Goal: Task Accomplishment & Management: Manage account settings

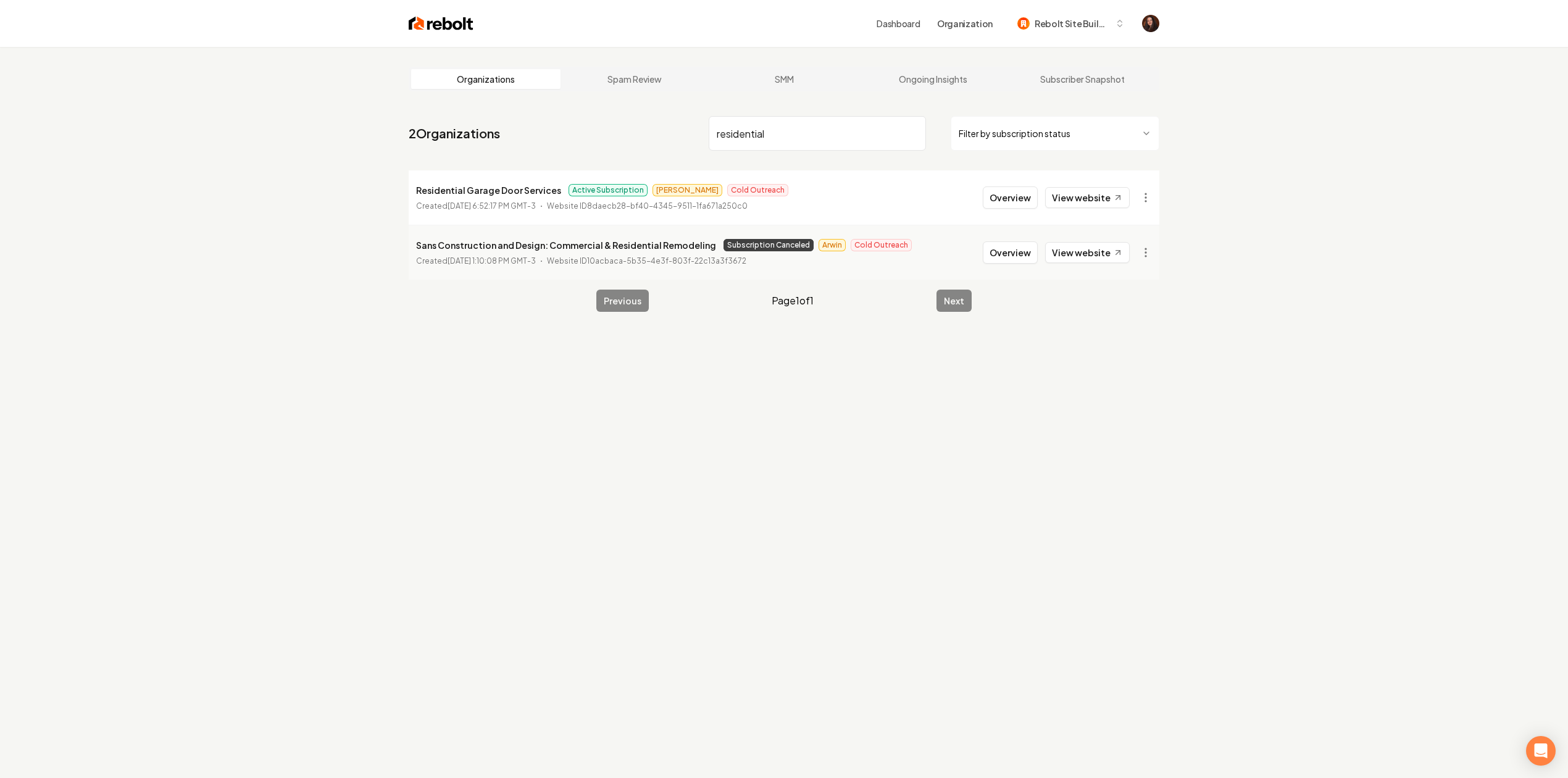
type input "residential"
click at [1005, 213] on li "Residential Garage Door Services Active Subscription [PERSON_NAME] Cold Outreac…" at bounding box center [784, 197] width 750 height 54
click at [1008, 198] on button "Overview" at bounding box center [1010, 198] width 55 height 22
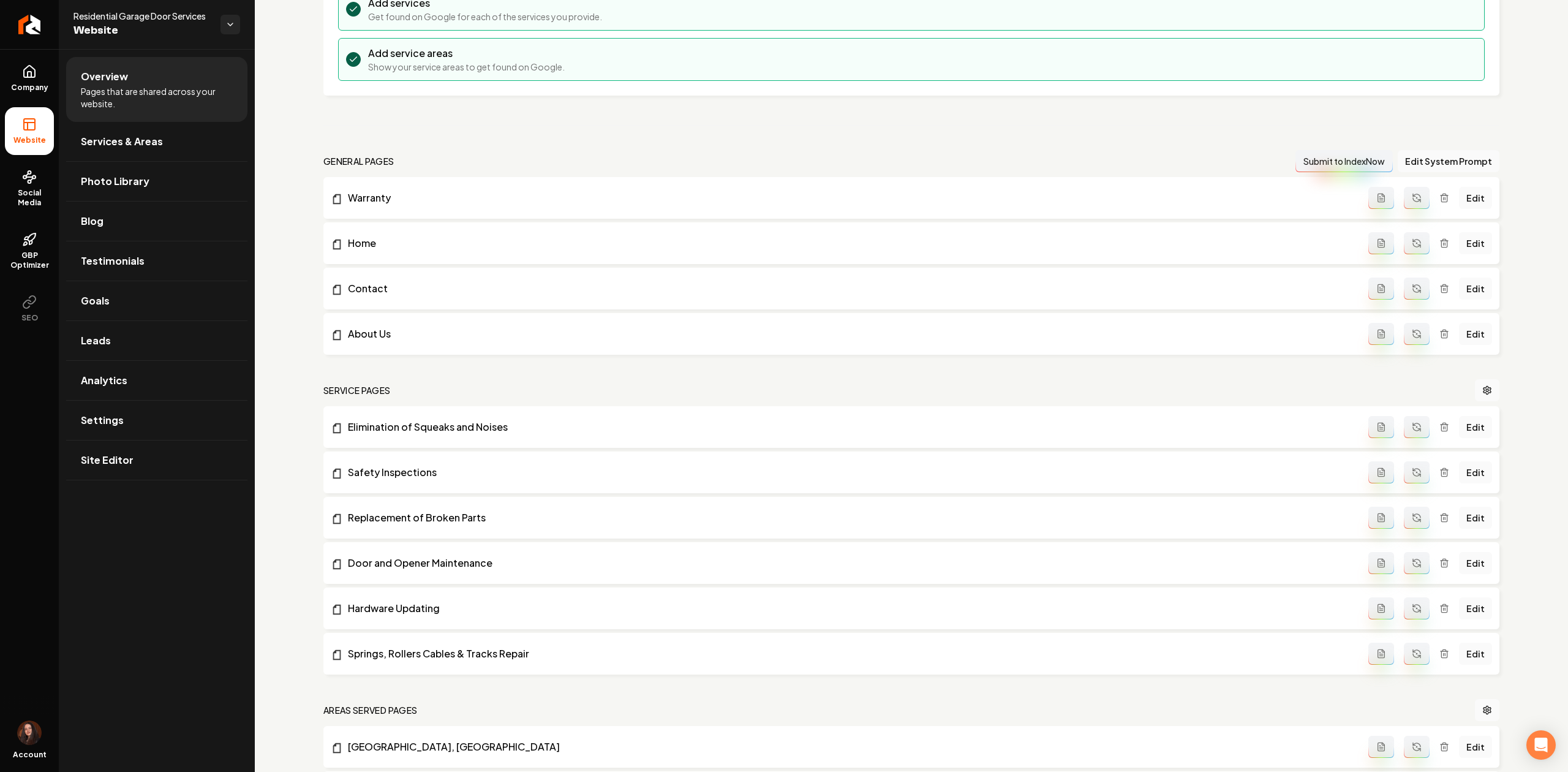
scroll to position [245, 0]
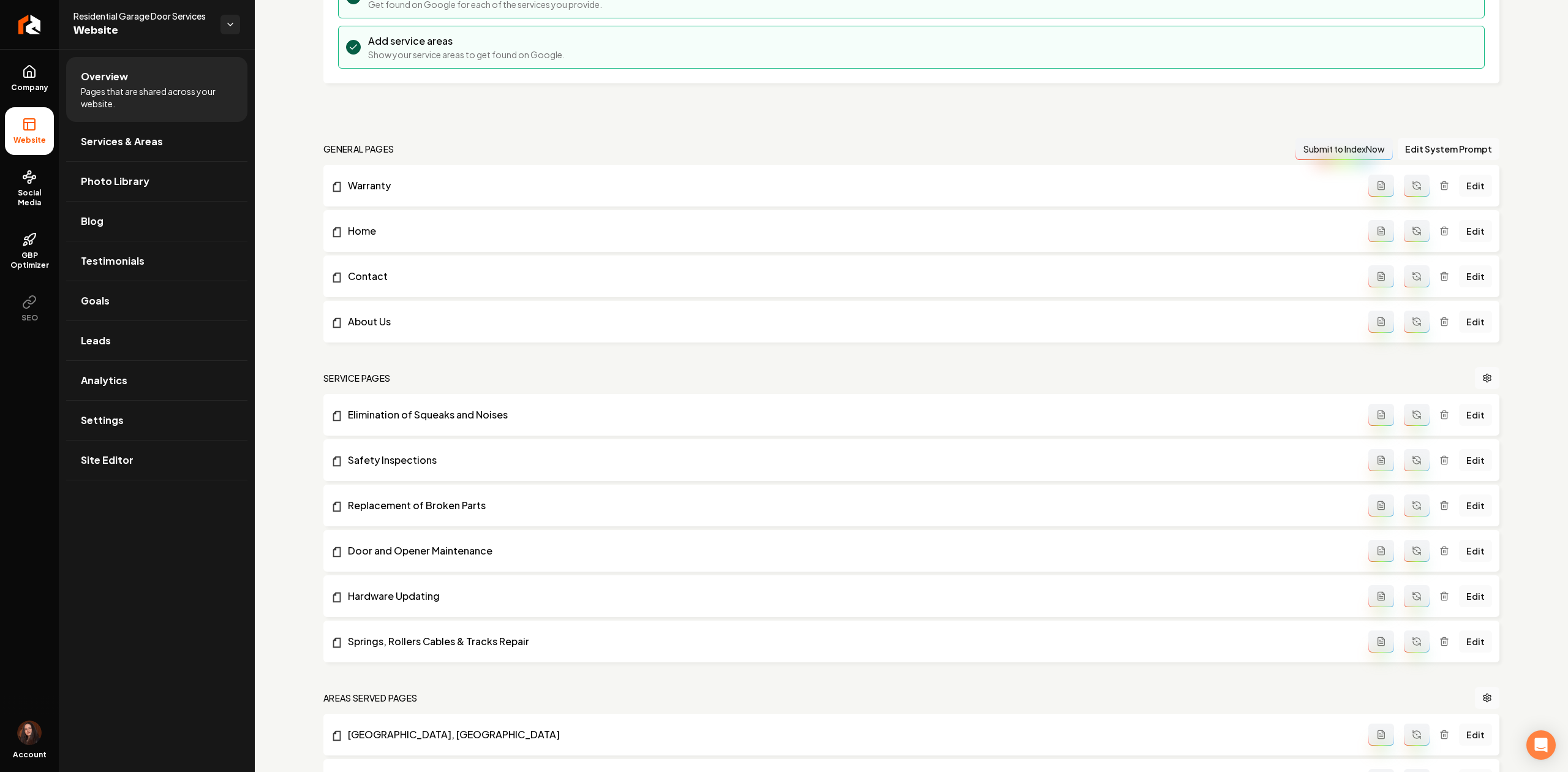
click at [1439, 417] on icon "Main content area" at bounding box center [1443, 414] width 10 height 10
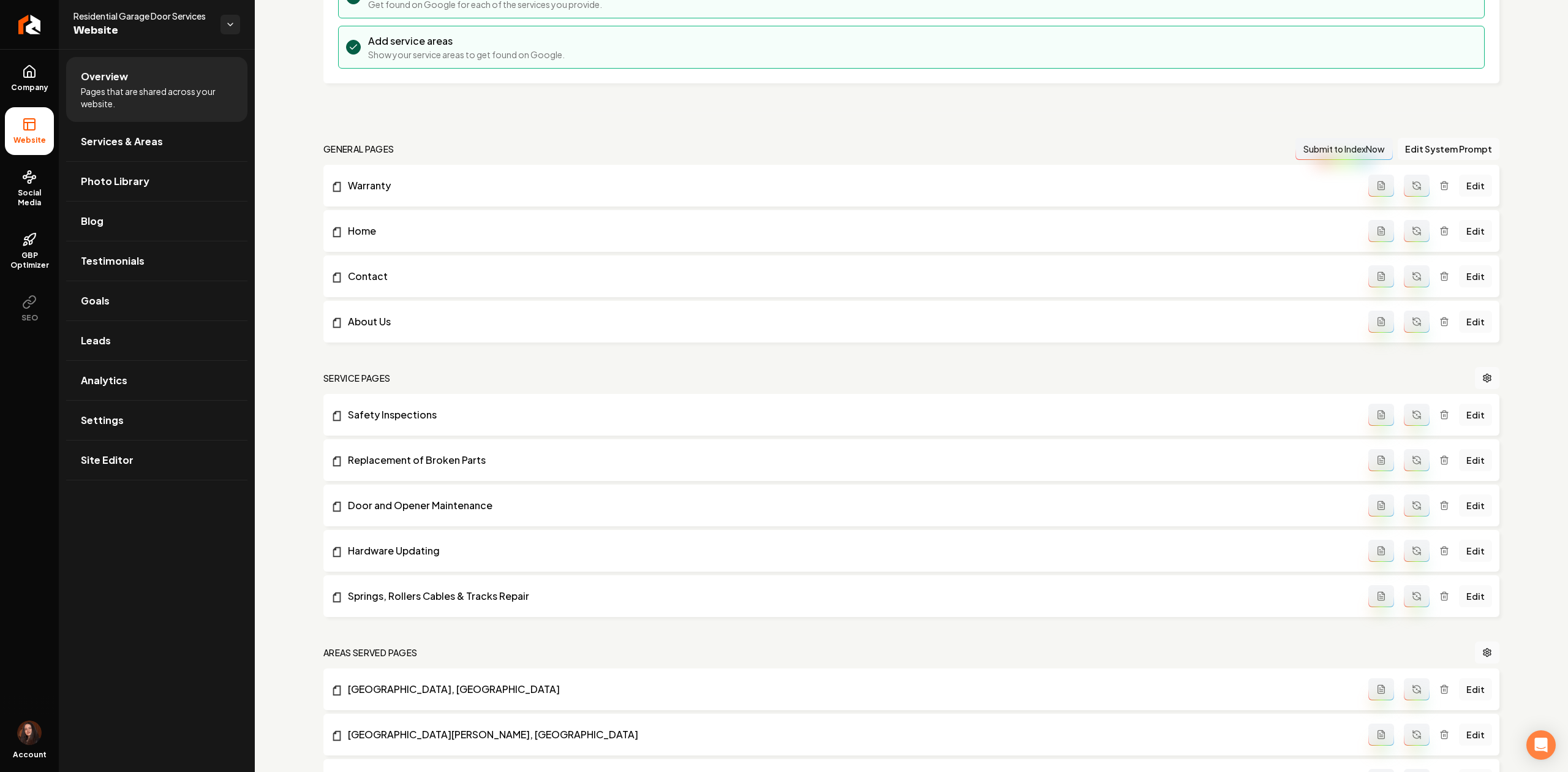
click at [1439, 415] on icon "Main content area" at bounding box center [1443, 414] width 10 height 10
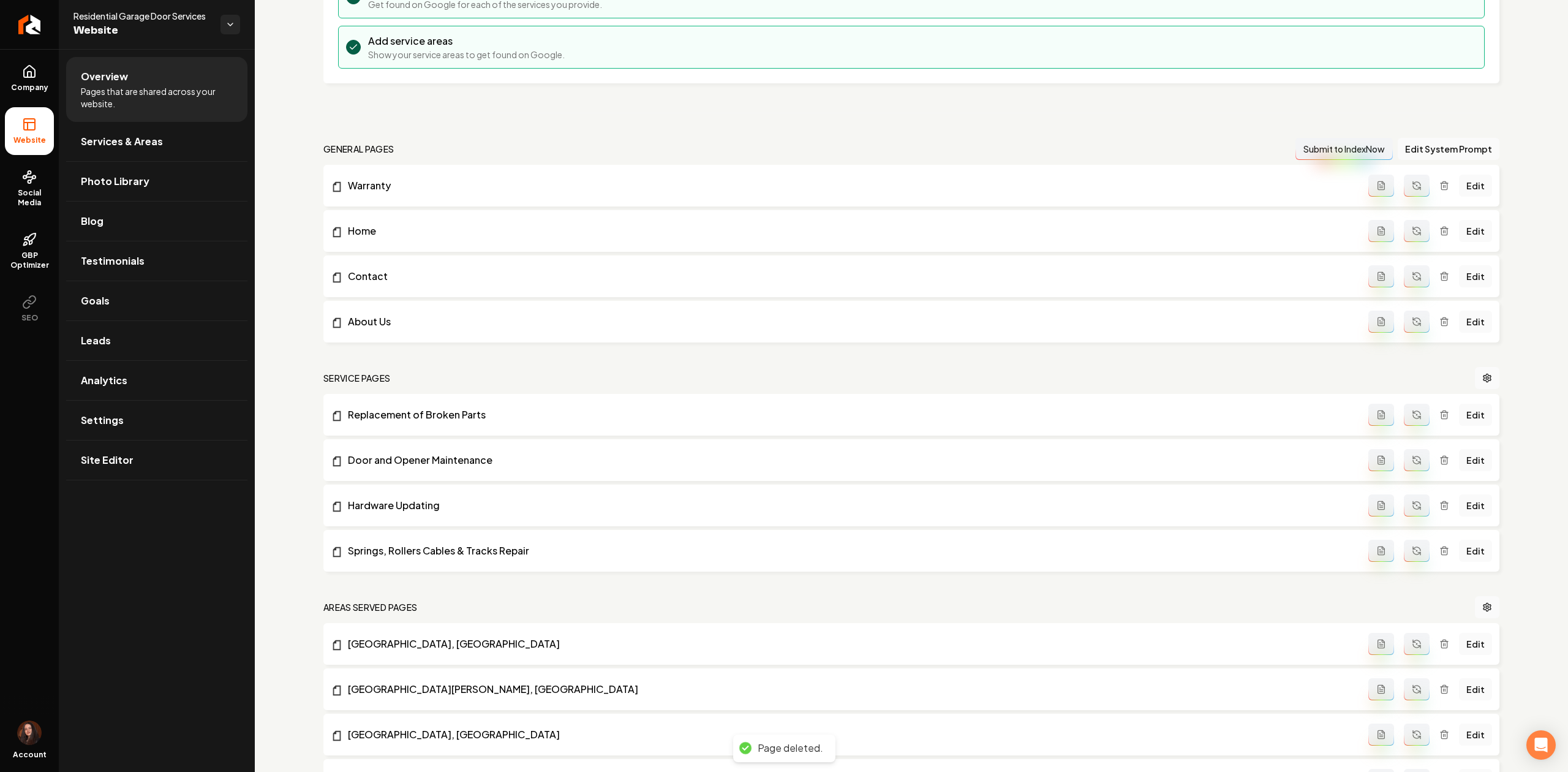
click at [1436, 421] on div "Edit" at bounding box center [1429, 414] width 124 height 22
click at [1441, 419] on icon "Main content area" at bounding box center [1443, 415] width 5 height 7
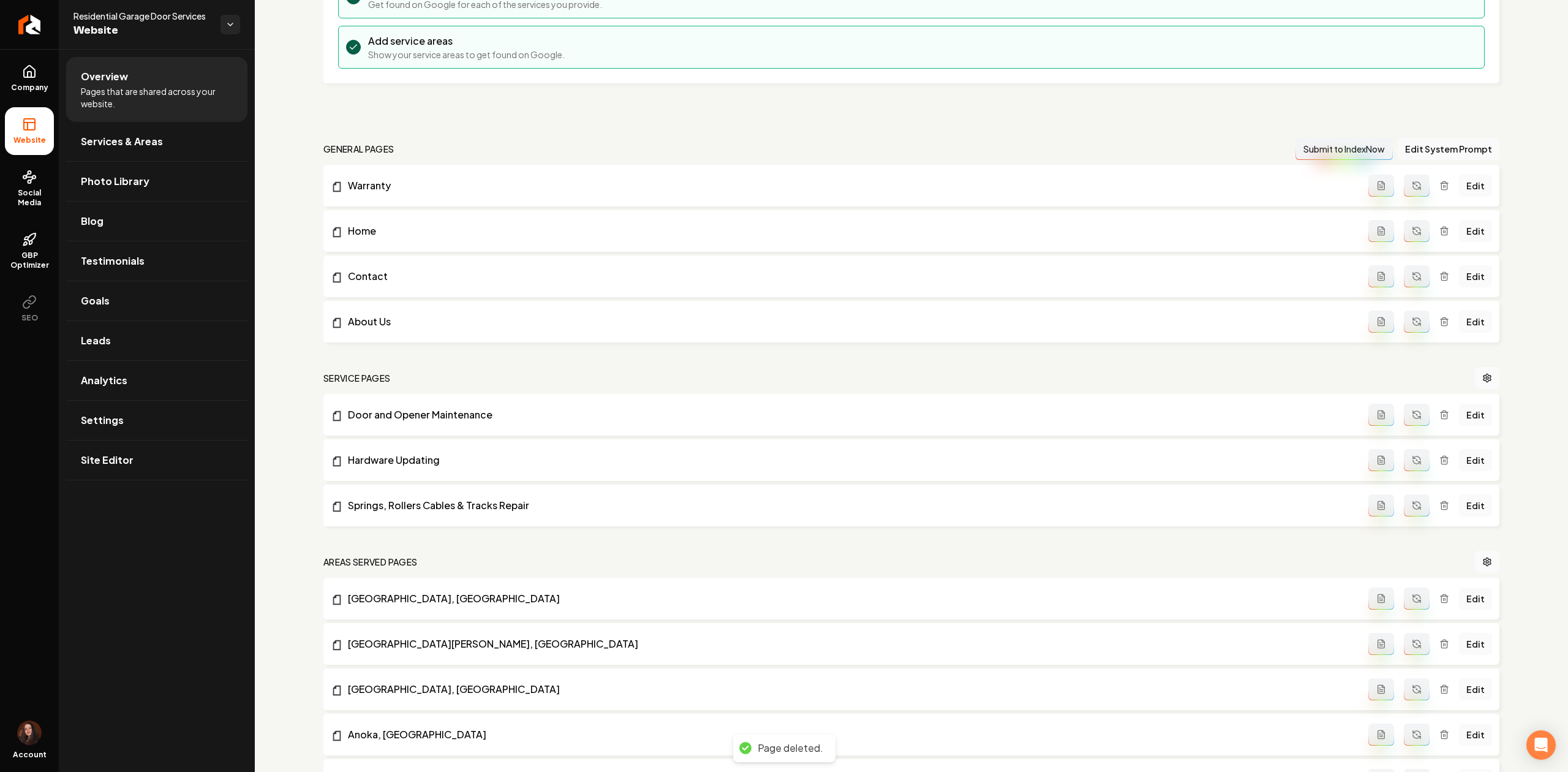
click at [1445, 417] on line "Main content area" at bounding box center [1445, 415] width 0 height 2
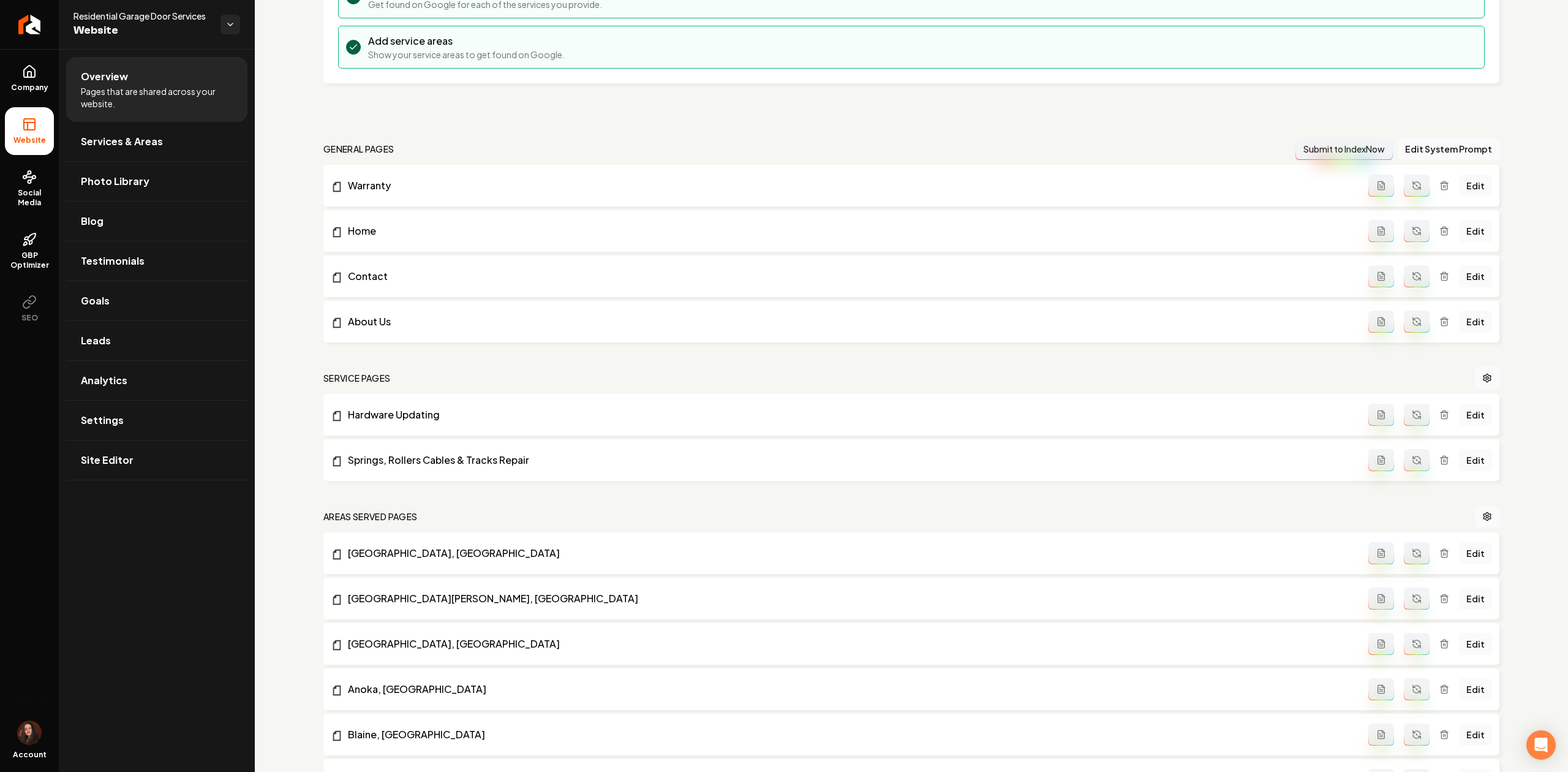
click at [1439, 412] on icon "Main content area" at bounding box center [1443, 414] width 10 height 10
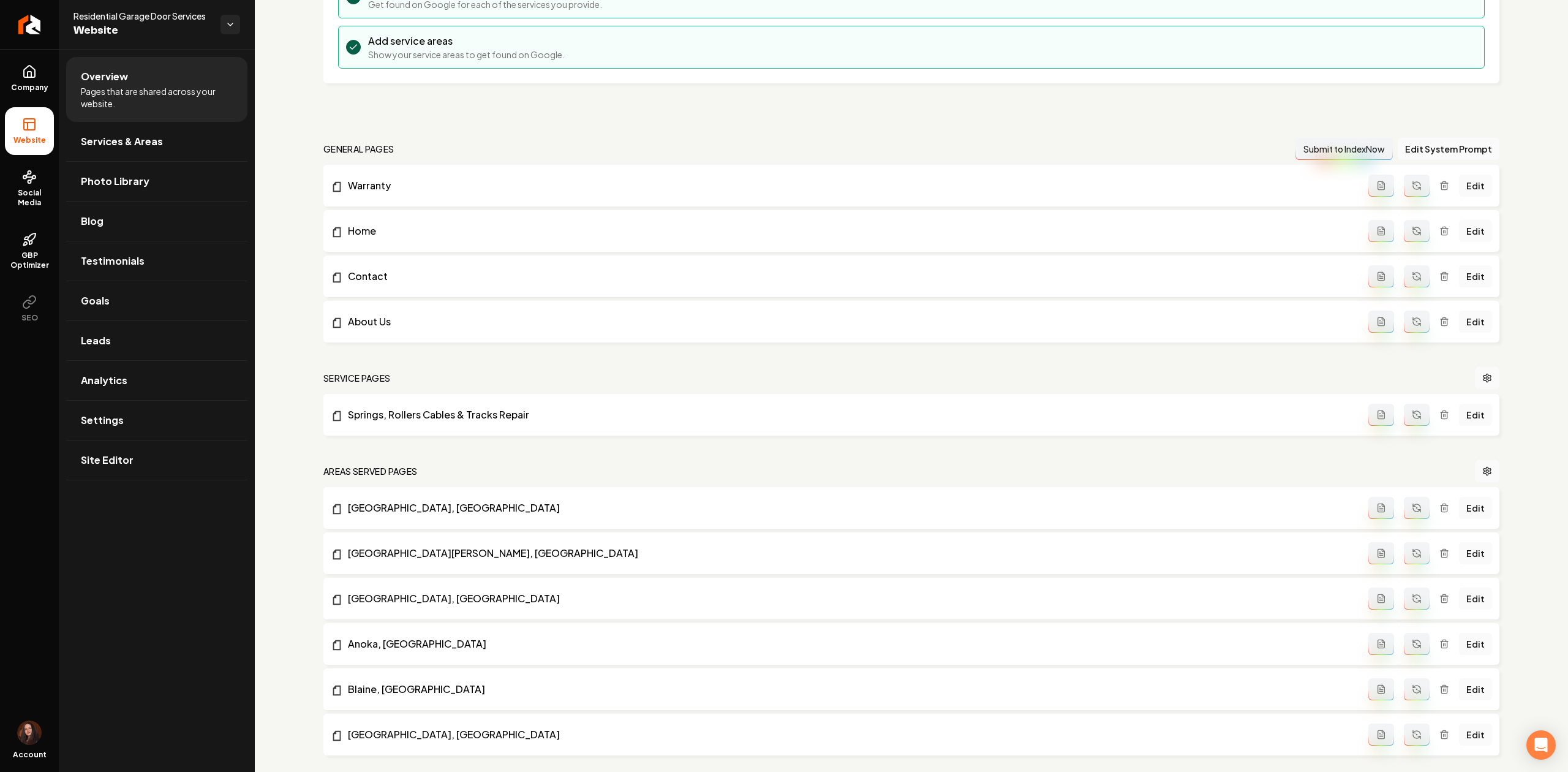
click at [1429, 421] on div "Edit" at bounding box center [1429, 414] width 124 height 22
click at [1441, 415] on icon "Main content area" at bounding box center [1443, 415] width 5 height 7
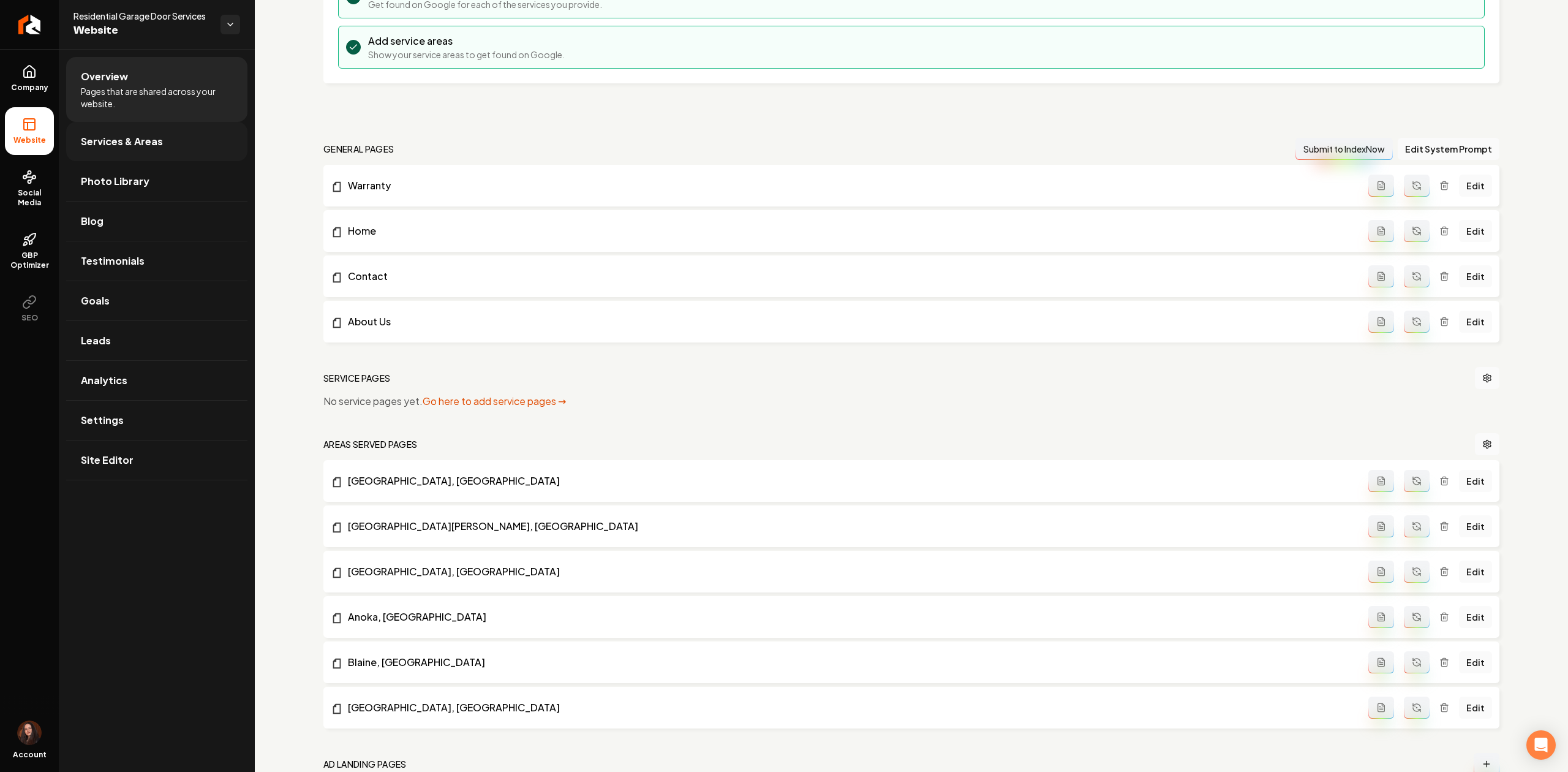
click at [122, 150] on link "Services & Areas" at bounding box center [156, 142] width 181 height 39
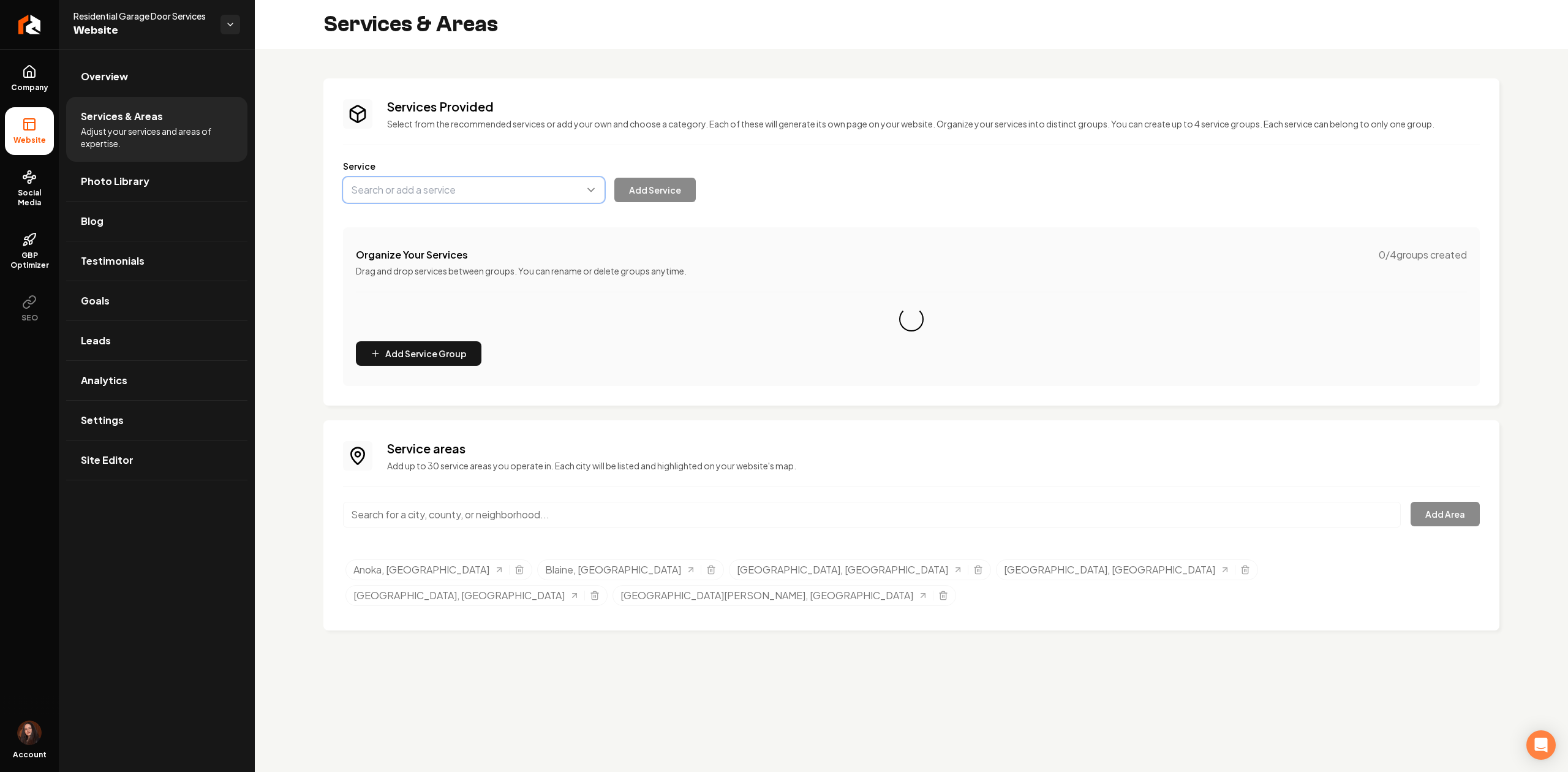
click at [429, 196] on button "Main content area" at bounding box center [473, 189] width 262 height 26
paste input "Garage Door Opener Installations"
type input "Garage Door Opener Installations"
click at [679, 178] on button "Add Service" at bounding box center [655, 189] width 82 height 24
click at [676, 191] on div "Add Service" at bounding box center [519, 189] width 353 height 26
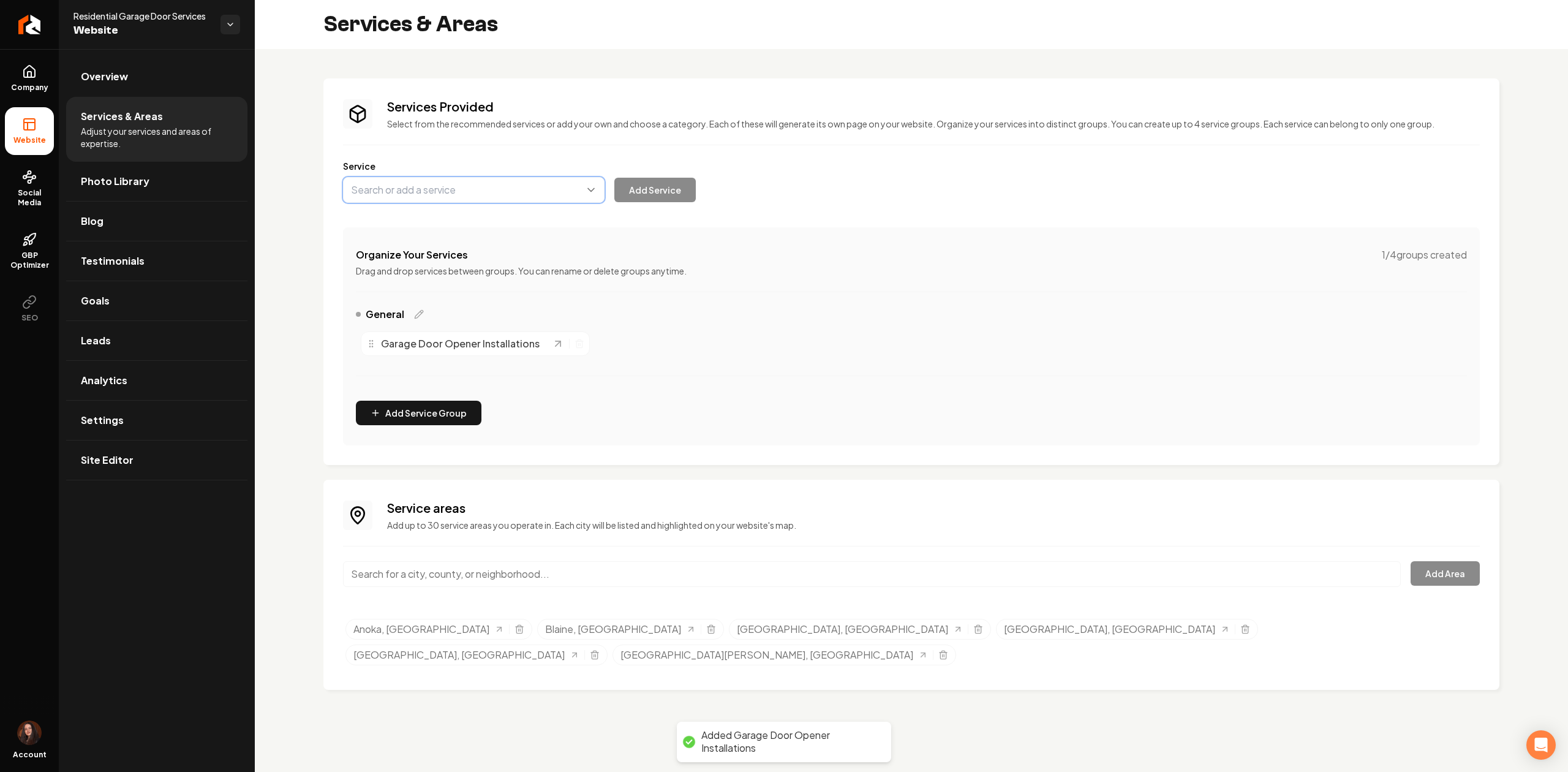
click at [447, 199] on button "Main content area" at bounding box center [473, 189] width 262 height 26
paste input "Garage Door Installations"
type input "Garage Door Installations"
click at [652, 191] on button "Add Service" at bounding box center [655, 189] width 82 height 24
click at [485, 194] on button "Main content area" at bounding box center [473, 189] width 262 height 26
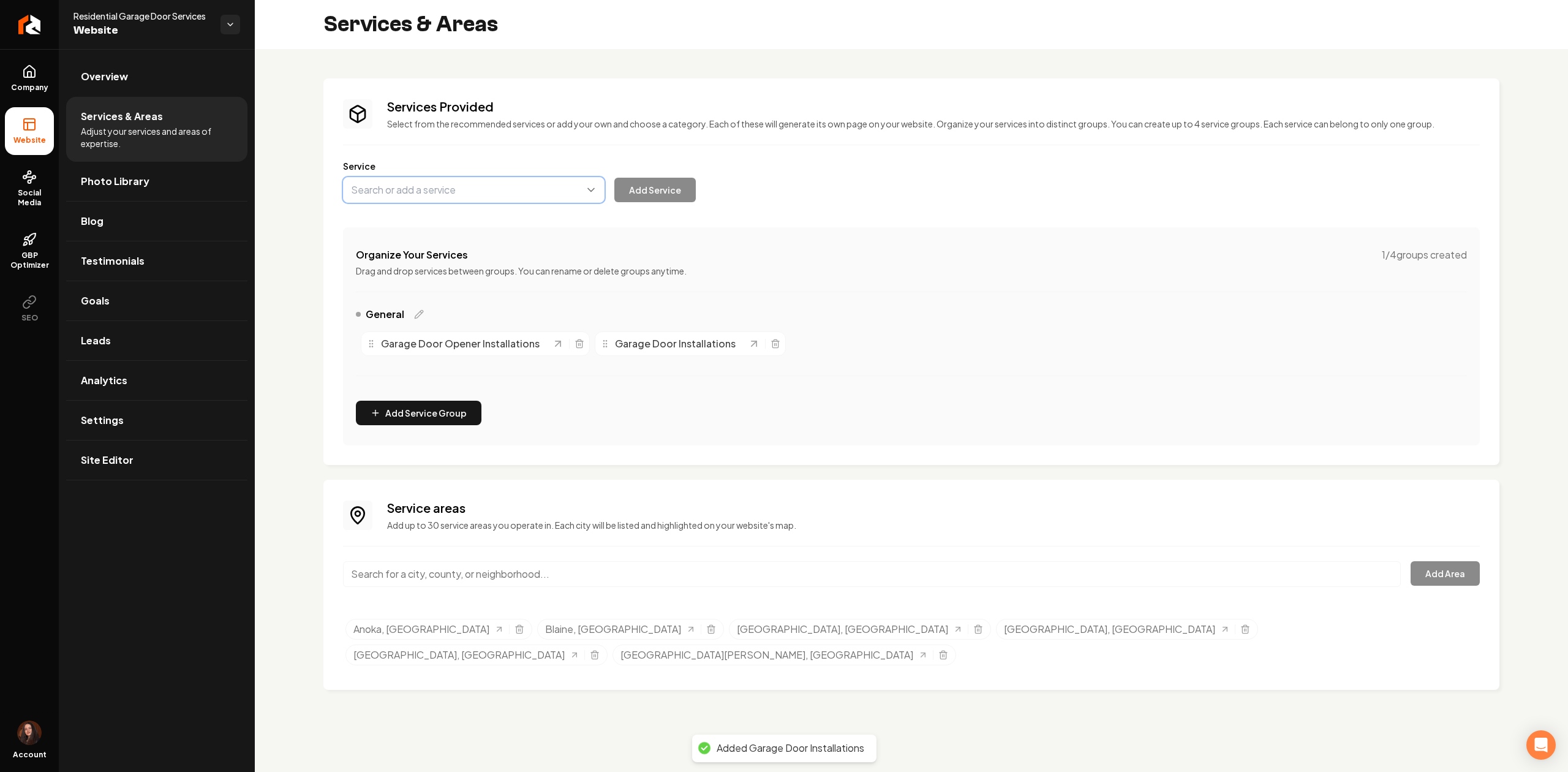
paste input "Garage Door Spring Repair"
drag, startPoint x: 470, startPoint y: 217, endPoint x: 552, endPoint y: 197, distance: 84.4
type input "Garage Door Spring Repair"
click at [640, 199] on button "Add Service" at bounding box center [655, 189] width 82 height 24
click at [483, 197] on button "Main content area" at bounding box center [473, 189] width 262 height 26
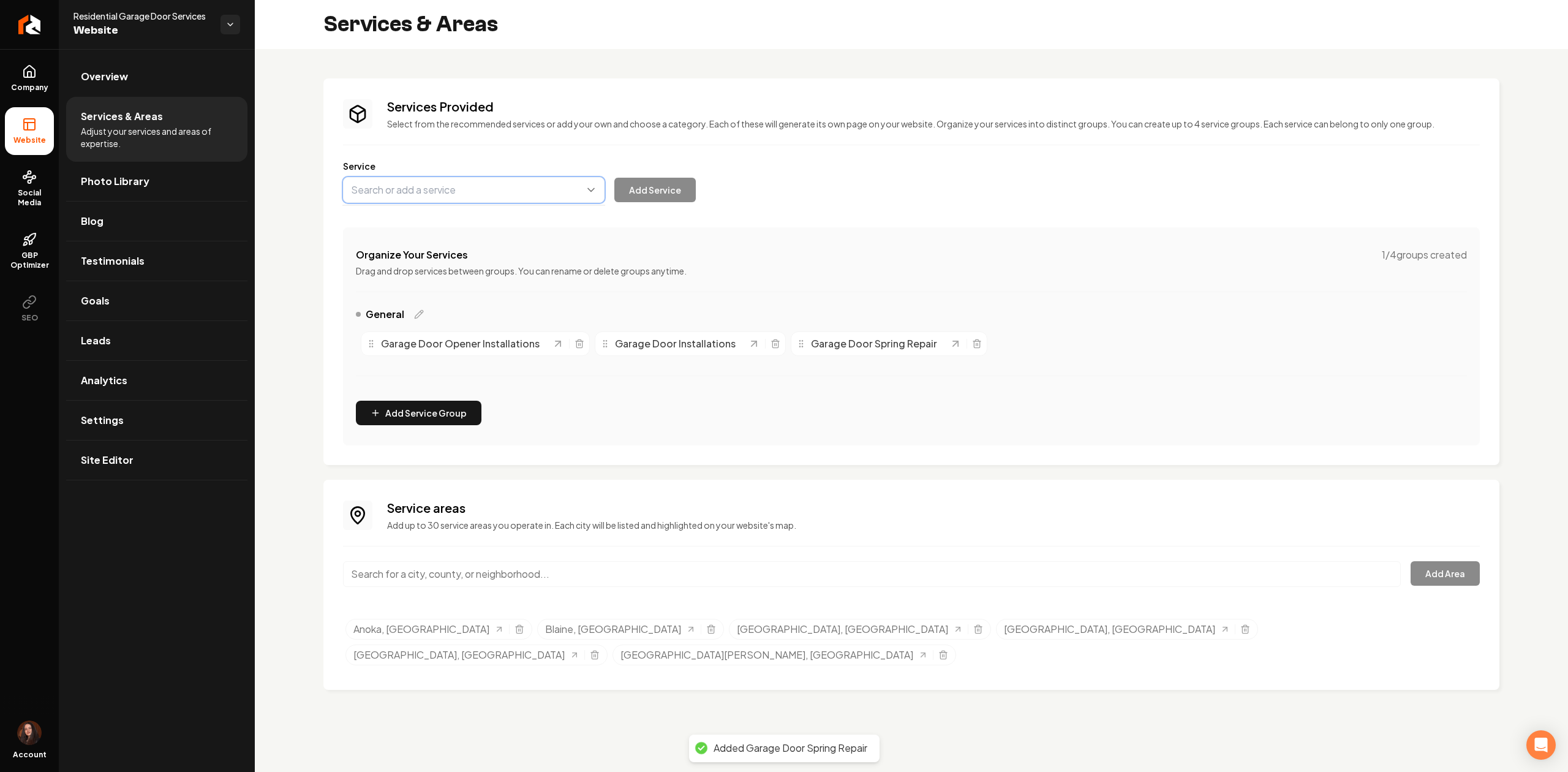
paste input "Cables and Track Alignment Repair"
type input "Cables and Track Alignment Repair"
click at [677, 199] on button "Add Service" at bounding box center [655, 189] width 82 height 24
click at [504, 185] on button "Main content area" at bounding box center [473, 189] width 262 height 26
paste input "Panel Repair"
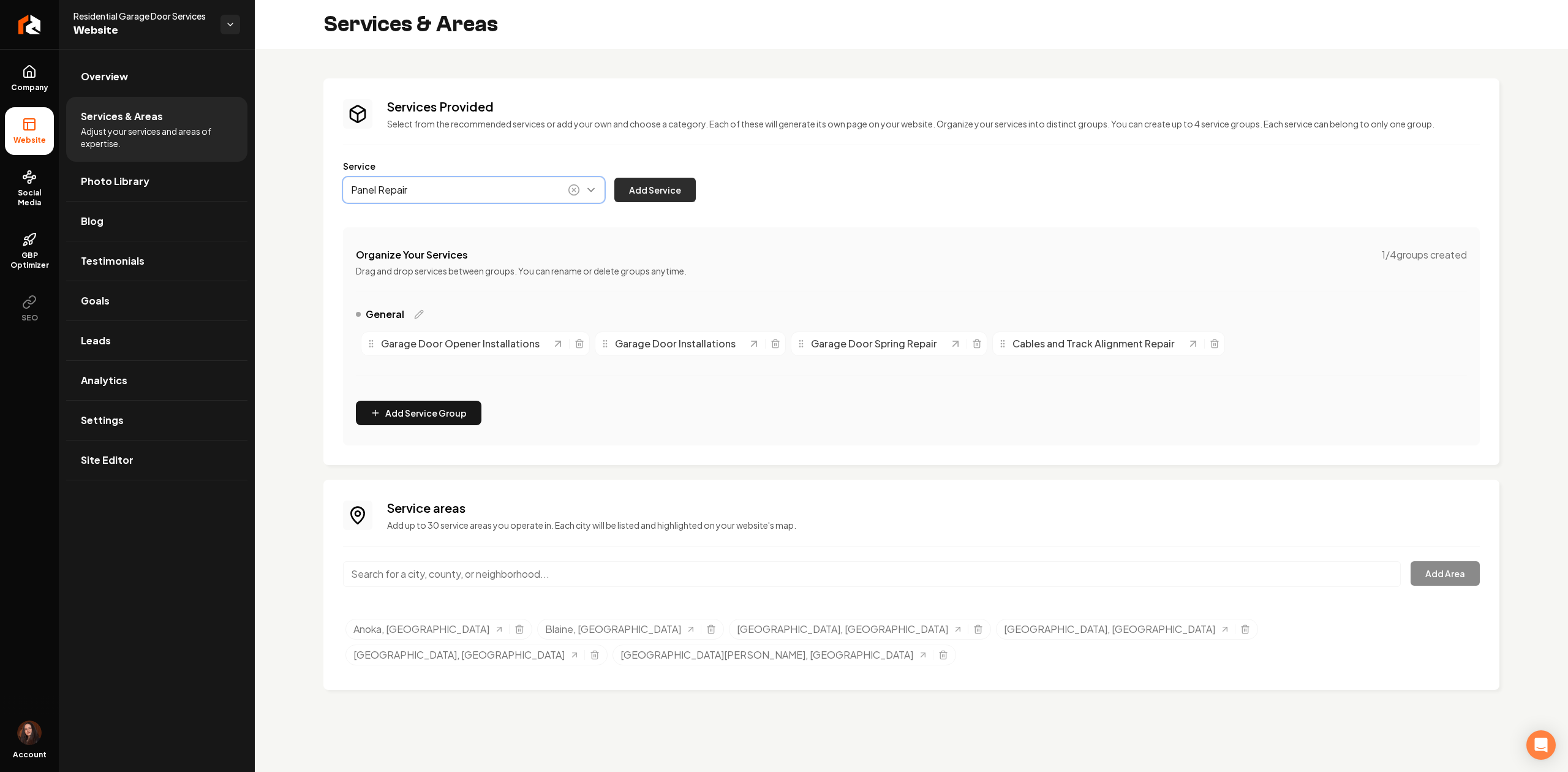
type input "Panel Repair"
click at [639, 187] on button "Add Service" at bounding box center [655, 189] width 82 height 24
click at [451, 194] on button "Main content area" at bounding box center [473, 189] width 262 height 26
paste input "Remote and Roller Repair"
type input "Remote and Roller Repair"
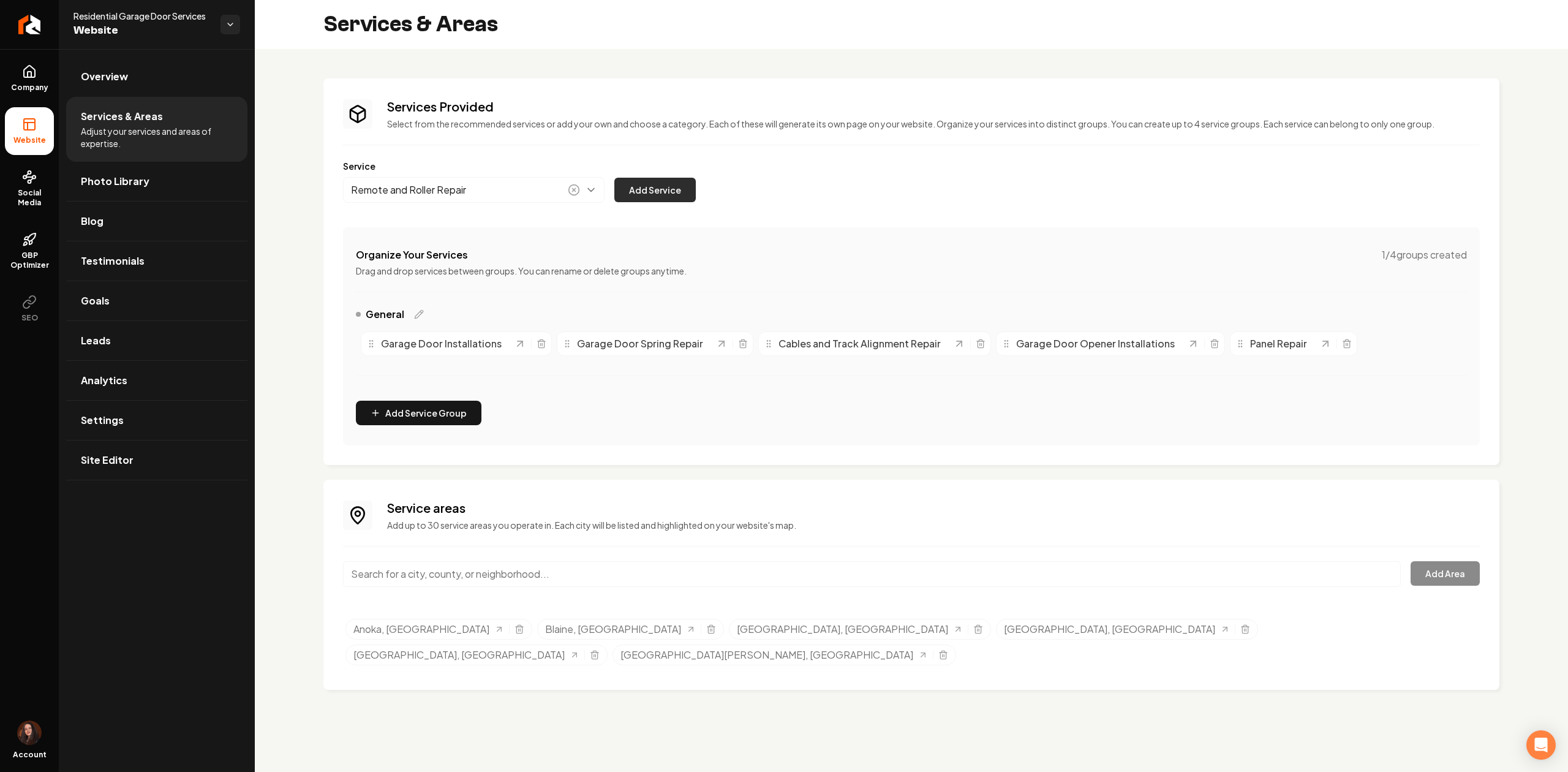
click at [638, 201] on button "Add Service" at bounding box center [655, 189] width 82 height 24
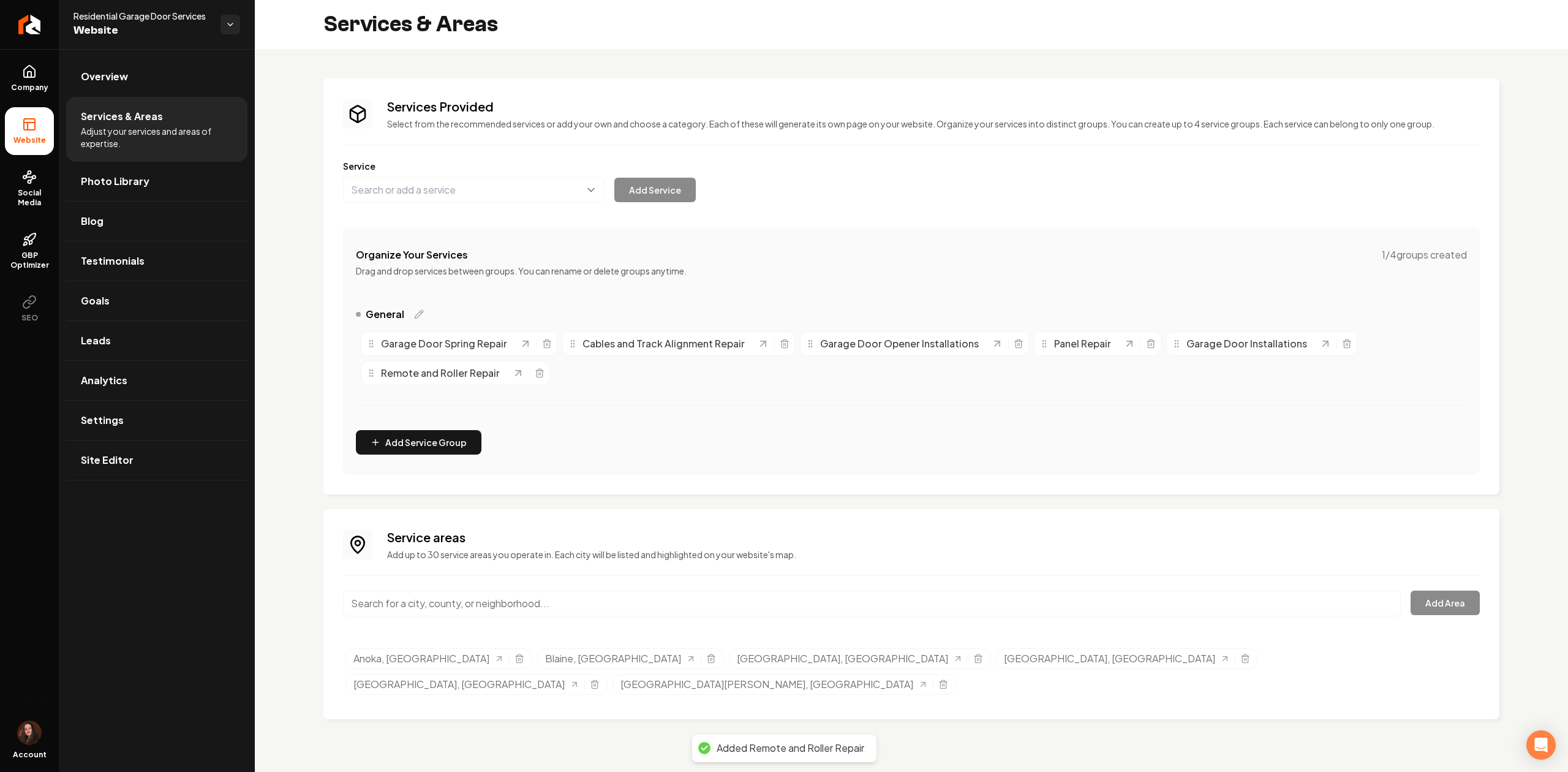
click at [402, 206] on div "Services Provided Select from the recommended services or add your own and choo…" at bounding box center [911, 287] width 1137 height 377
click at [403, 196] on button "Main content area" at bounding box center [473, 189] width 262 height 26
paste input "Weather Seal Repair"
type input "Weather Seal Repair"
drag, startPoint x: 354, startPoint y: 194, endPoint x: 346, endPoint y: 194, distance: 8.0
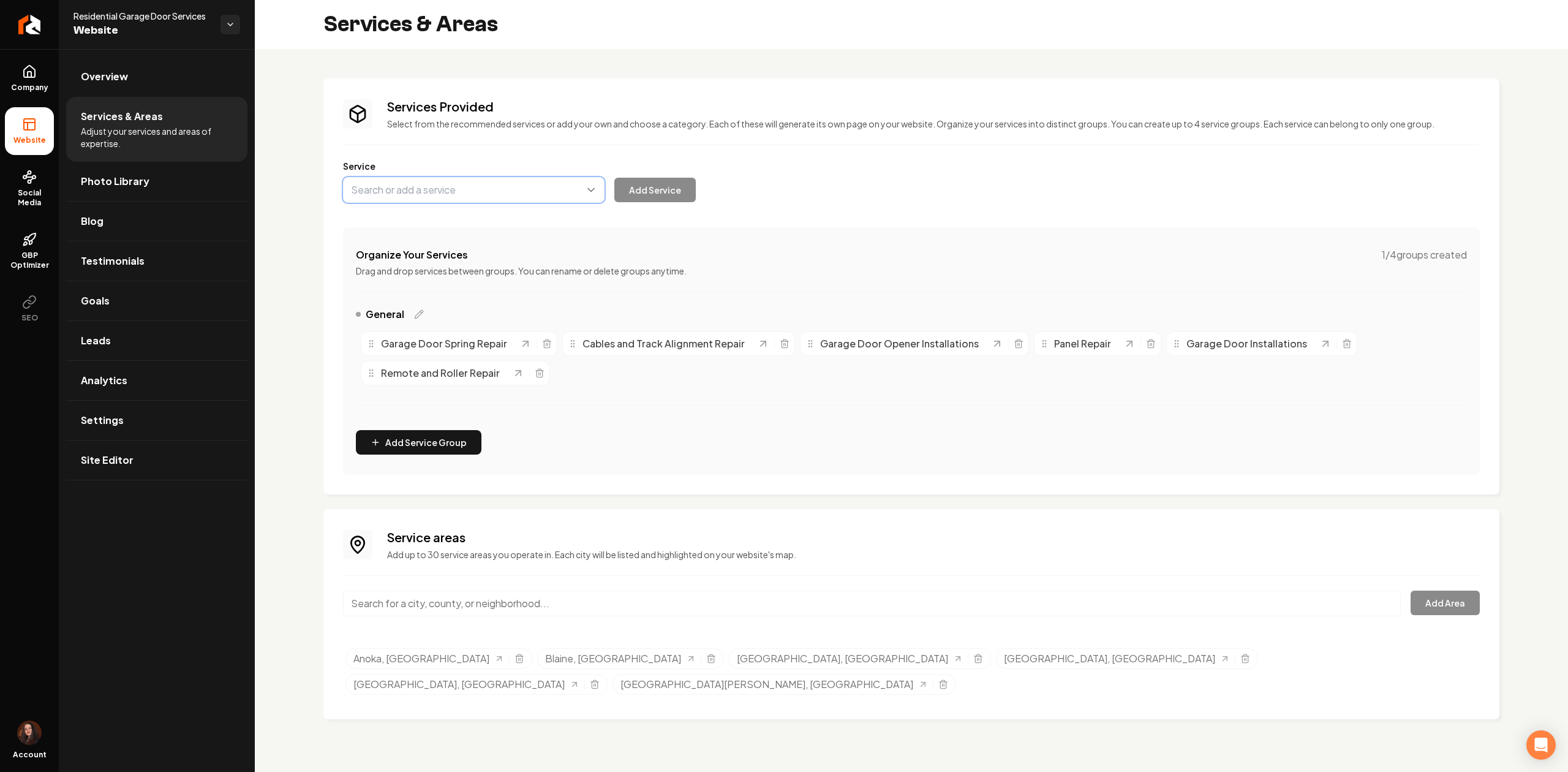
click at [346, 194] on button "Main content area" at bounding box center [473, 189] width 262 height 26
paste input "Weather Seal Repair"
type input "Weather Seal Repair"
click at [630, 196] on button "Add Service" at bounding box center [655, 189] width 82 height 24
click at [516, 661] on icon "Selected tags" at bounding box center [519, 659] width 5 height 7
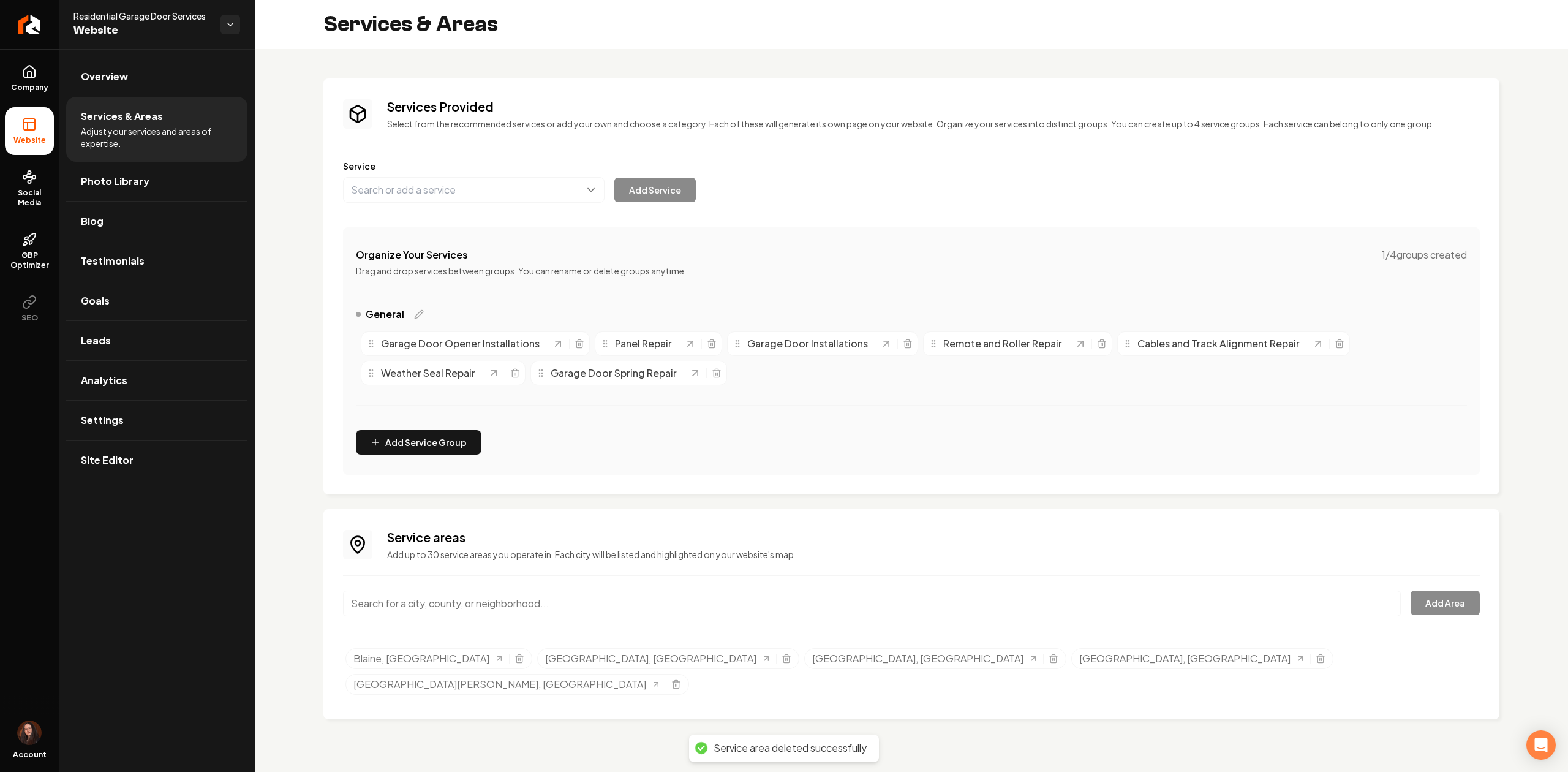
click at [542, 604] on input "Main content area" at bounding box center [871, 603] width 1057 height 26
paste input "Osseo"
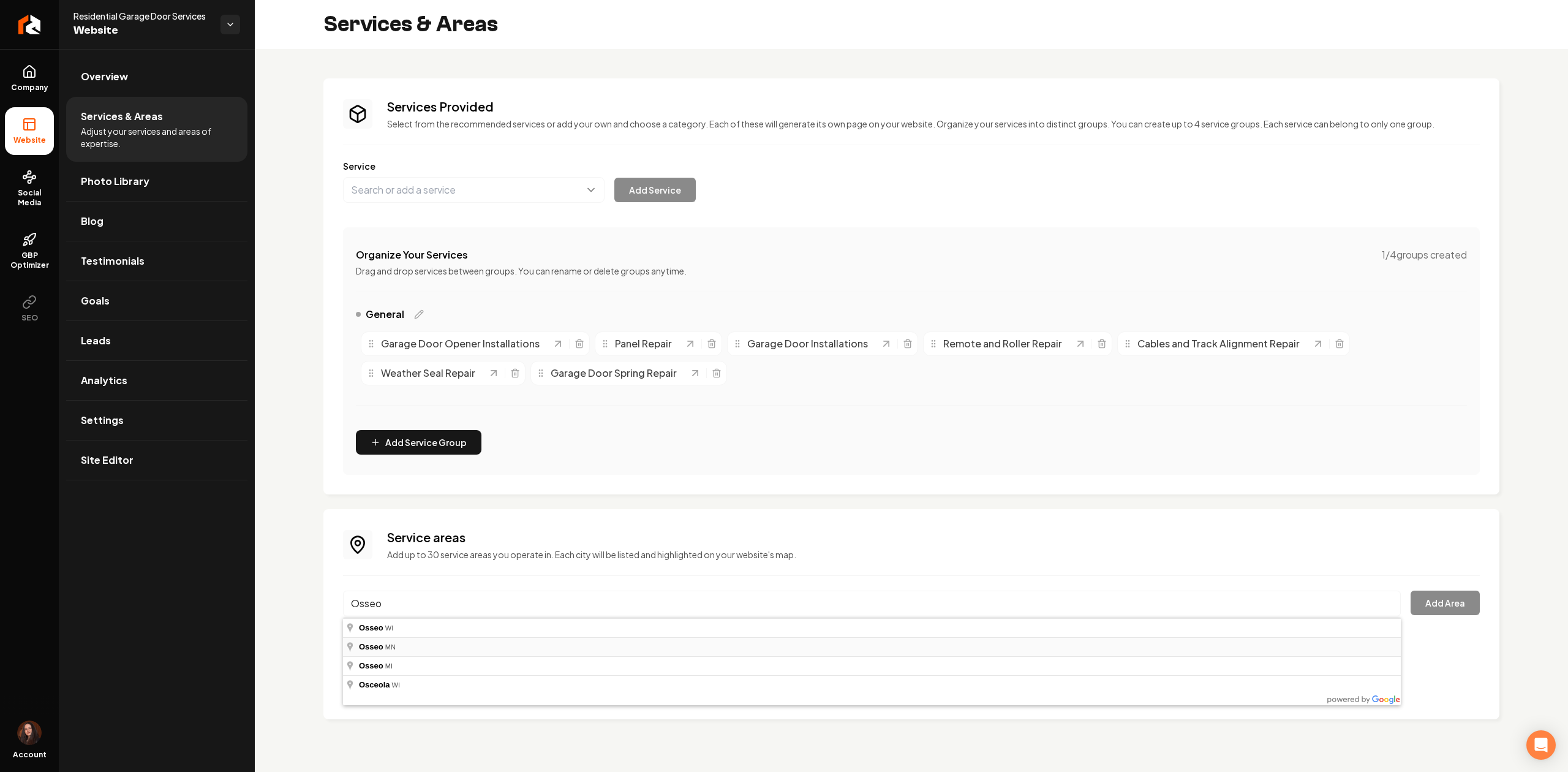
type input "[GEOGRAPHIC_DATA], [GEOGRAPHIC_DATA]"
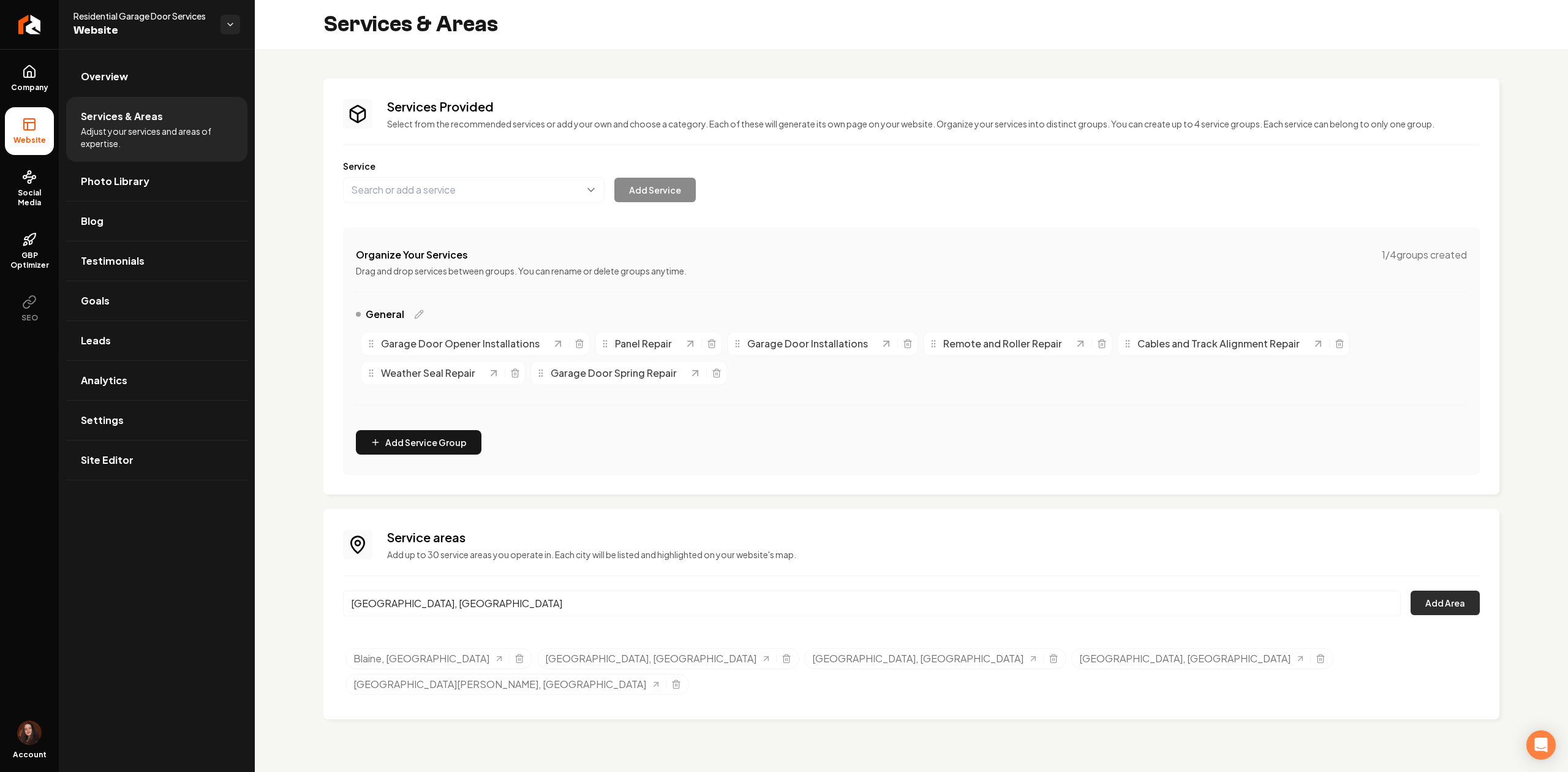
click at [1461, 603] on button "Add Area" at bounding box center [1444, 602] width 69 height 24
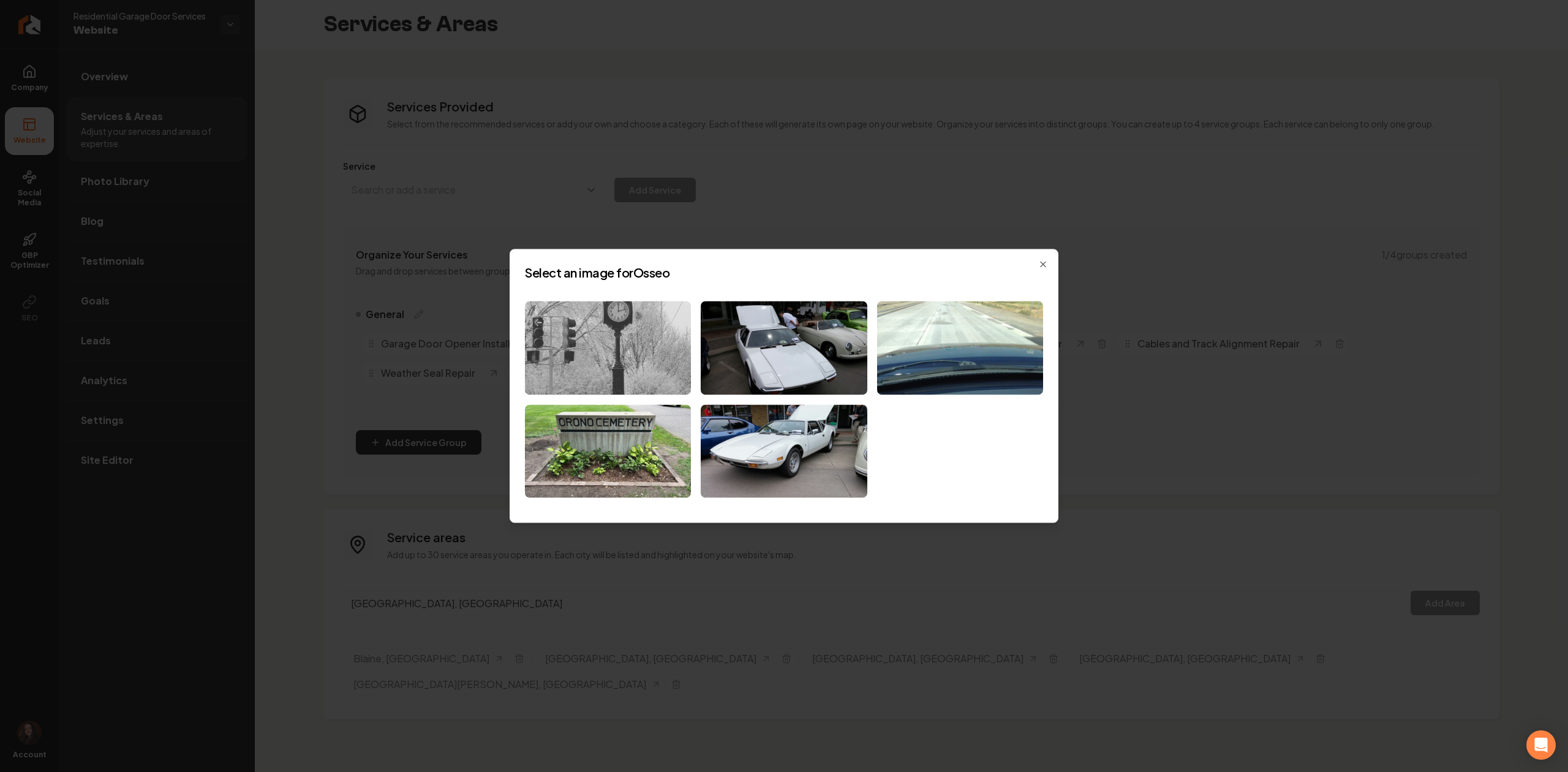
click at [635, 329] on img at bounding box center [607, 347] width 166 height 93
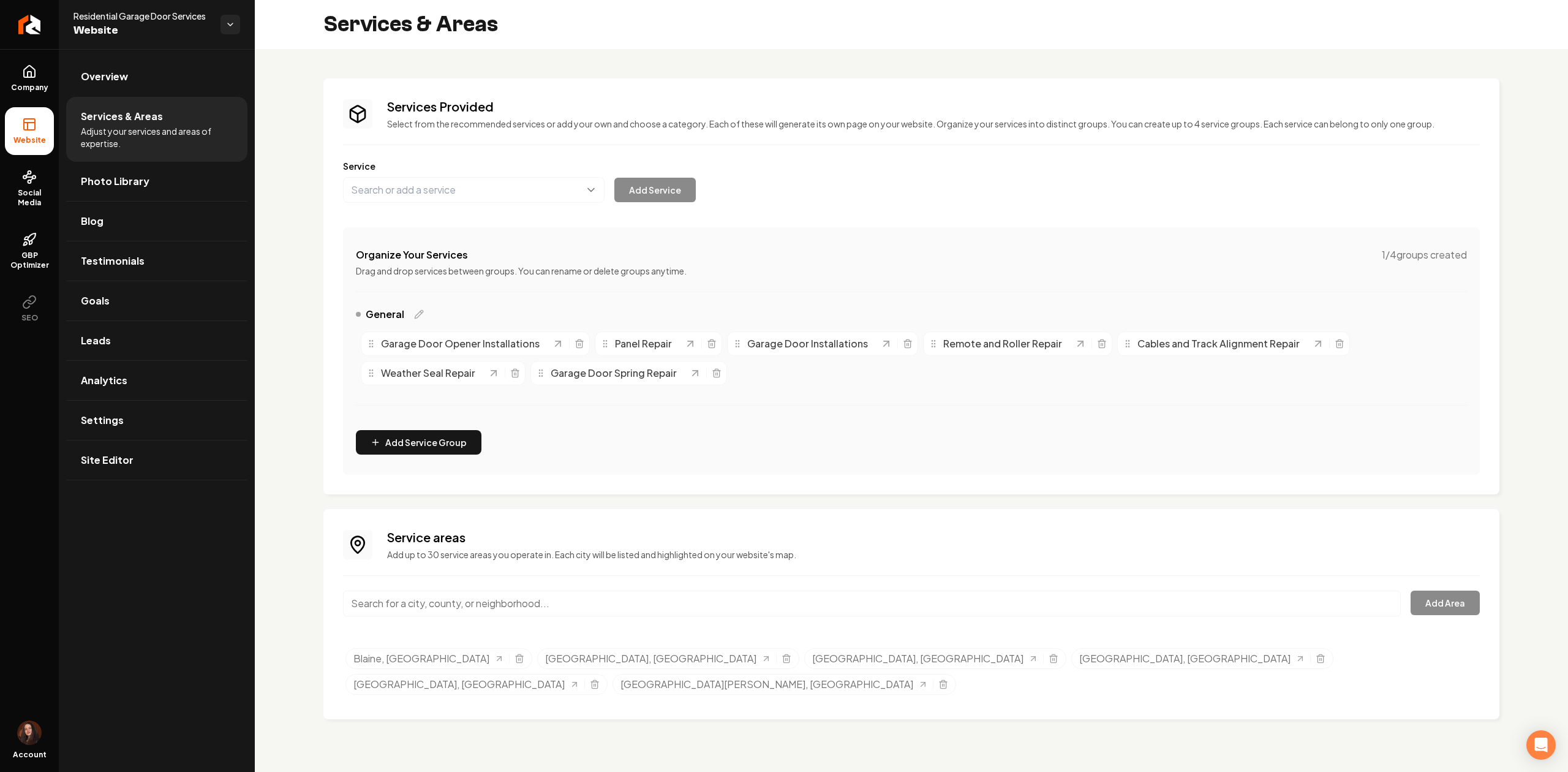
click at [385, 605] on input "Main content area" at bounding box center [871, 603] width 1057 height 26
paste input "[GEOGRAPHIC_DATA]"
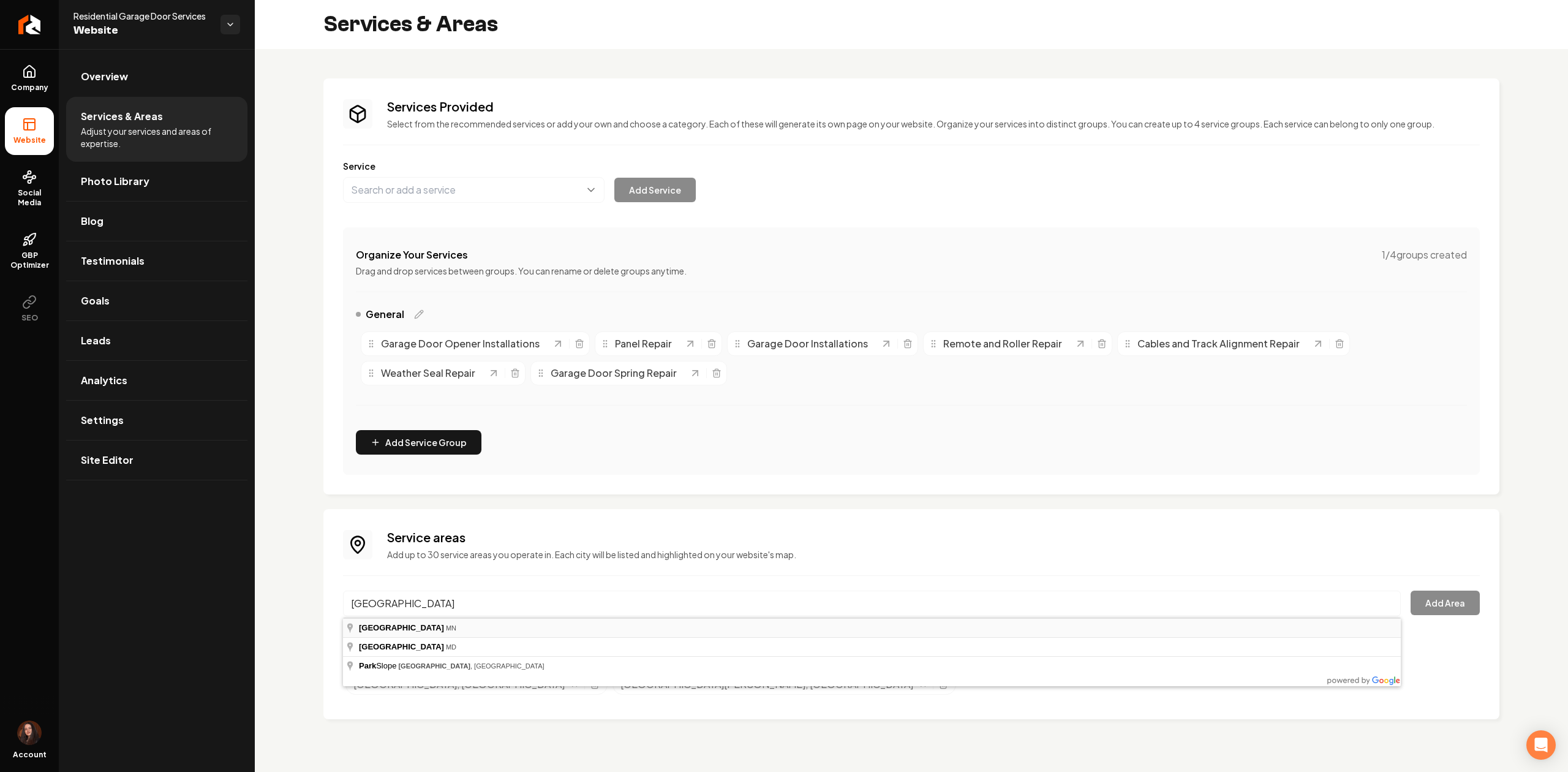
type input "[GEOGRAPHIC_DATA], [GEOGRAPHIC_DATA]"
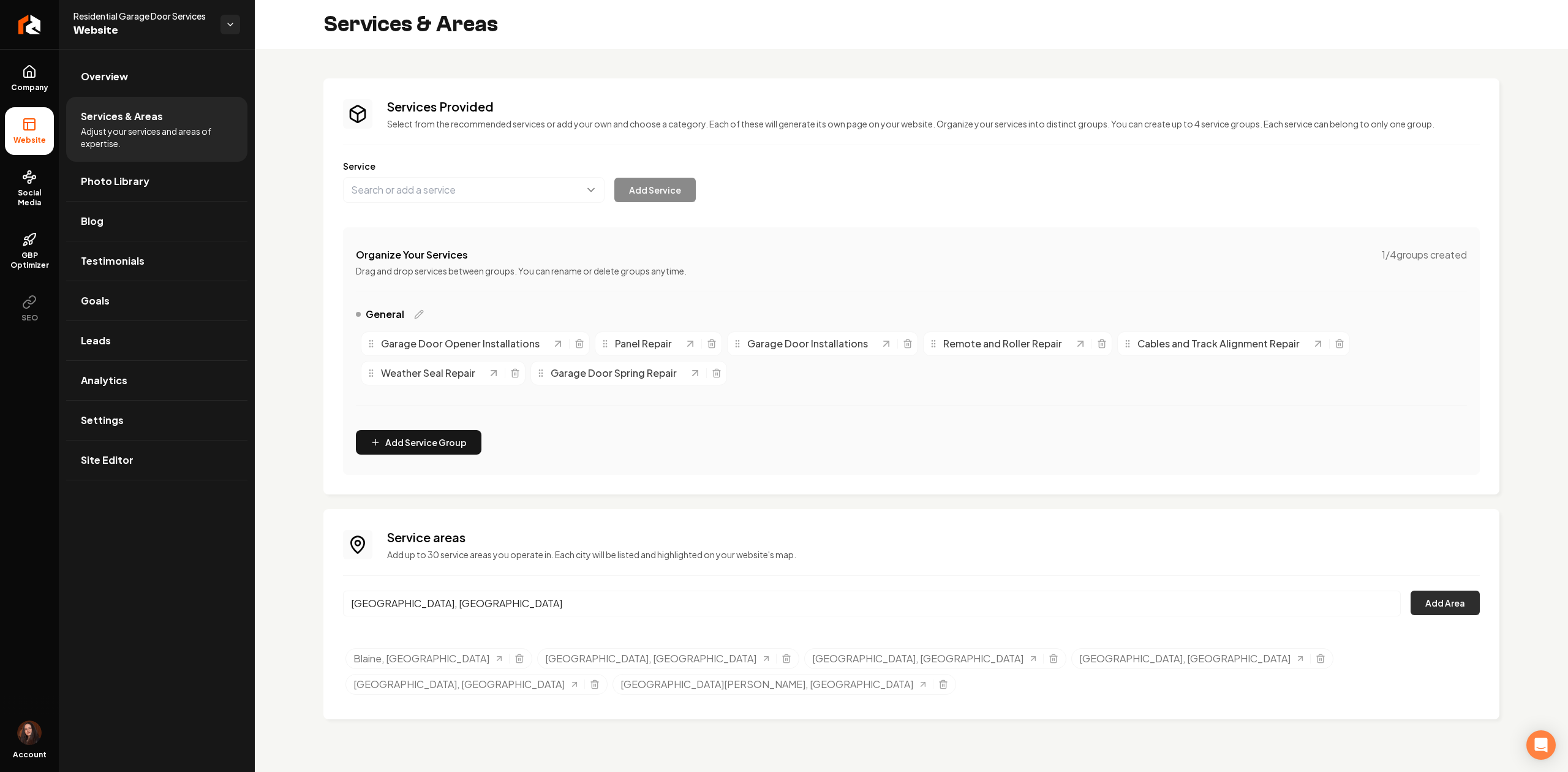
click at [1438, 591] on button "Add Area" at bounding box center [1444, 602] width 69 height 24
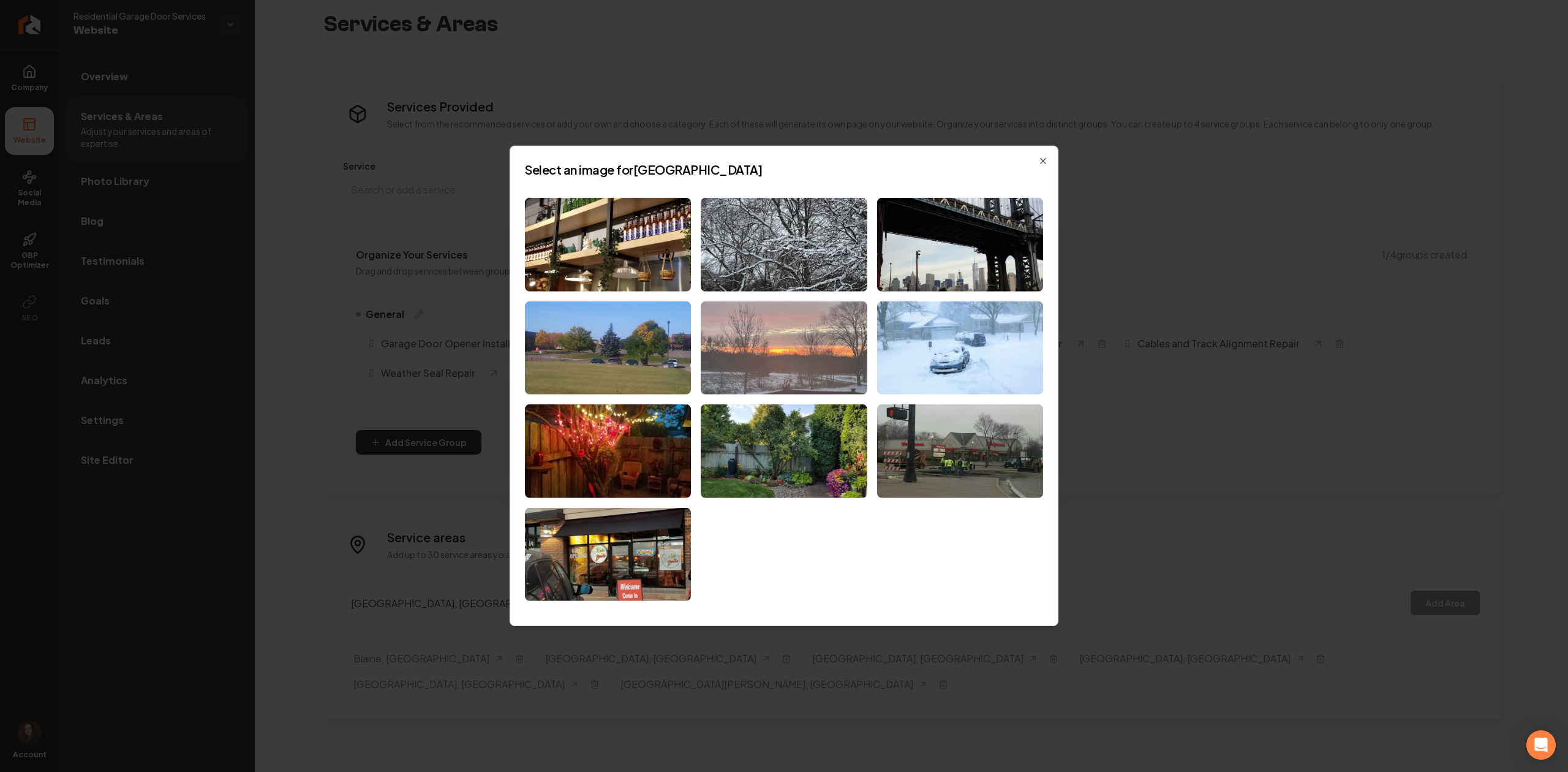
click at [779, 376] on img at bounding box center [783, 347] width 166 height 93
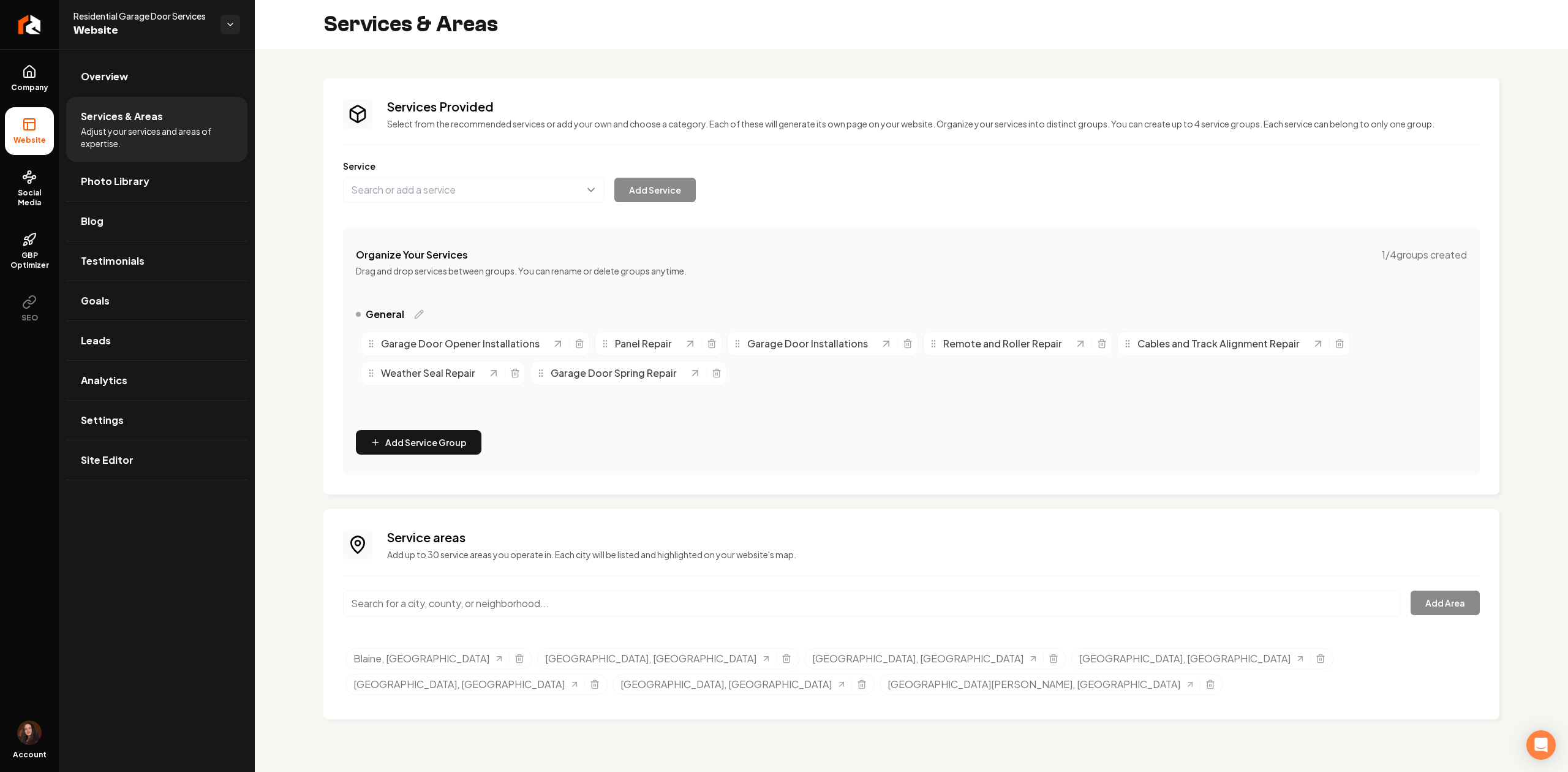
click at [426, 598] on input "Main content area" at bounding box center [871, 603] width 1057 height 26
paste input "[GEOGRAPHIC_DATA]"
type input "[GEOGRAPHIC_DATA], [GEOGRAPHIC_DATA]"
click at [1427, 597] on button "Add Area" at bounding box center [1444, 602] width 69 height 24
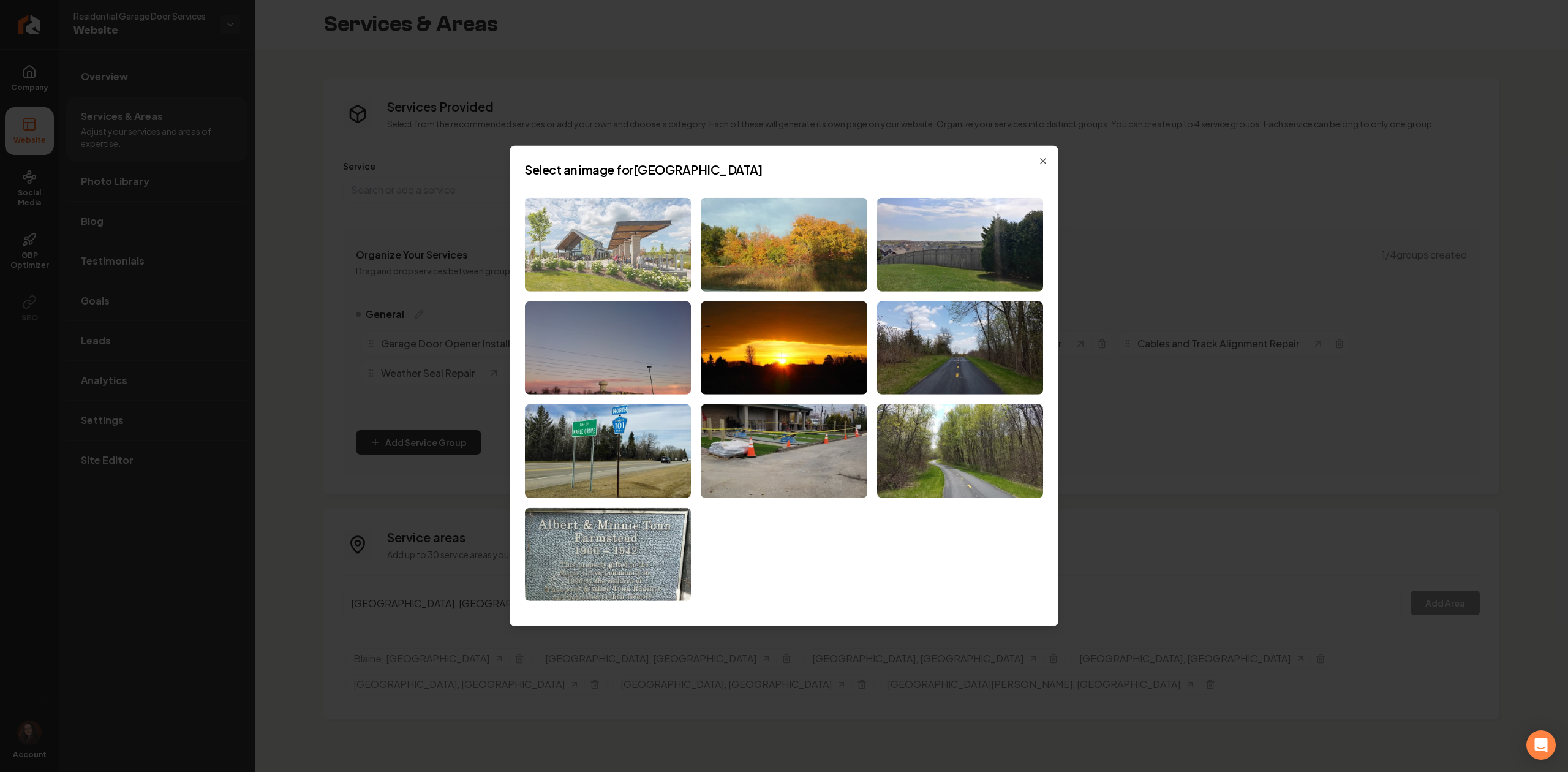
click at [650, 277] on img at bounding box center [607, 245] width 166 height 93
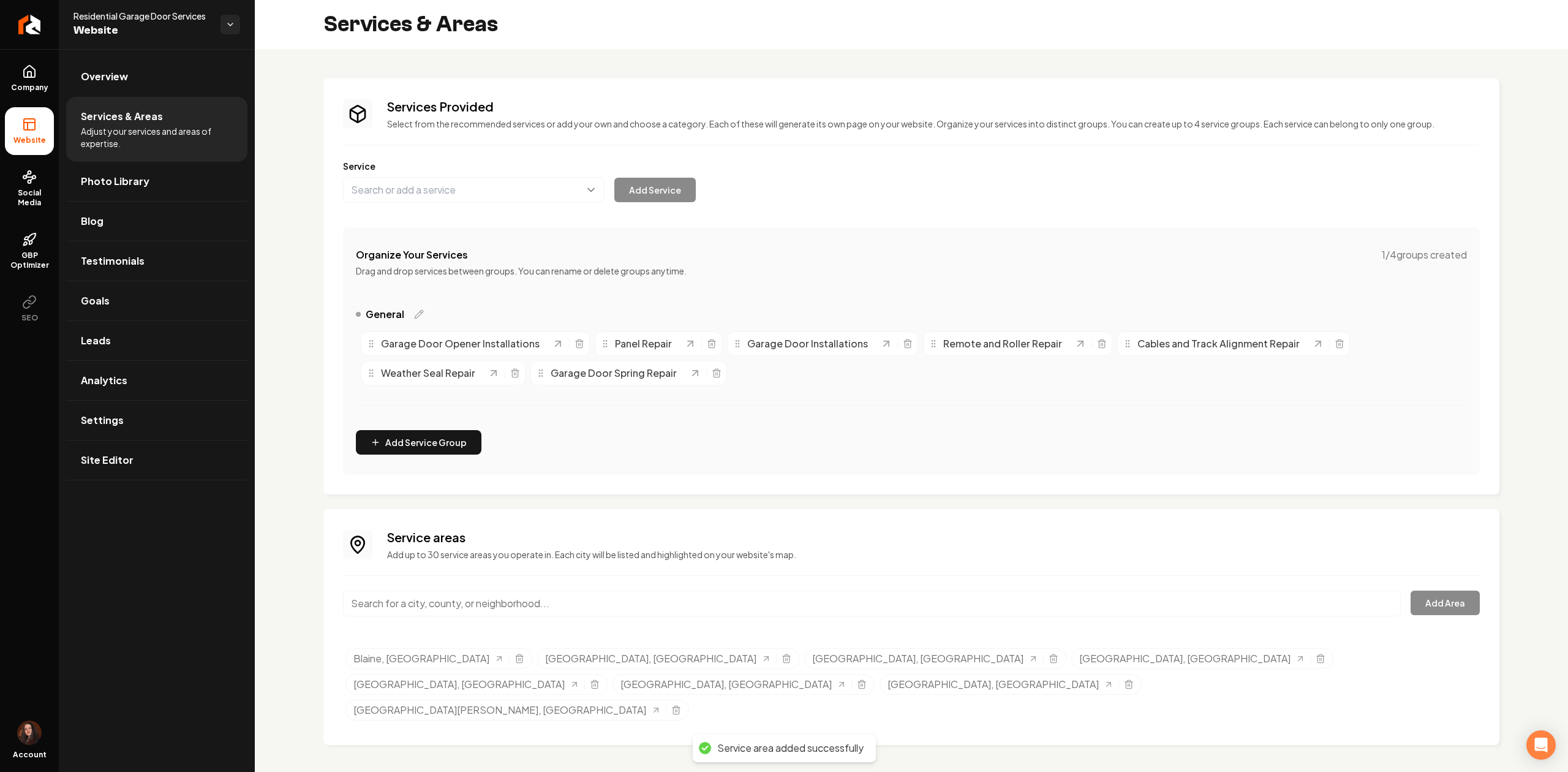
click at [647, 609] on input "Main content area" at bounding box center [871, 603] width 1057 height 26
paste input "[GEOGRAPHIC_DATA]"
drag, startPoint x: 453, startPoint y: 598, endPoint x: 231, endPoint y: 621, distance: 223.2
click at [231, 621] on div "Company Website Social Media GBP Optimizer SEO Account Residential Garage Door …" at bounding box center [784, 386] width 1568 height 772
paste input "Main content area"
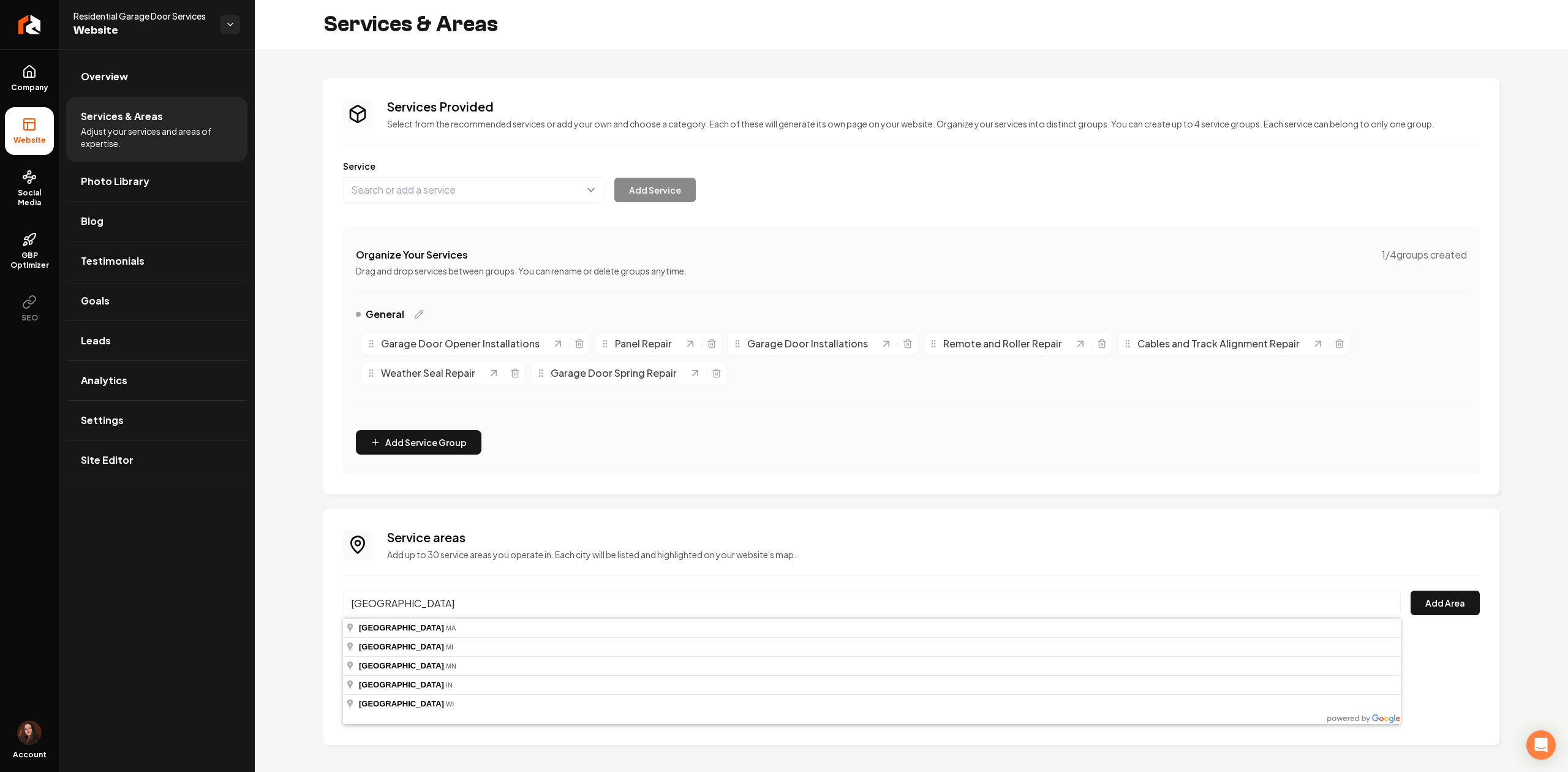
type input "[GEOGRAPHIC_DATA], [GEOGRAPHIC_DATA]"
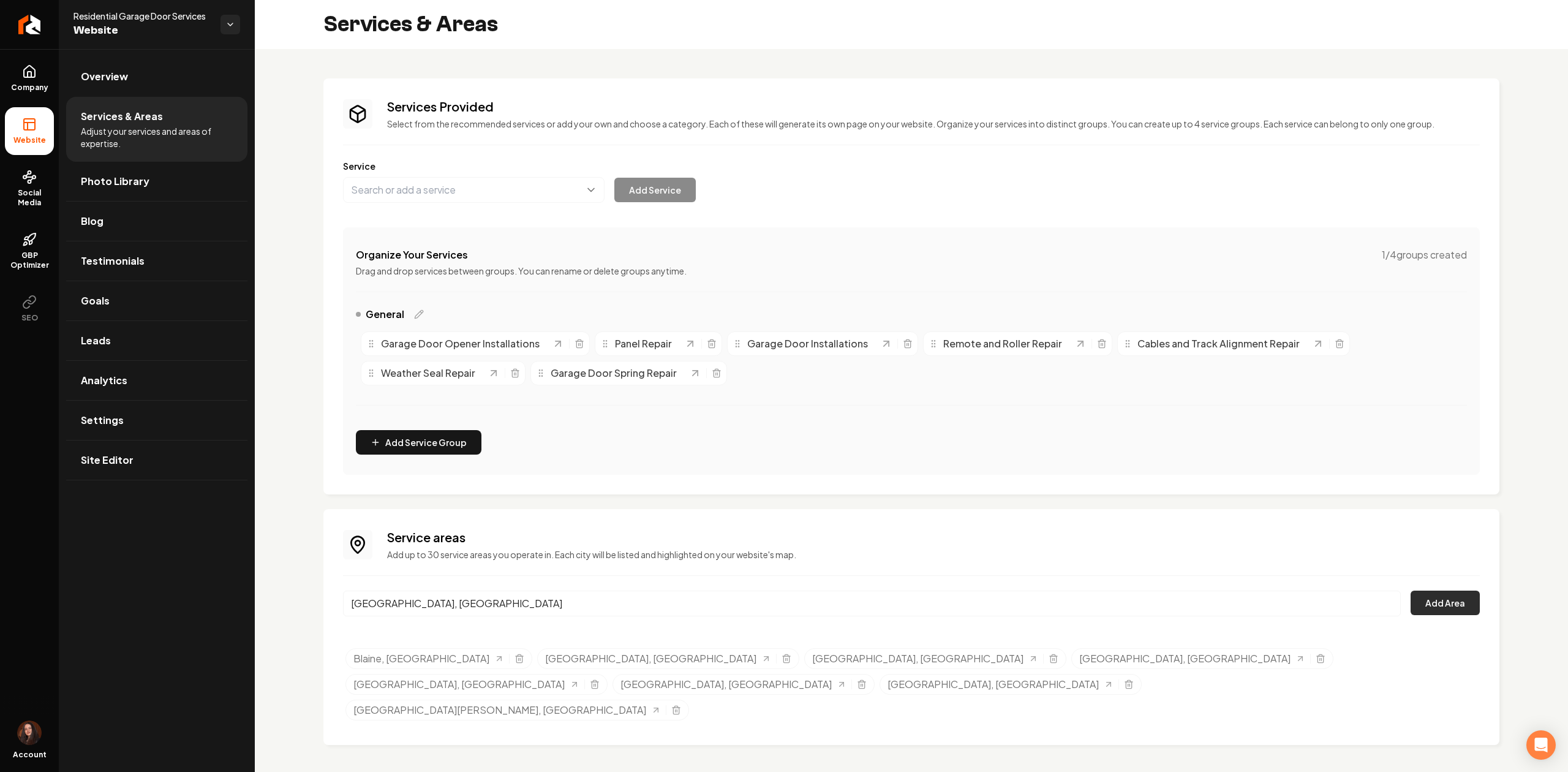
click at [1419, 606] on button "Add Area" at bounding box center [1444, 602] width 69 height 24
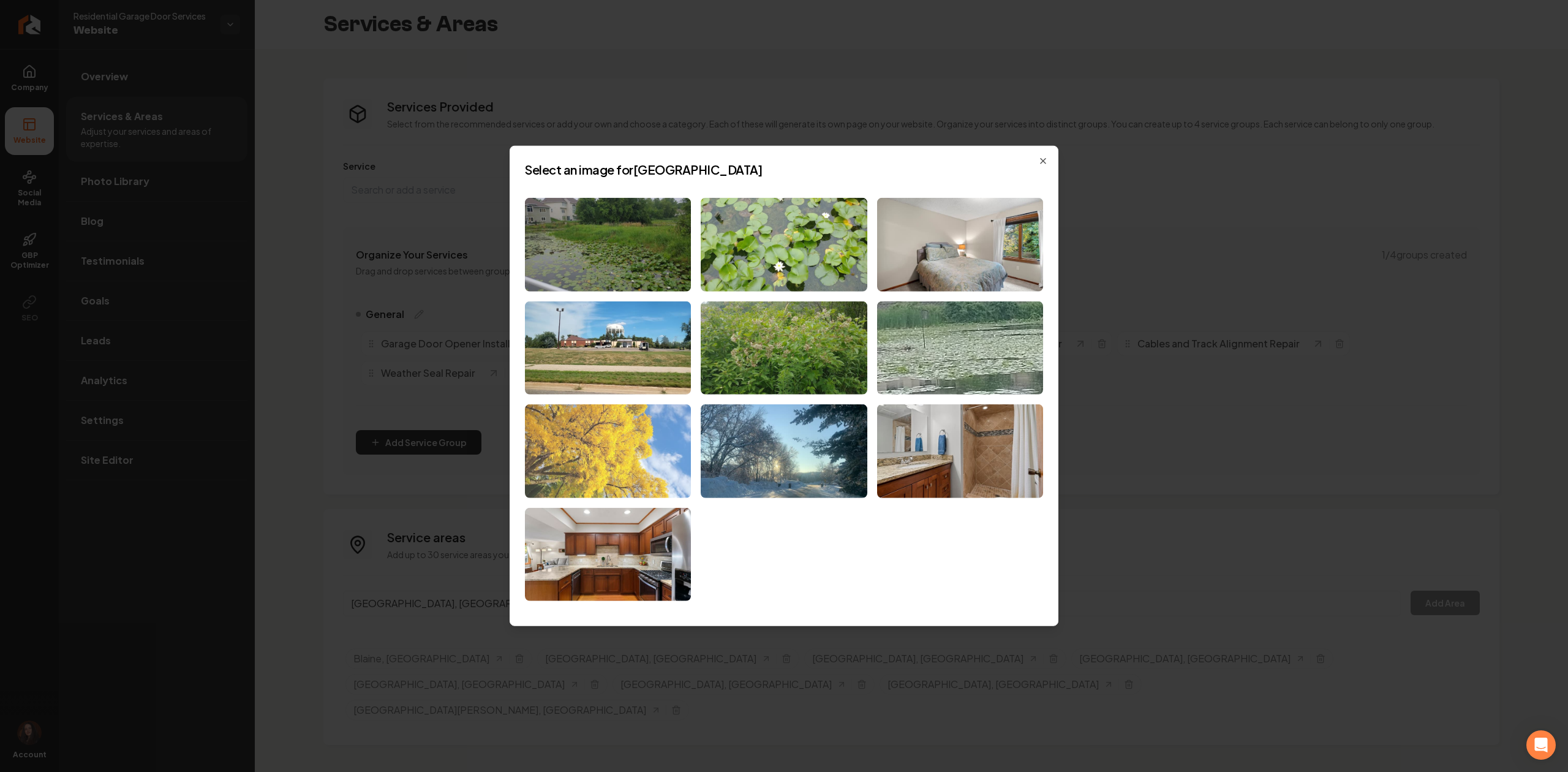
click at [560, 436] on img at bounding box center [607, 451] width 166 height 93
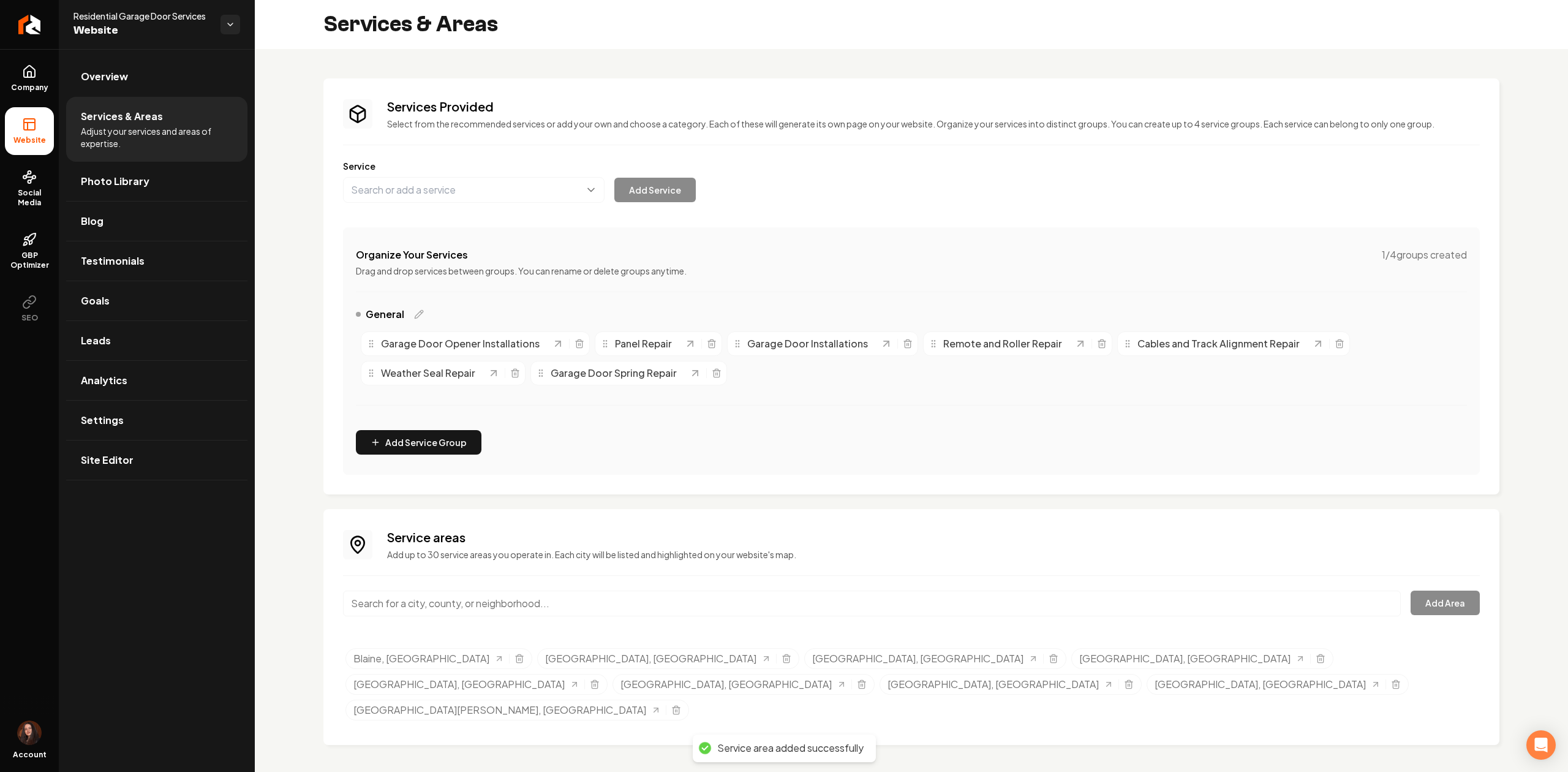
click at [550, 593] on input "Main content area" at bounding box center [871, 603] width 1057 height 26
paste input "[GEOGRAPHIC_DATA]"
type input "[GEOGRAPHIC_DATA], [GEOGRAPHIC_DATA]"
click at [1431, 594] on button "Add Area" at bounding box center [1444, 602] width 69 height 24
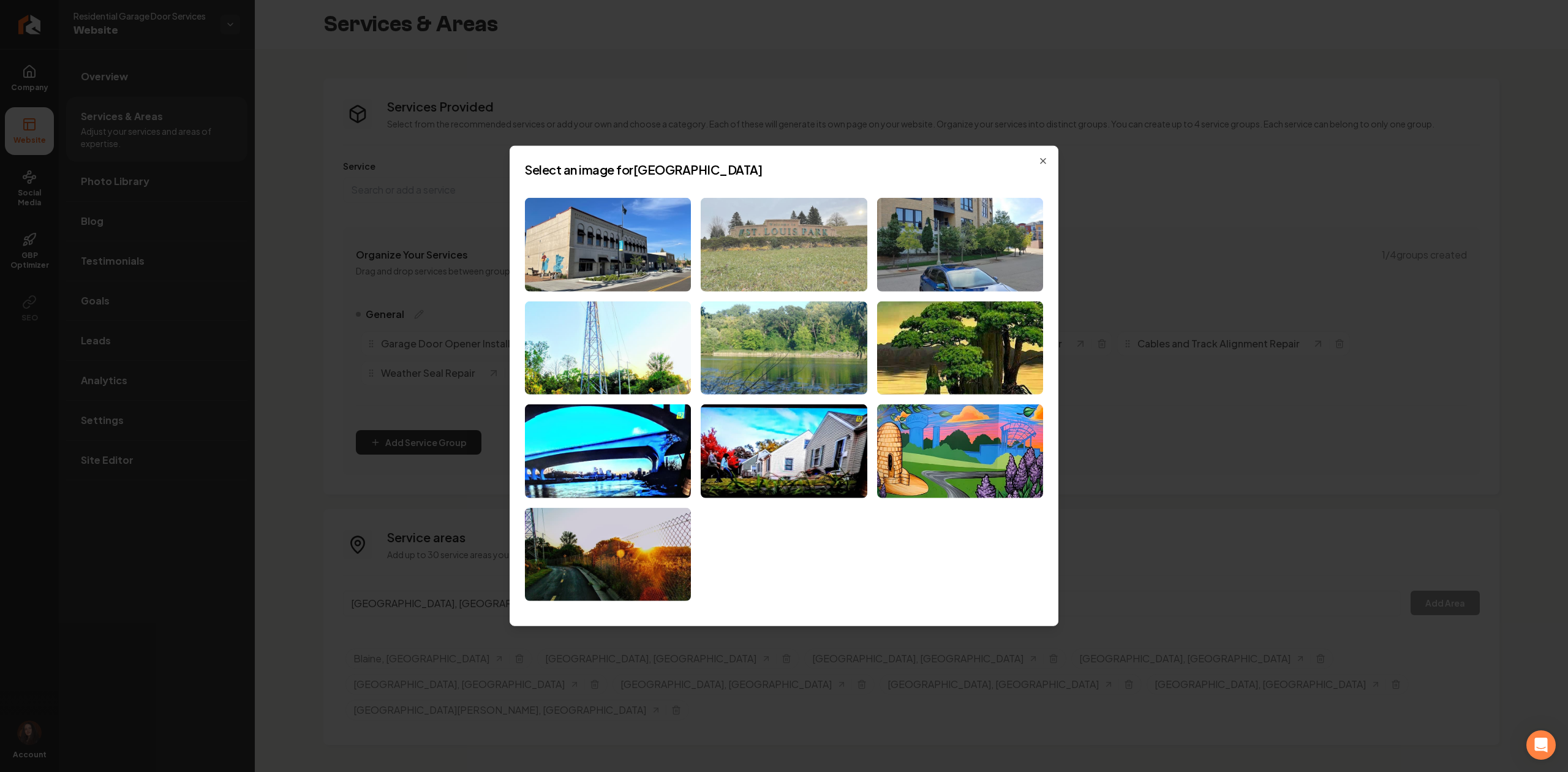
click at [754, 274] on img at bounding box center [783, 245] width 166 height 93
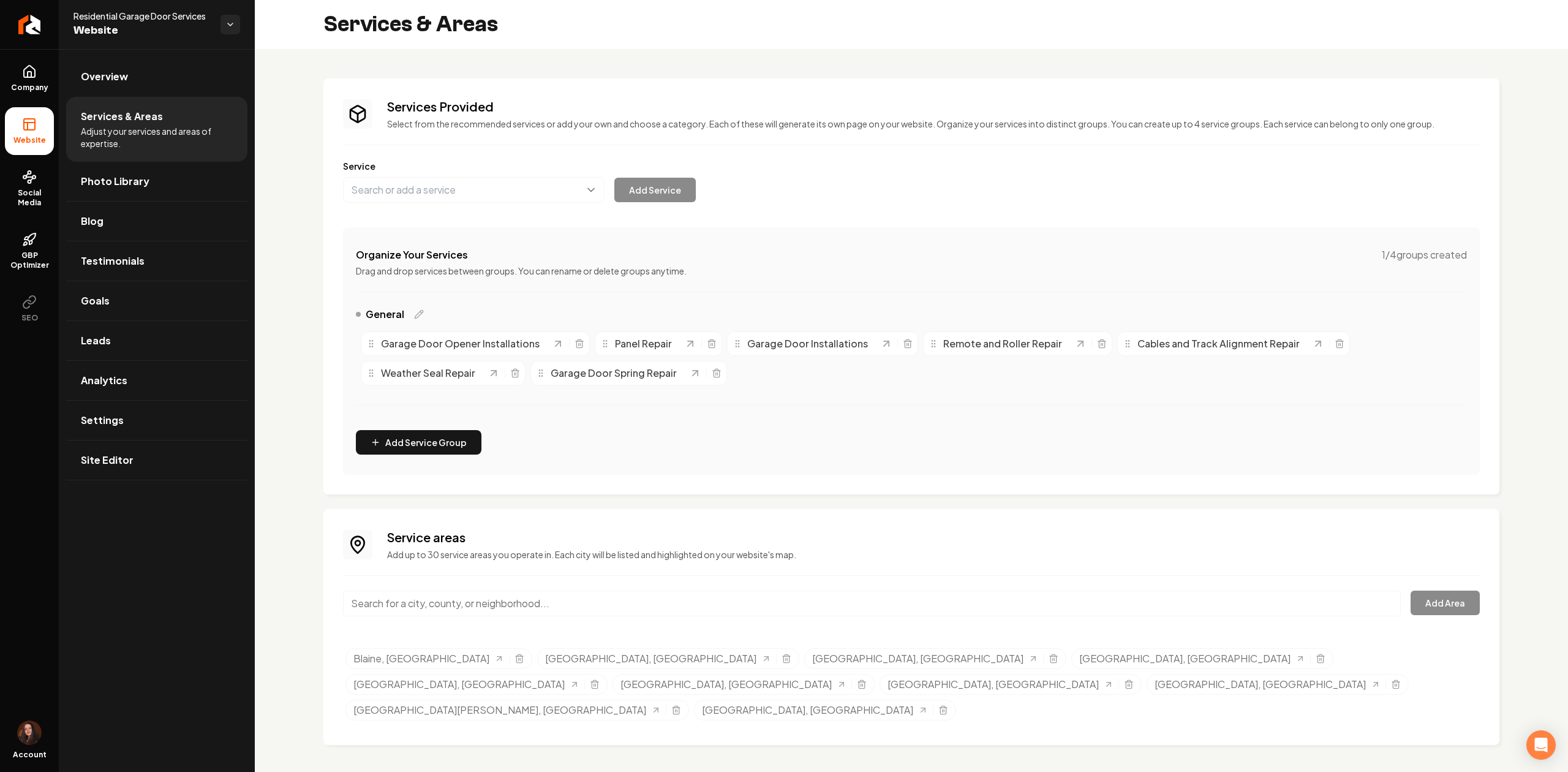
click at [762, 580] on div "Service areas Add up to 30 service areas you operate in. Each city will be list…" at bounding box center [911, 627] width 1137 height 196
click at [768, 596] on input "Main content area" at bounding box center [871, 603] width 1057 height 26
paste input "[PERSON_NAME]"
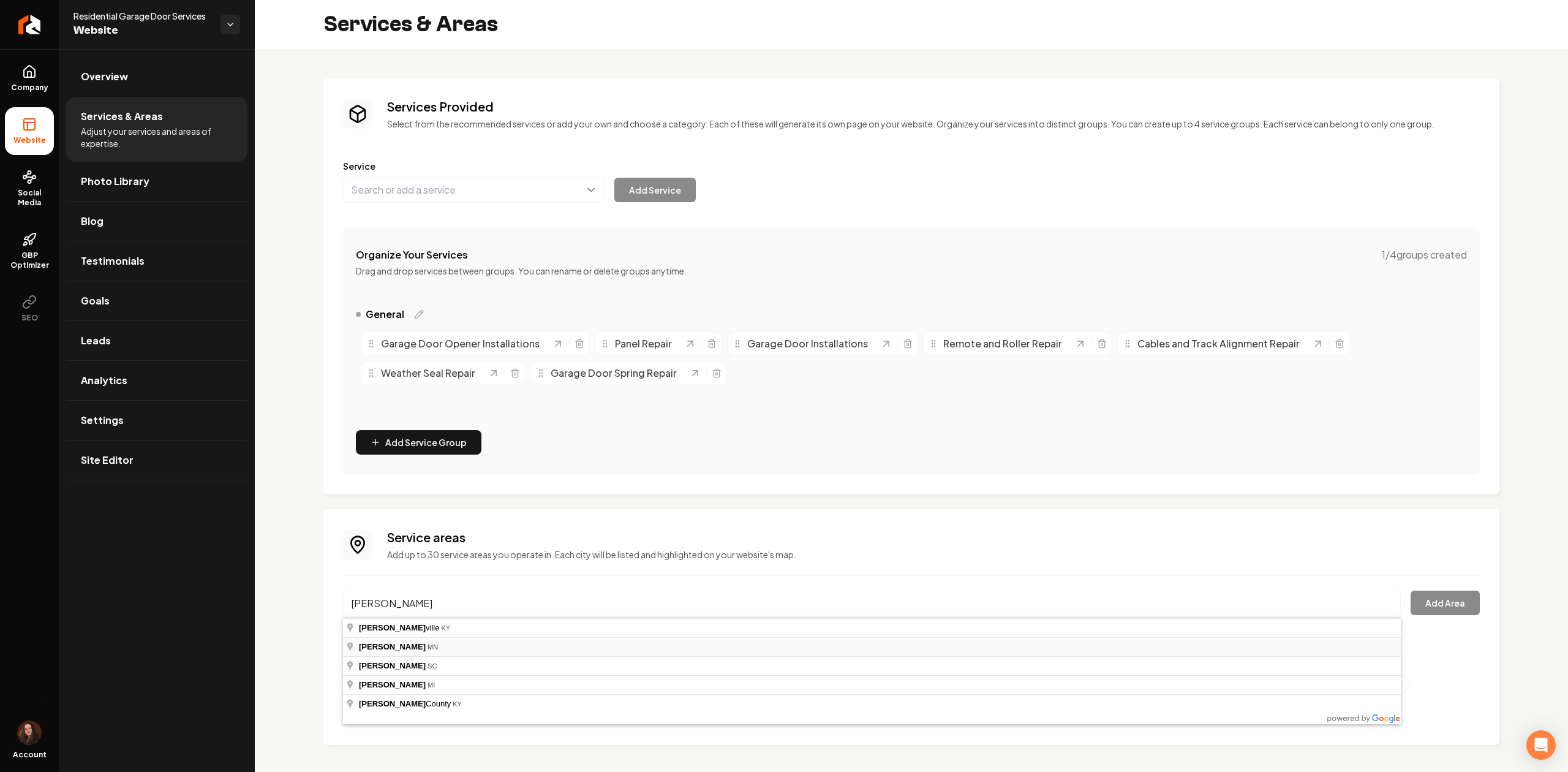
type input "[GEOGRAPHIC_DATA], [GEOGRAPHIC_DATA]"
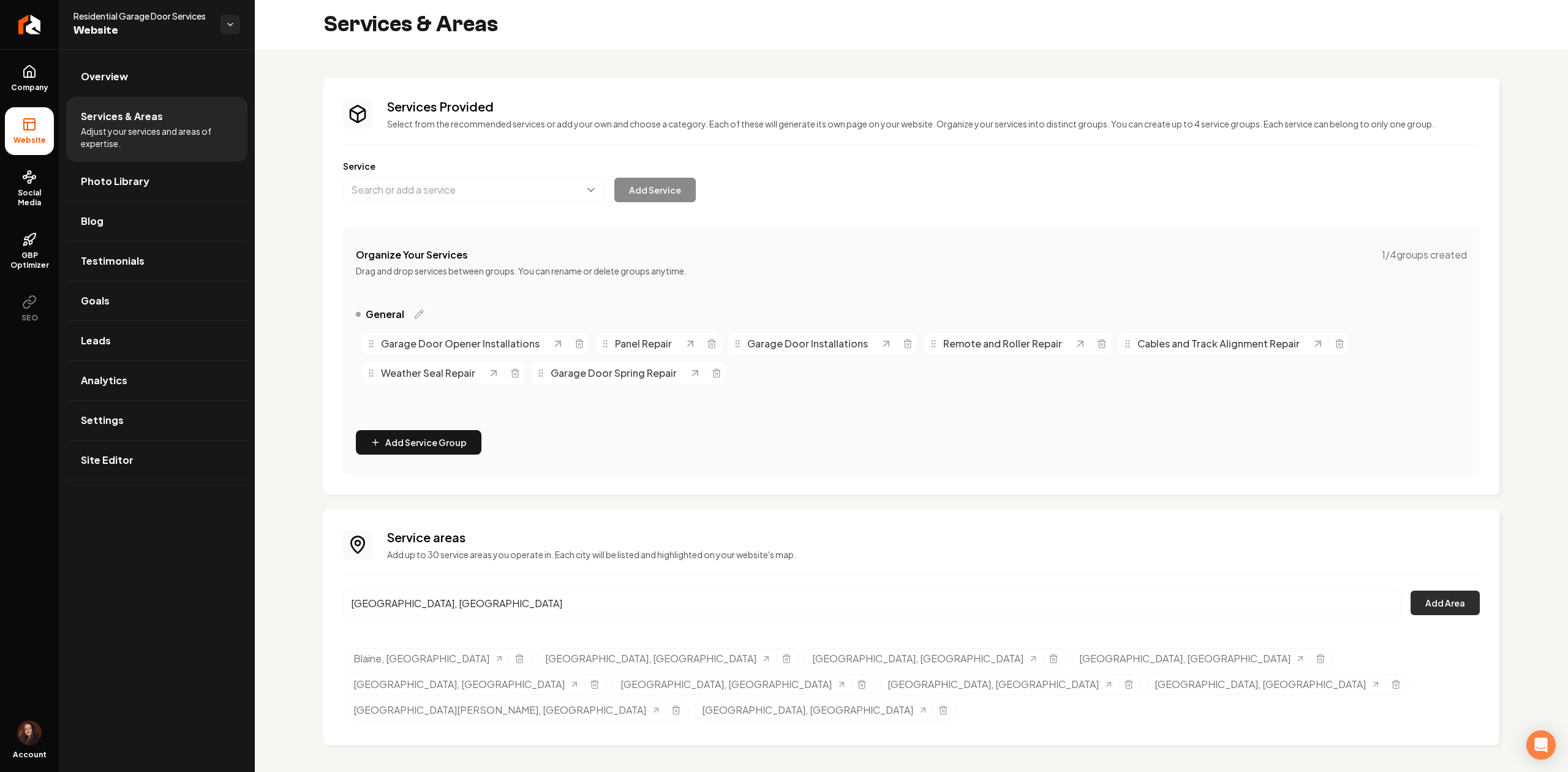
click at [1446, 601] on button "Add Area" at bounding box center [1444, 602] width 69 height 24
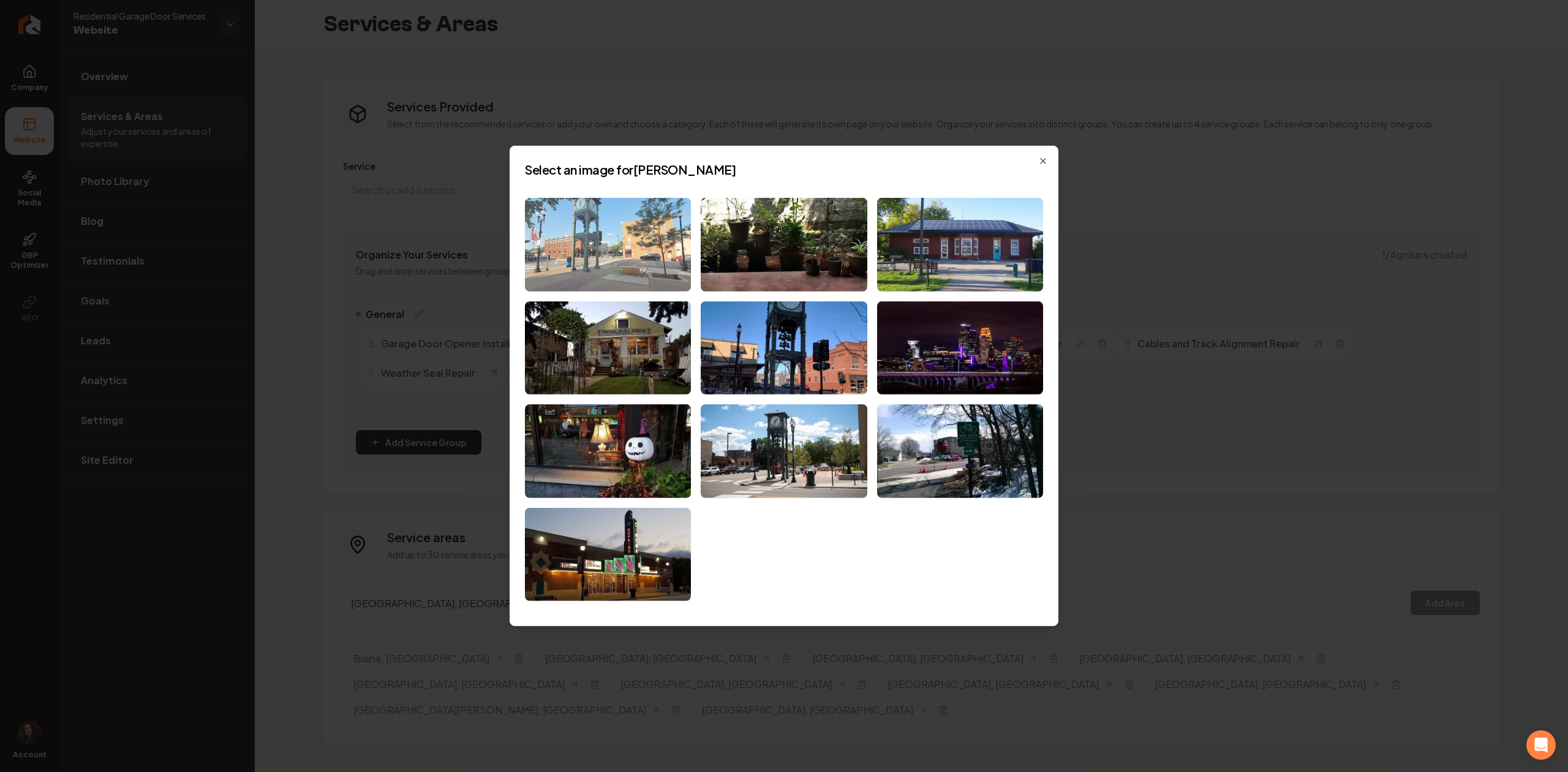
click at [586, 256] on img at bounding box center [607, 245] width 166 height 93
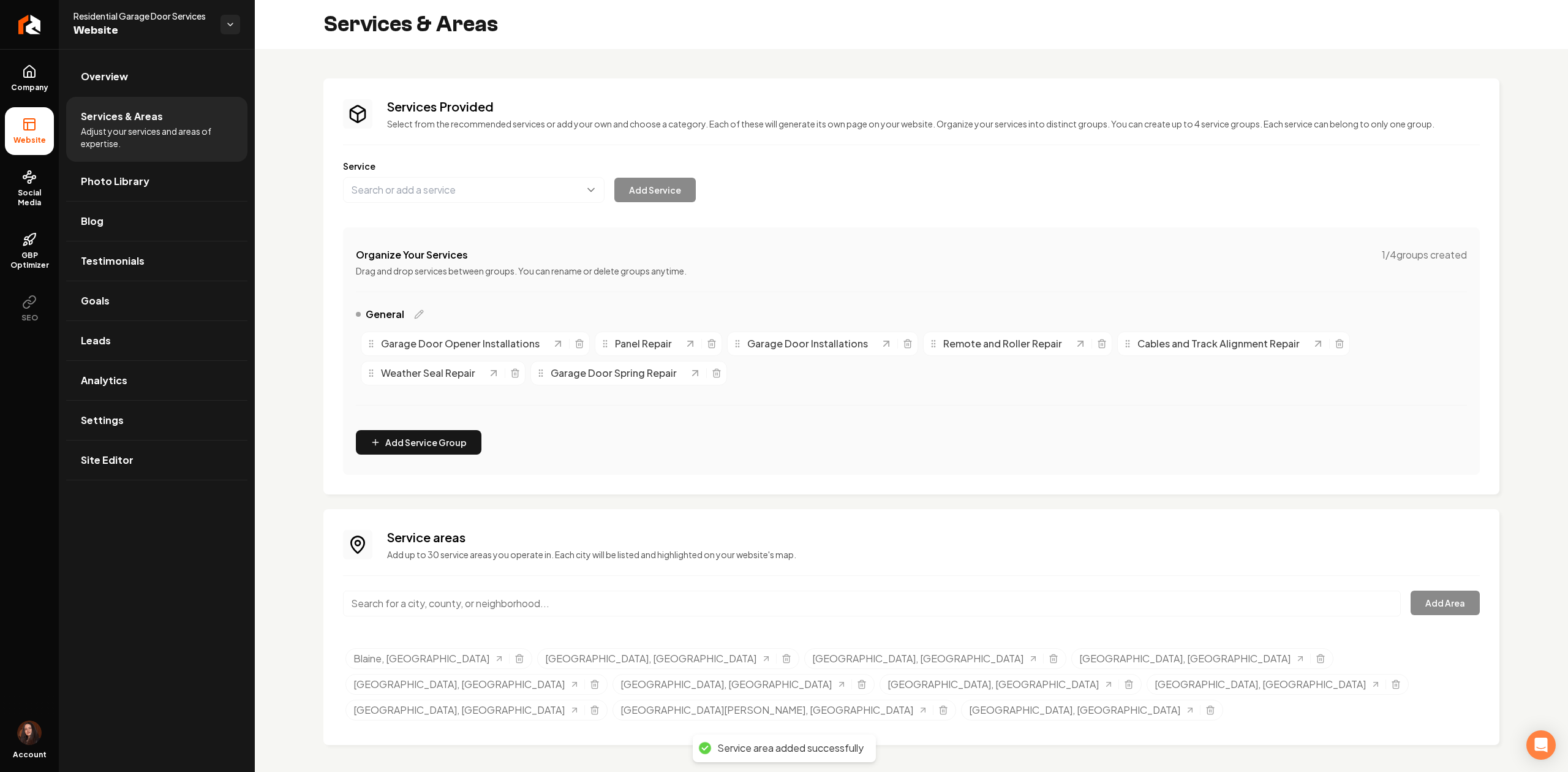
click at [581, 615] on input "Main content area" at bounding box center [871, 603] width 1057 height 26
paste input "Minnetonka"
type input "Minnetonka, [GEOGRAPHIC_DATA]"
click at [1428, 592] on div "Service areas Add up to 30 service areas you operate in. Each city will be list…" at bounding box center [911, 627] width 1137 height 196
click at [1433, 607] on button "Add Area" at bounding box center [1444, 602] width 69 height 24
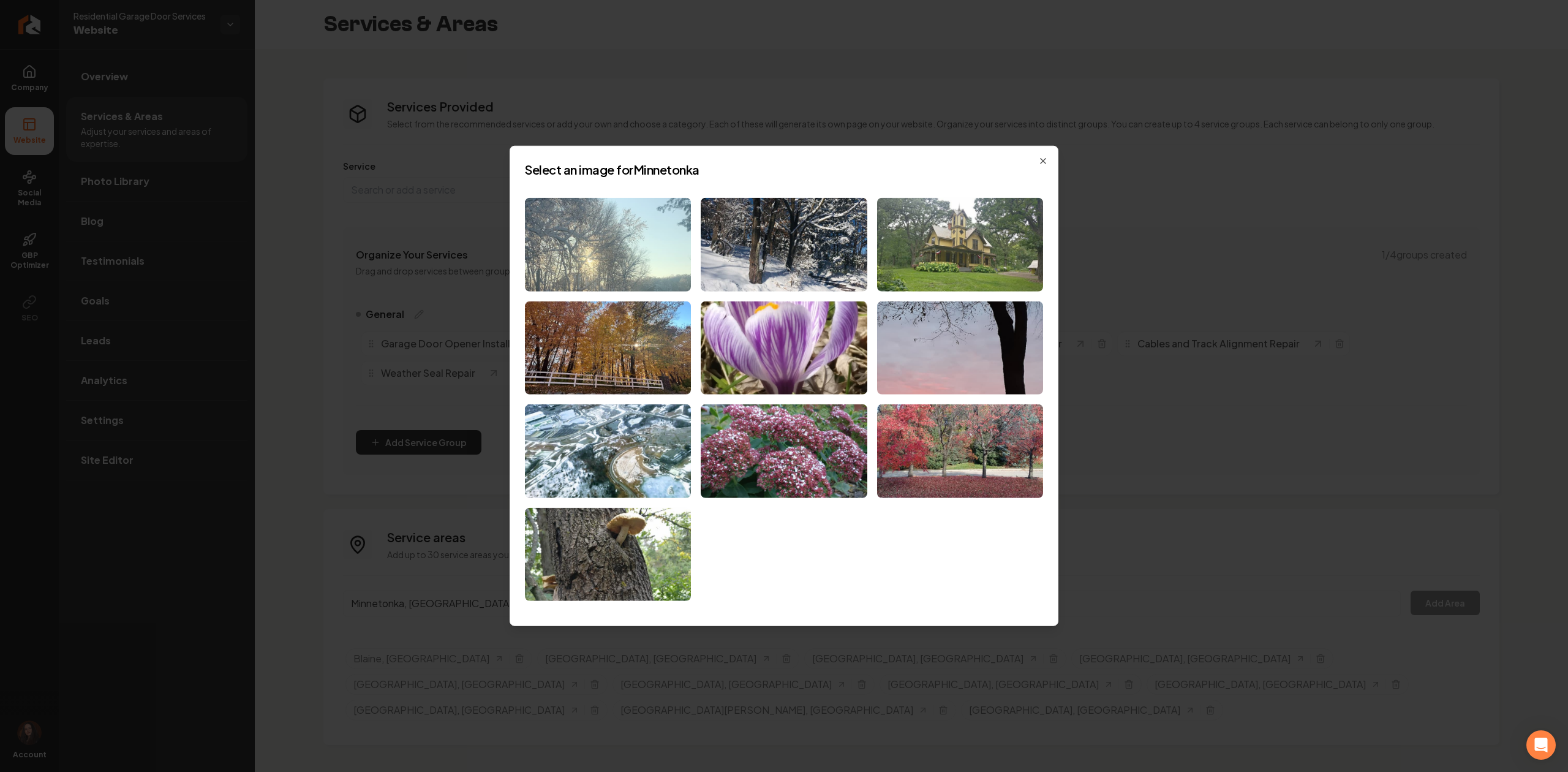
click at [561, 261] on img at bounding box center [607, 245] width 166 height 93
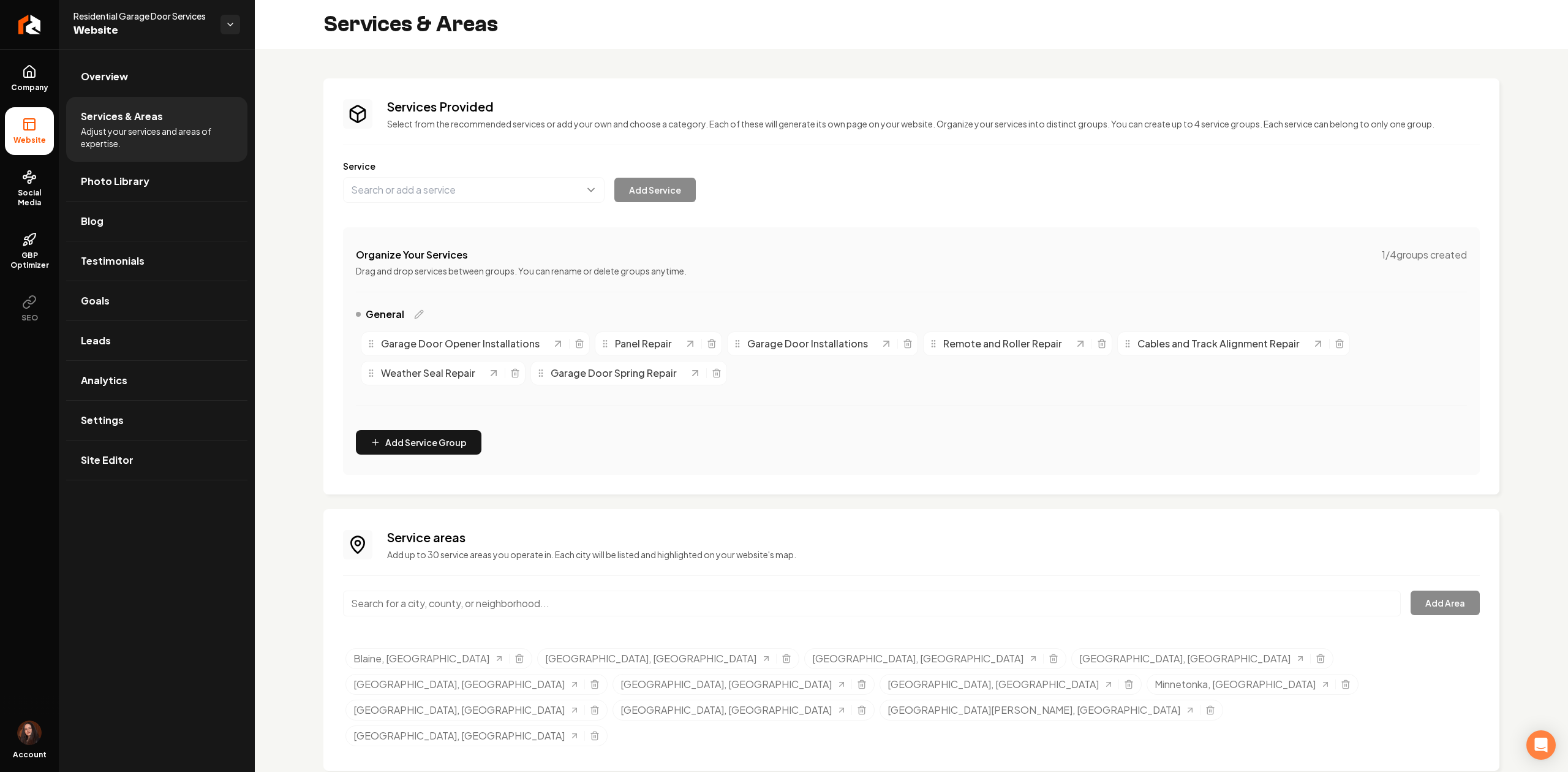
click at [550, 607] on input "Main content area" at bounding box center [871, 603] width 1057 height 26
paste input "Minnetonka"
click at [1446, 610] on button "Add Area" at bounding box center [1444, 602] width 69 height 24
drag, startPoint x: 446, startPoint y: 614, endPoint x: 353, endPoint y: 610, distance: 93.1
click at [353, 612] on input "Minnetonka, [GEOGRAPHIC_DATA]" at bounding box center [871, 603] width 1057 height 26
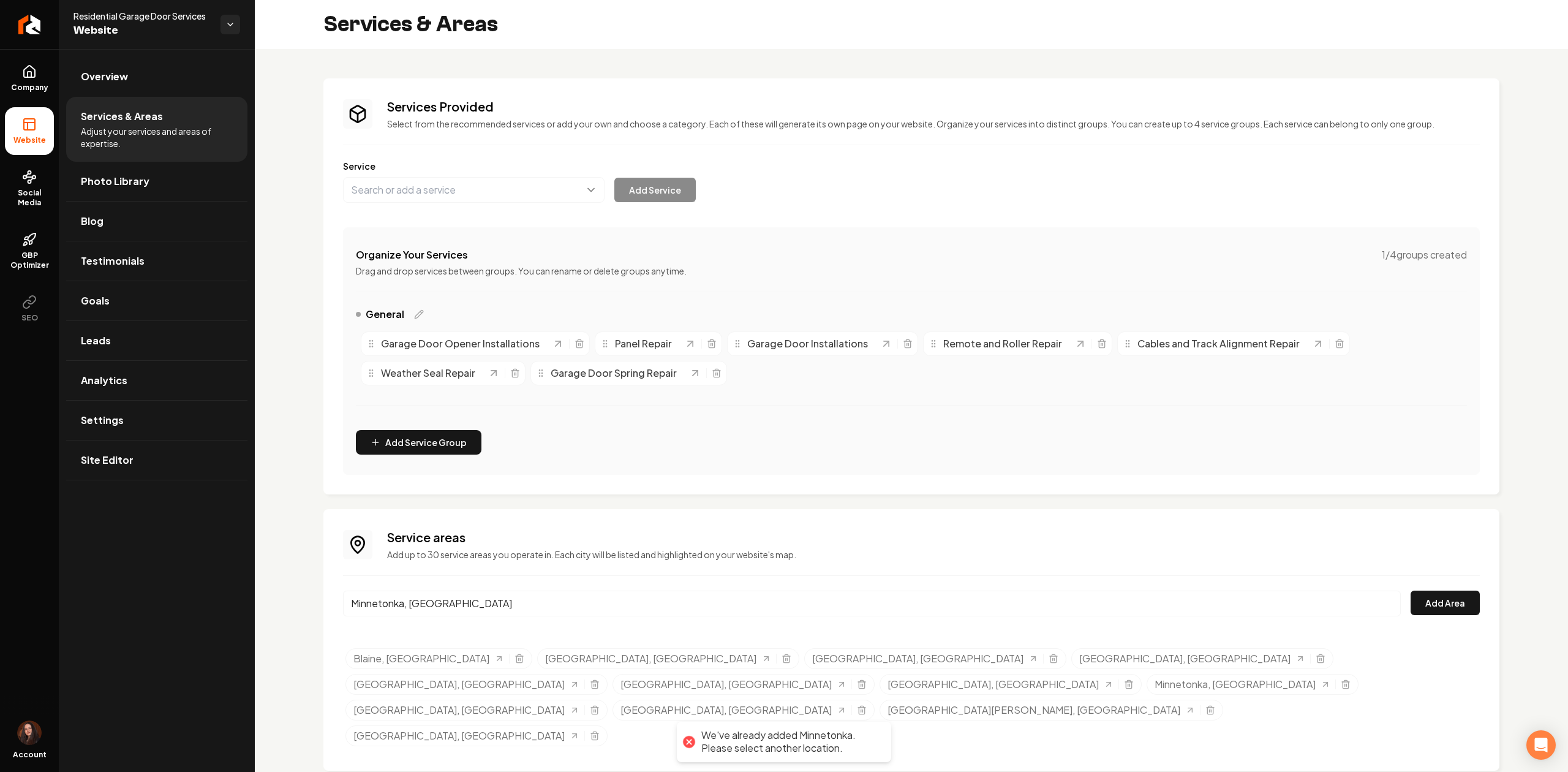
paste input "Edina"
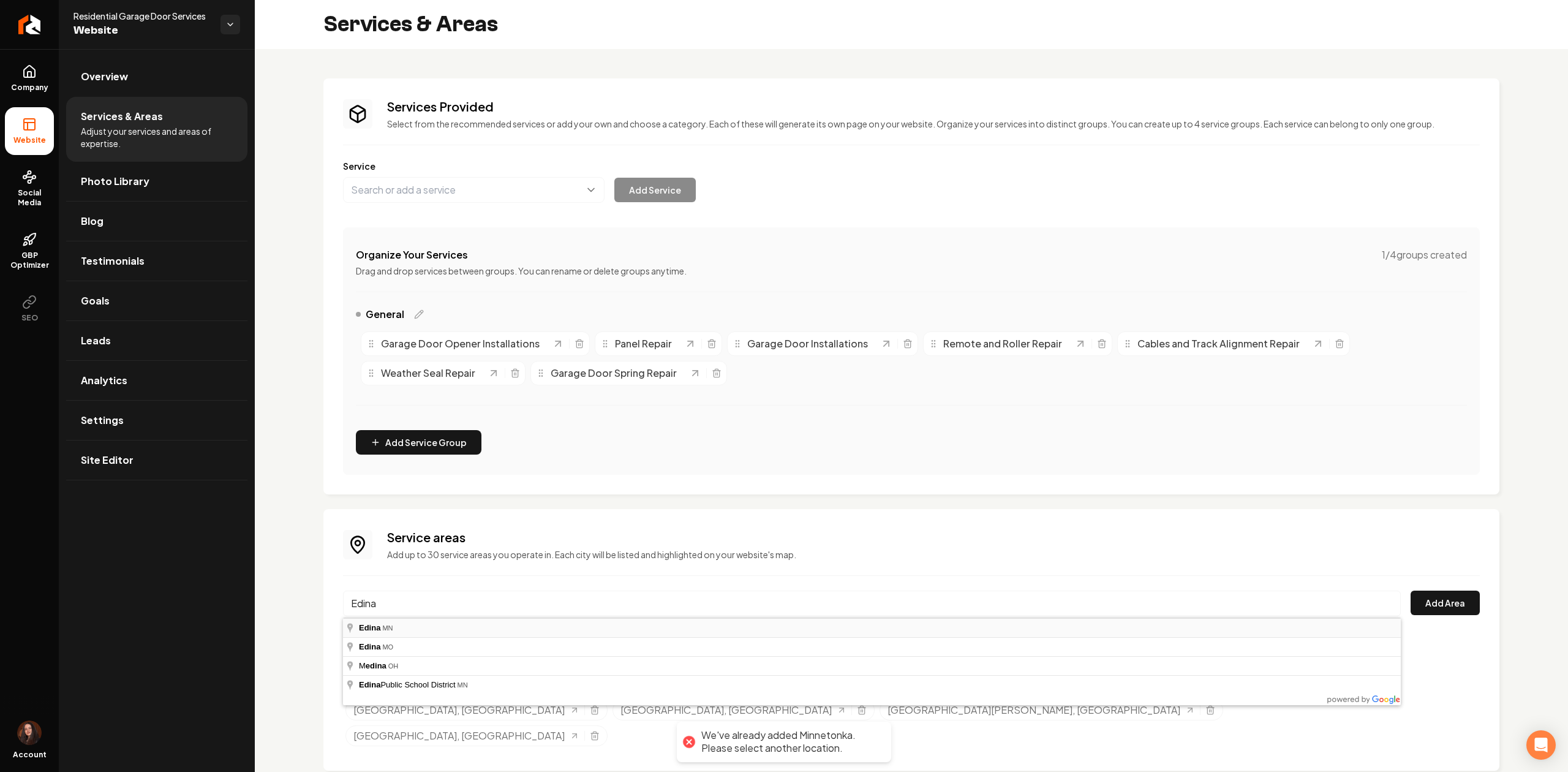
type input "[GEOGRAPHIC_DATA], [GEOGRAPHIC_DATA]"
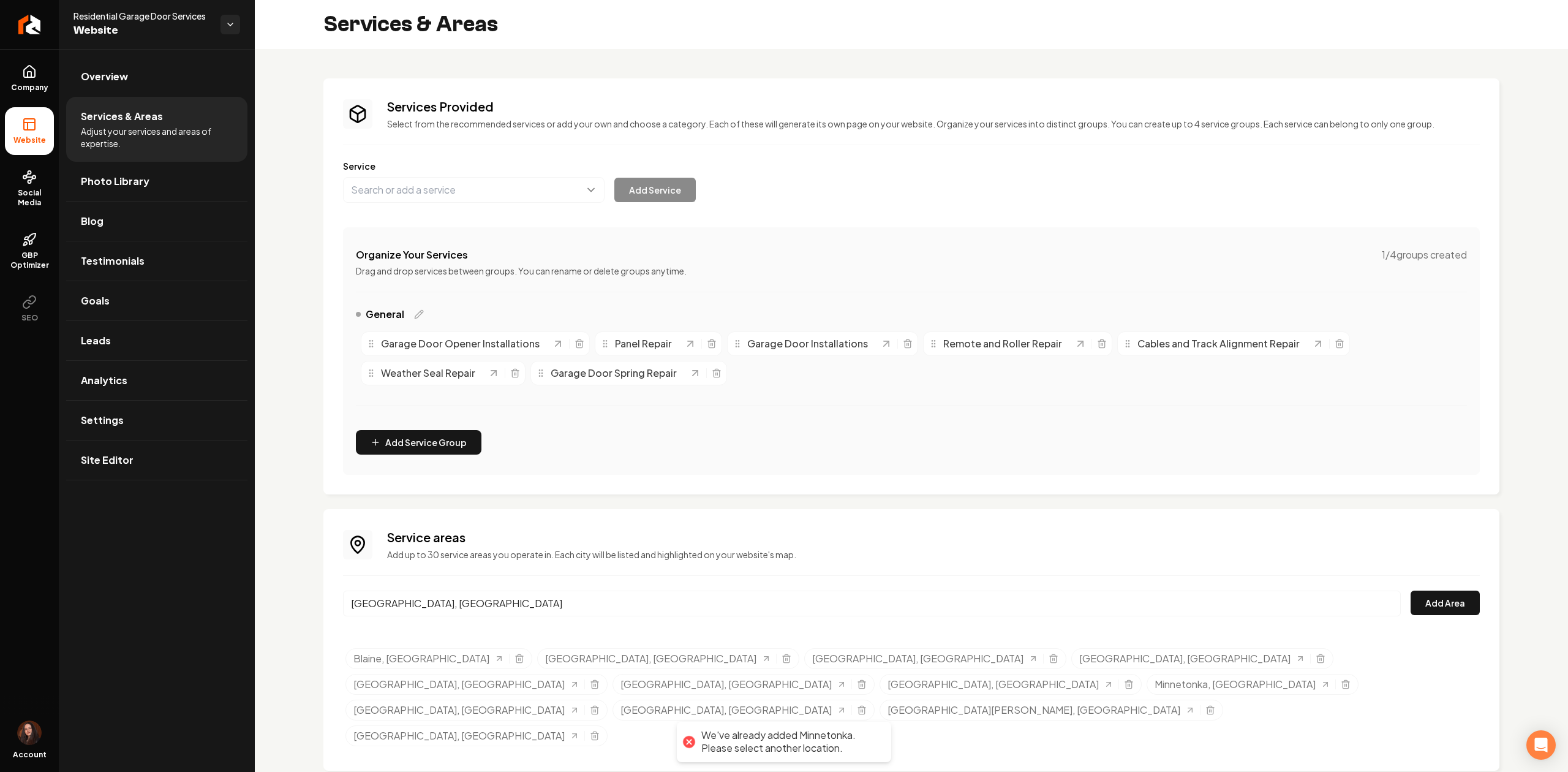
drag, startPoint x: 423, startPoint y: 622, endPoint x: 1208, endPoint y: 613, distance: 785.1
click at [1449, 598] on button "Add Area" at bounding box center [1444, 602] width 69 height 24
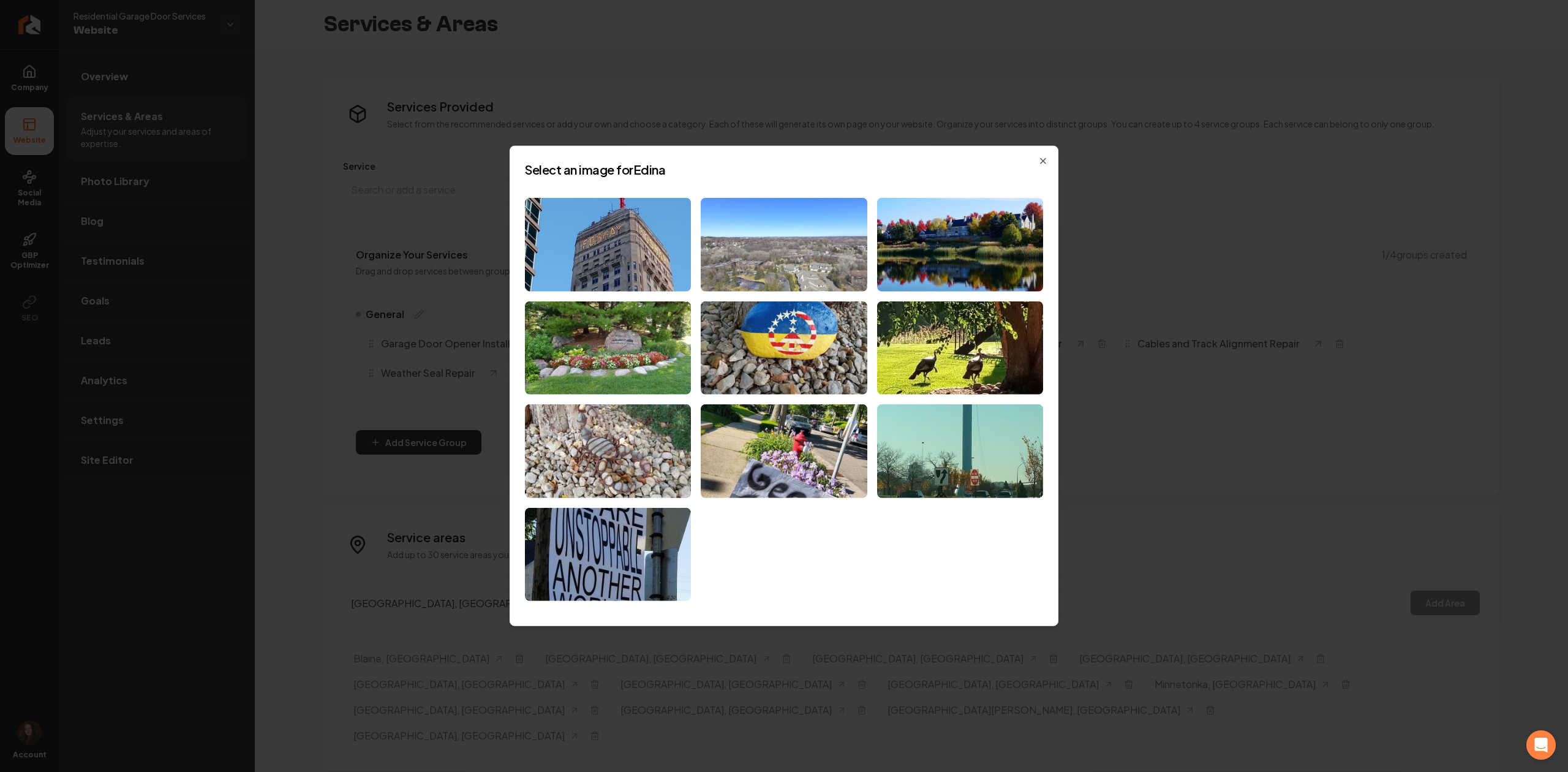
click at [736, 261] on img at bounding box center [783, 245] width 166 height 93
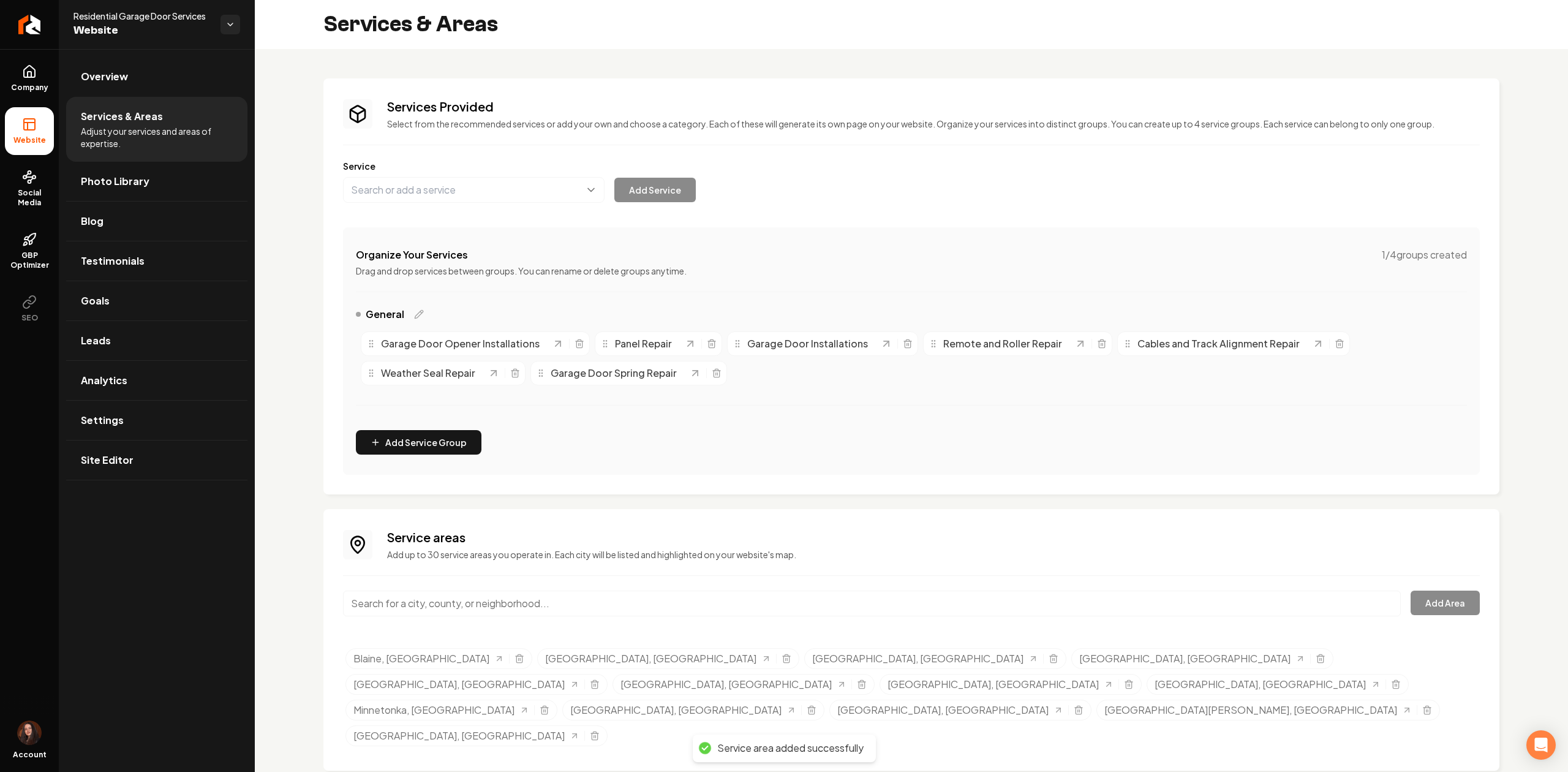
click at [557, 605] on input "Main content area" at bounding box center [871, 603] width 1057 height 26
paste input "Richfield"
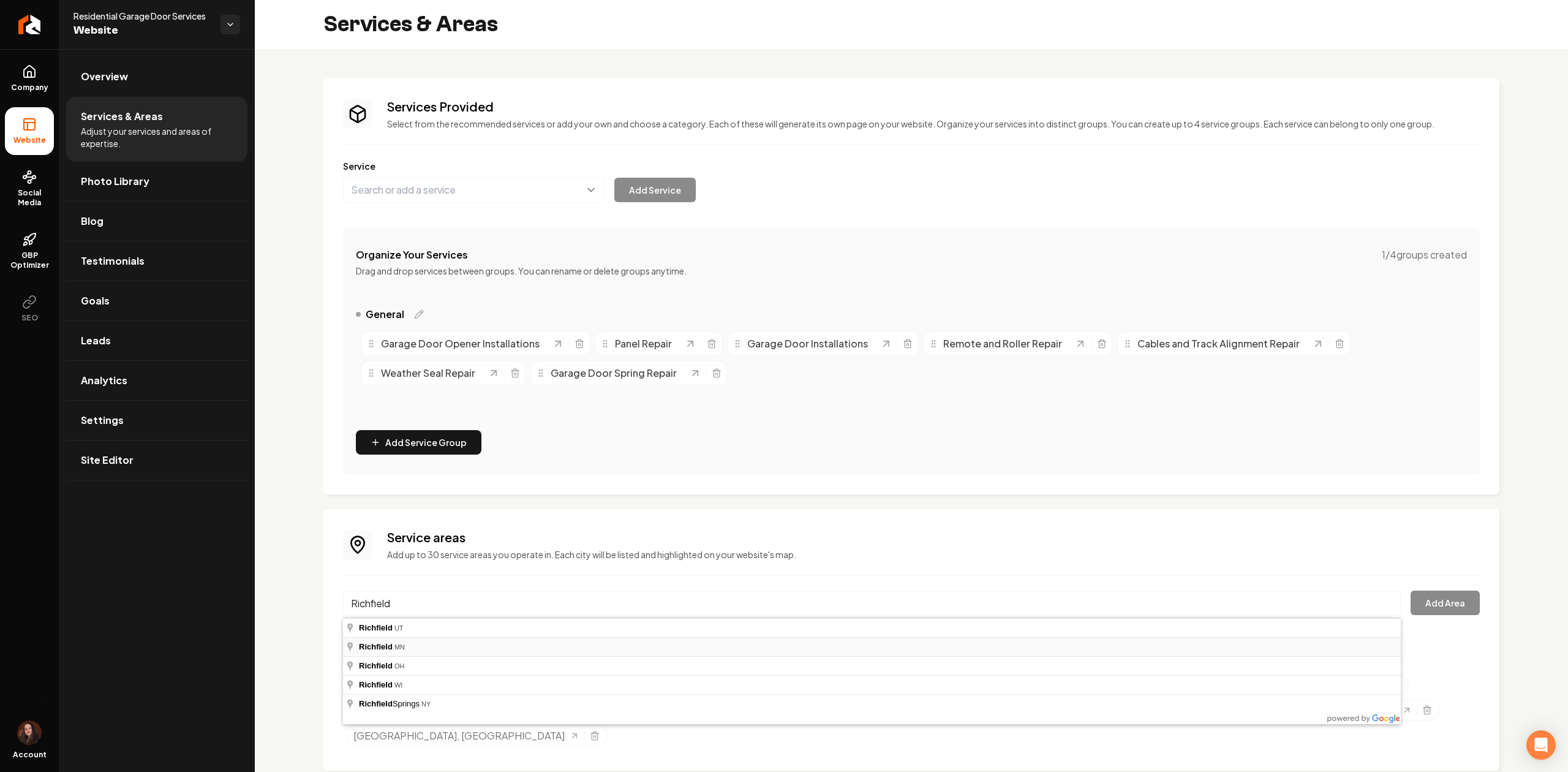
type input "[GEOGRAPHIC_DATA], [GEOGRAPHIC_DATA]"
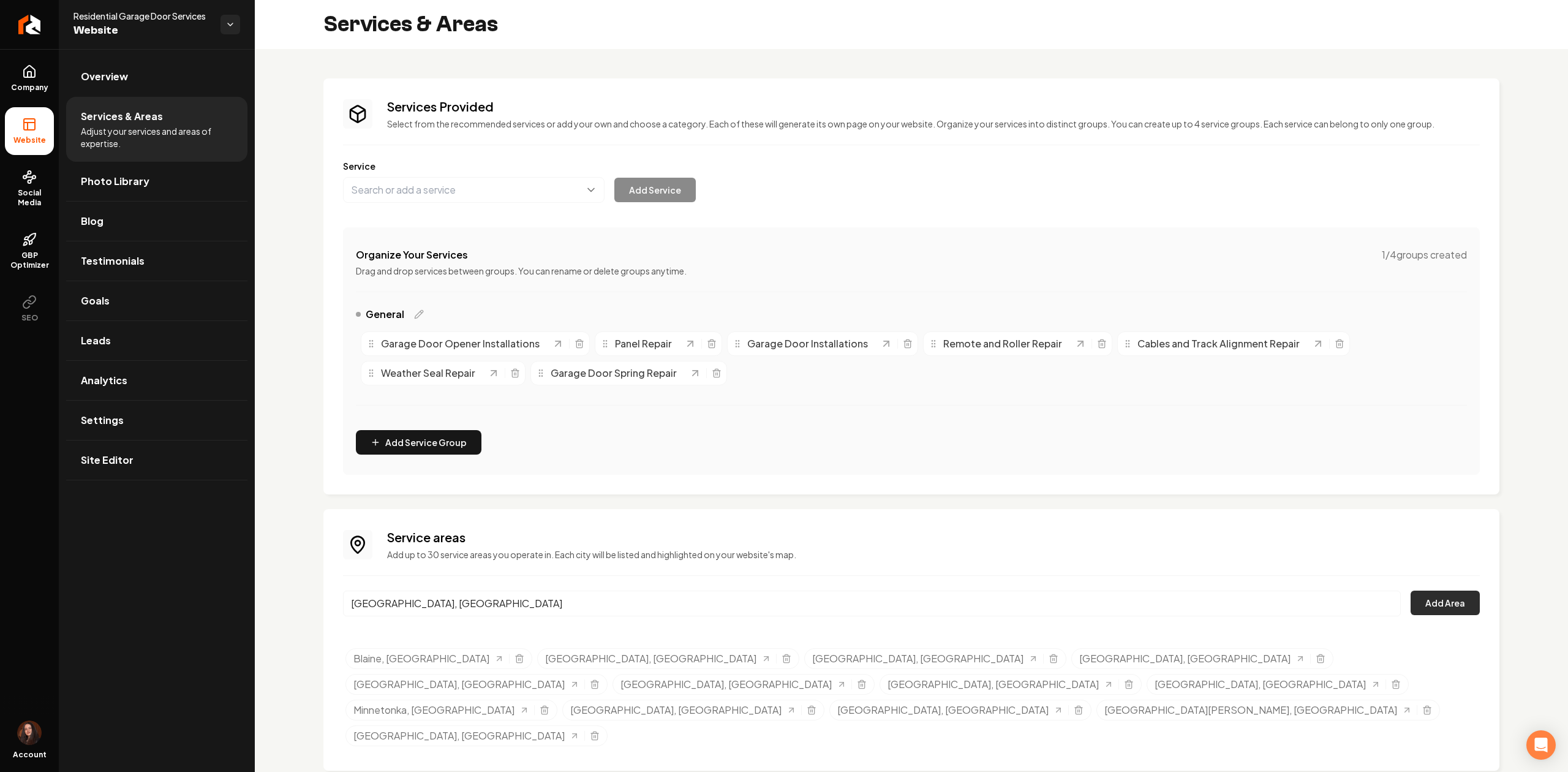
click at [1455, 599] on button "Add Area" at bounding box center [1444, 602] width 69 height 24
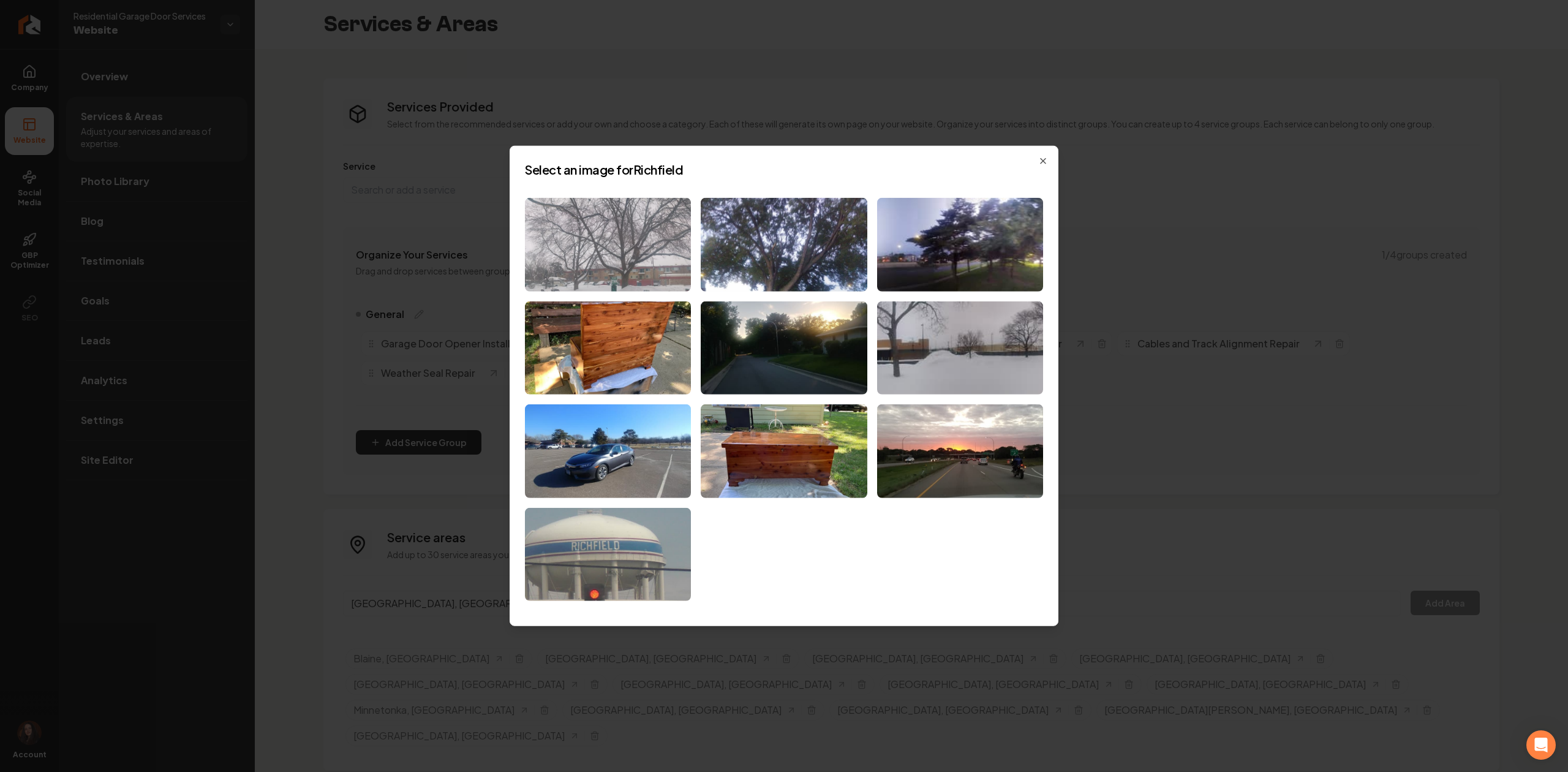
click at [560, 273] on img at bounding box center [607, 245] width 166 height 93
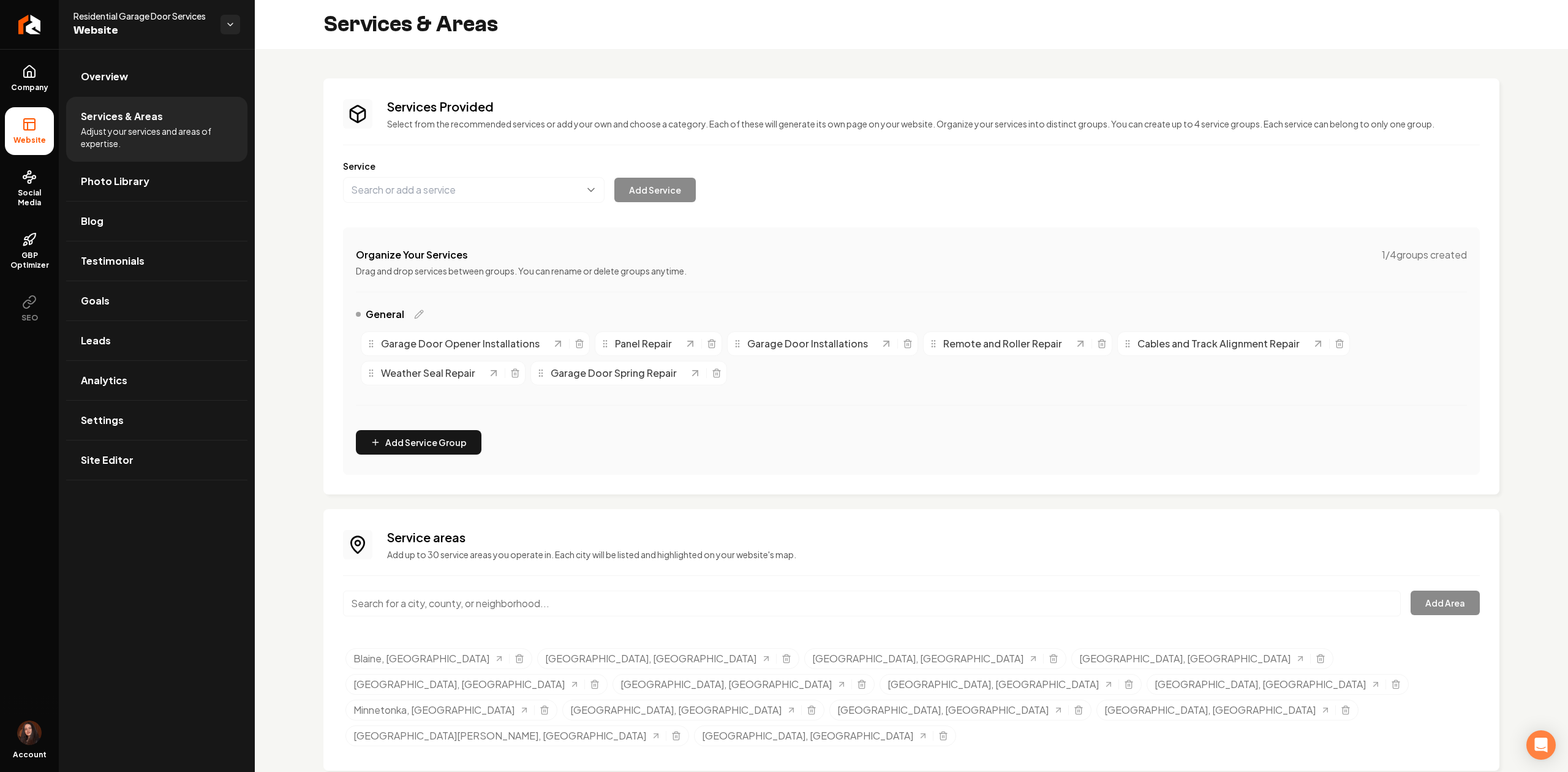
click at [722, 596] on input "Main content area" at bounding box center [871, 603] width 1057 height 26
paste input "Bloomington"
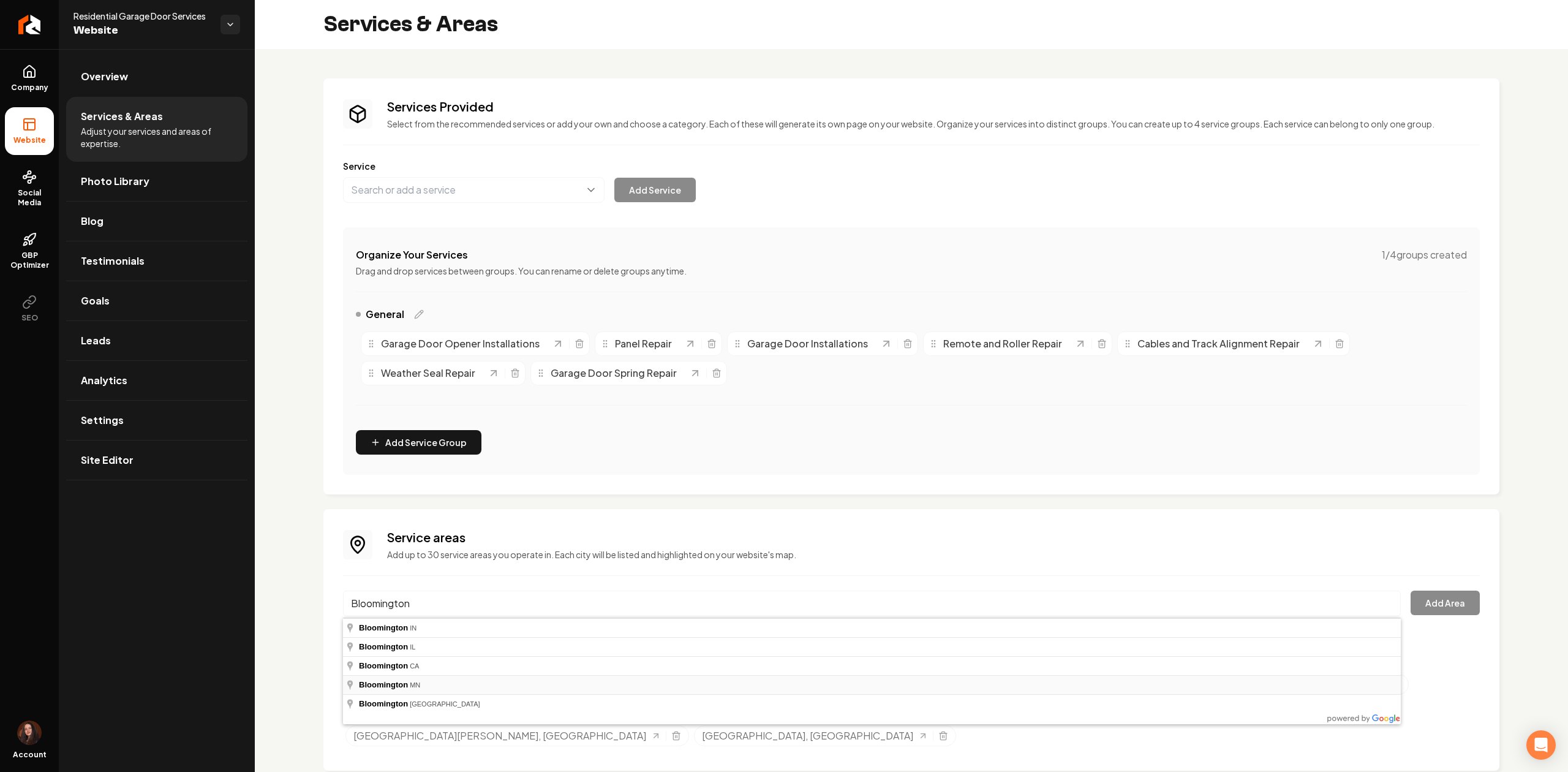
type input "[GEOGRAPHIC_DATA], [GEOGRAPHIC_DATA]"
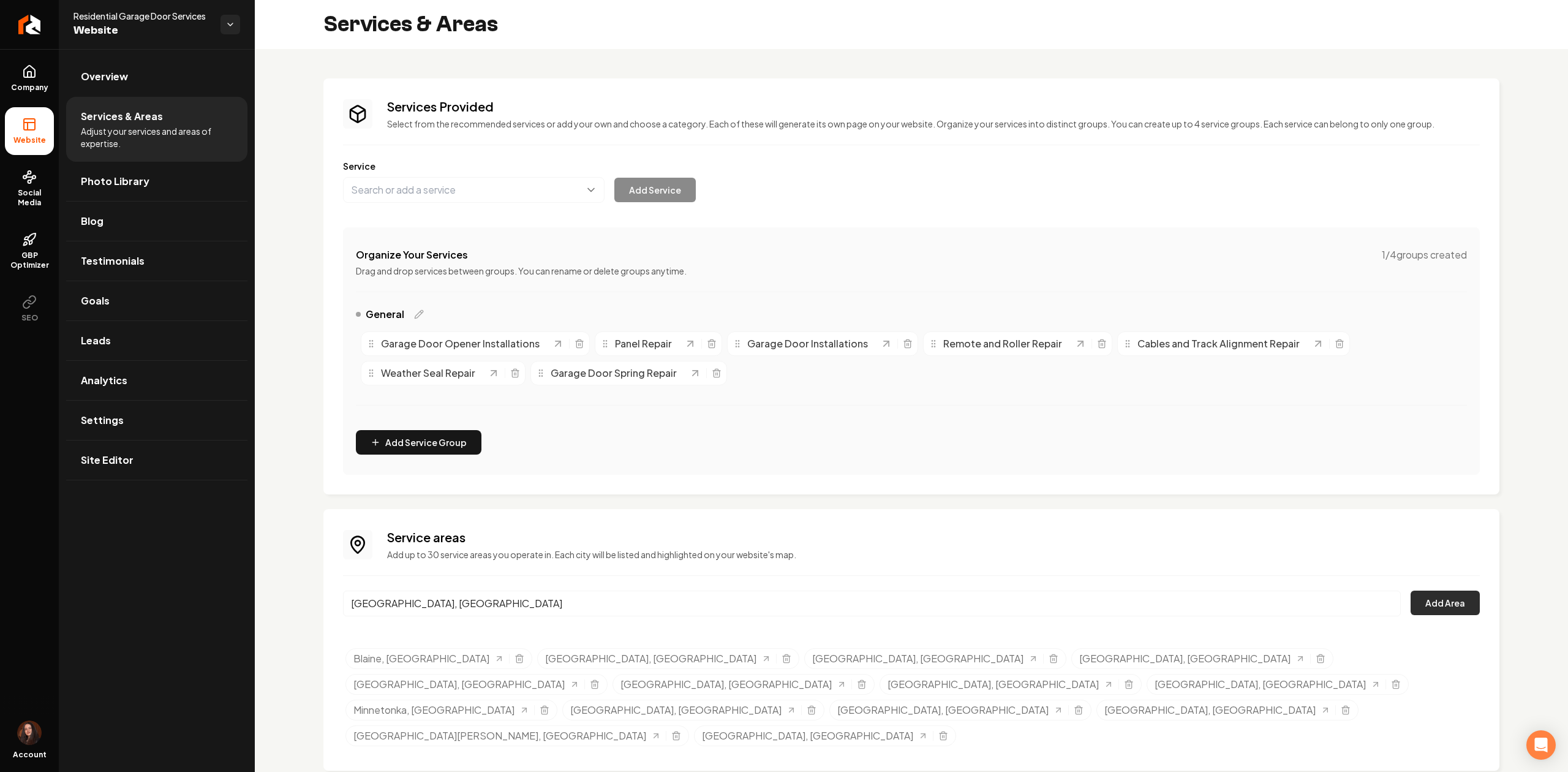
click at [1423, 596] on button "Add Area" at bounding box center [1444, 602] width 69 height 24
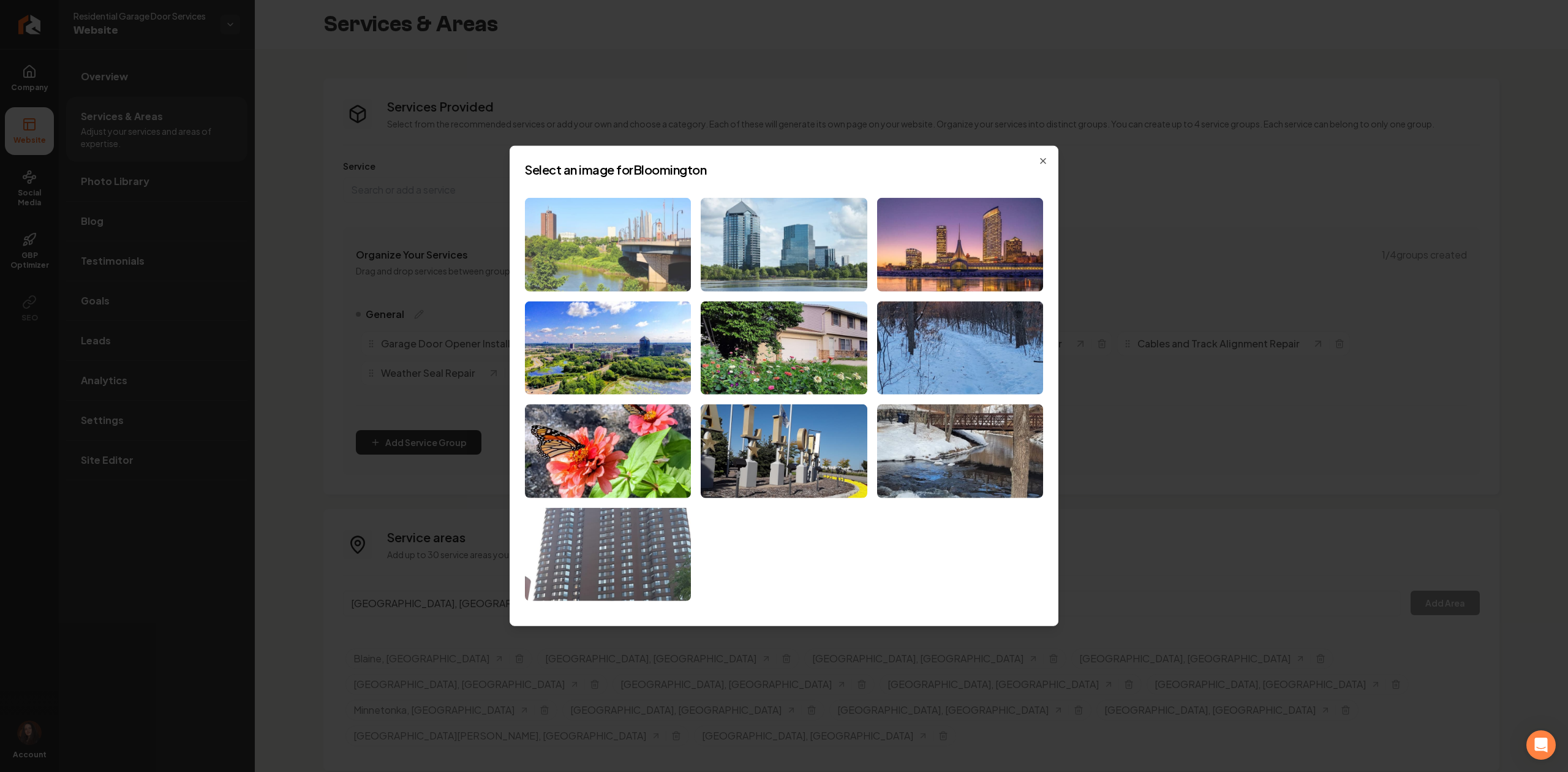
click at [578, 250] on img at bounding box center [607, 245] width 166 height 93
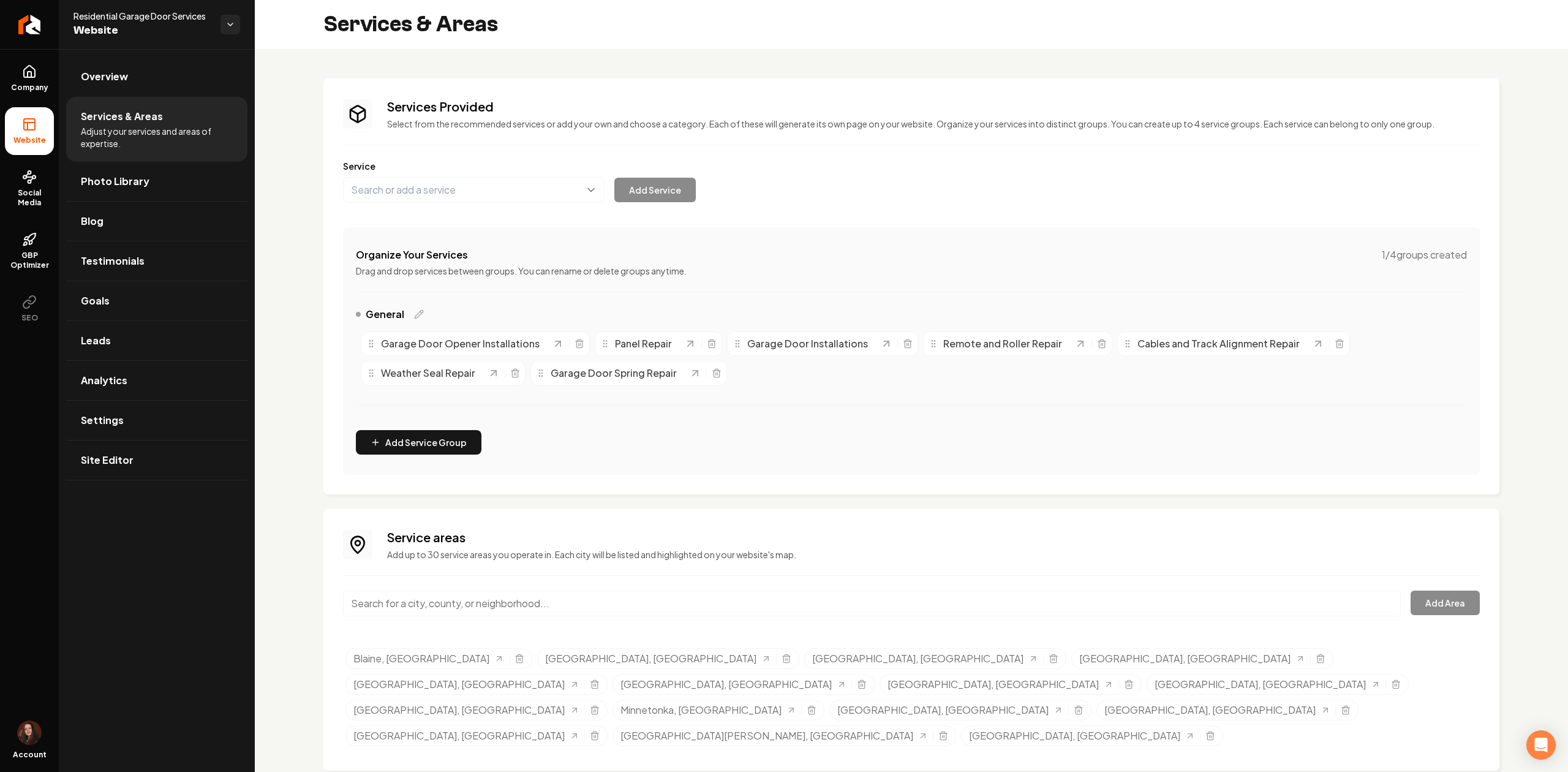
click at [615, 612] on input "Main content area" at bounding box center [871, 603] width 1057 height 26
paste input "[GEOGRAPHIC_DATA]"
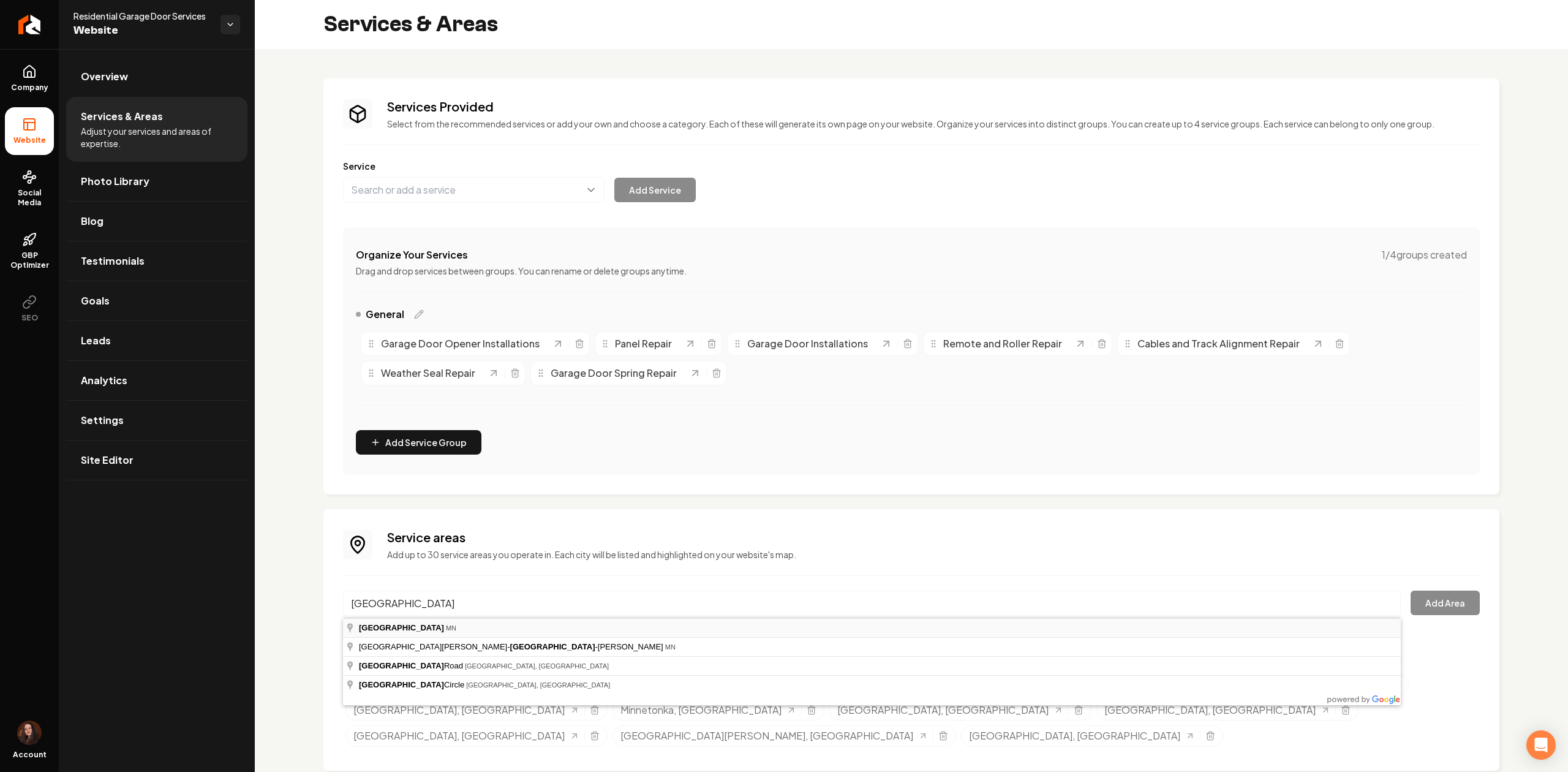
type input "[GEOGRAPHIC_DATA], [GEOGRAPHIC_DATA]"
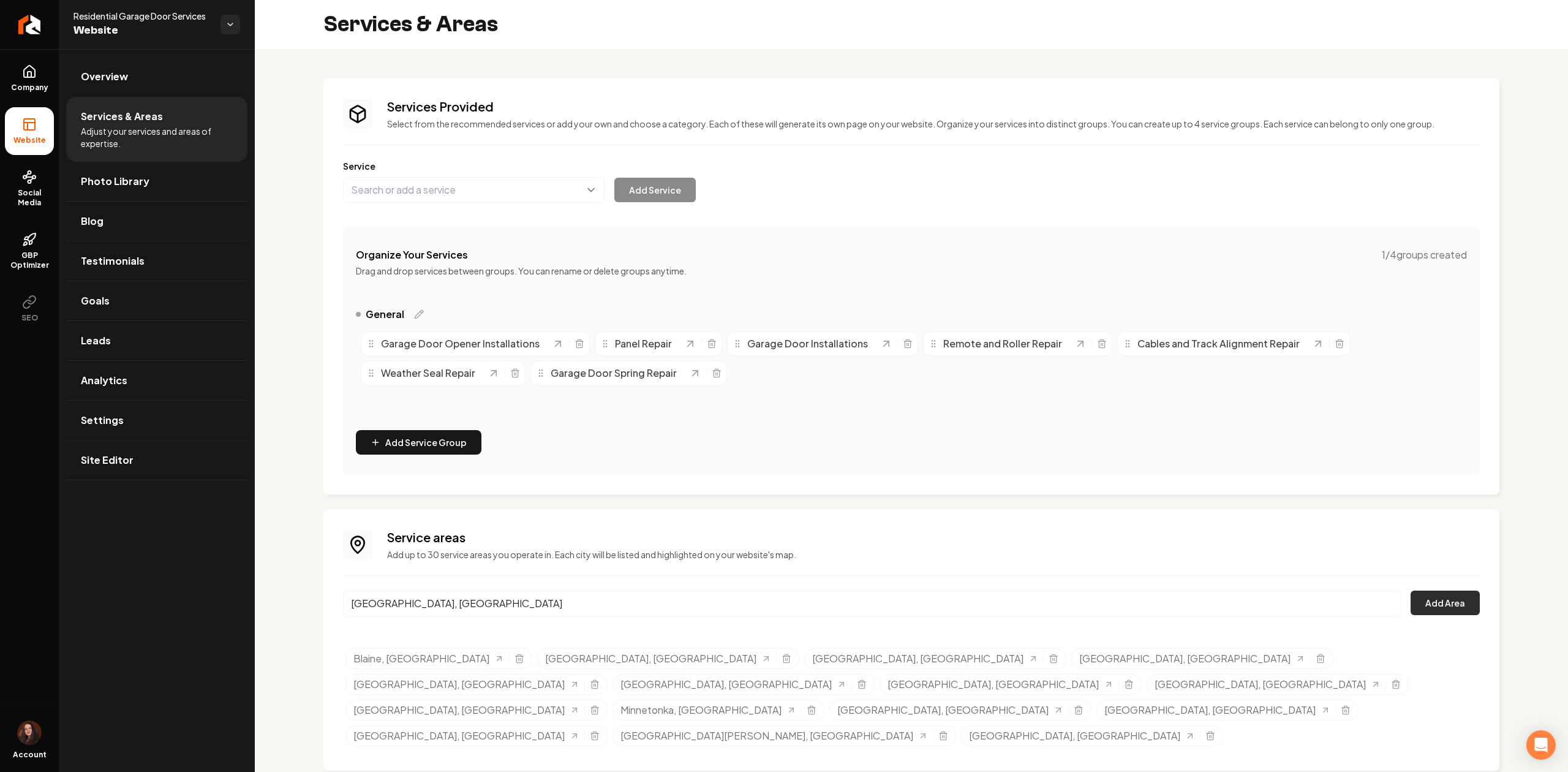
click at [1447, 613] on button "Add Area" at bounding box center [1444, 602] width 69 height 24
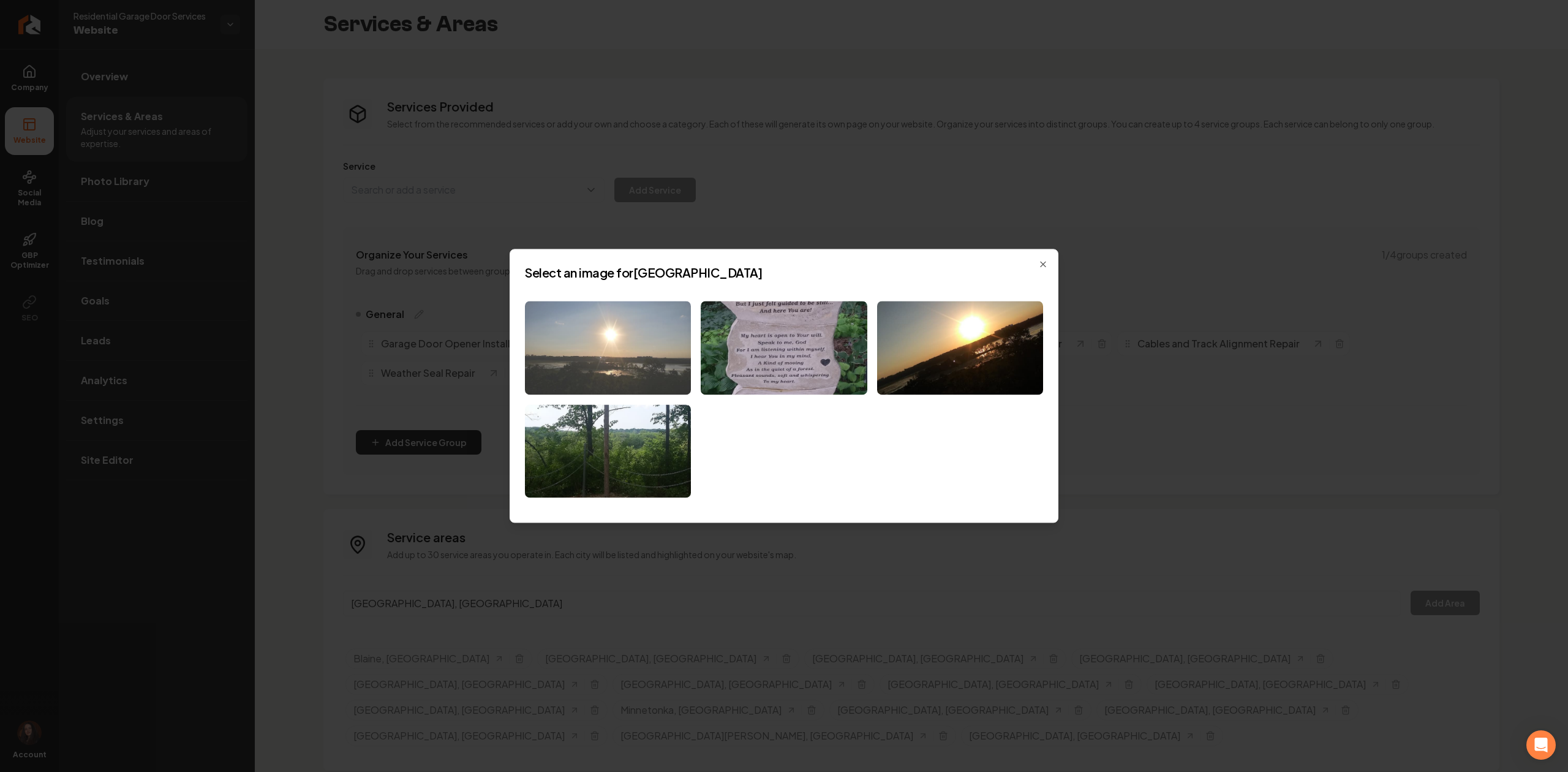
click at [613, 351] on img at bounding box center [607, 347] width 166 height 93
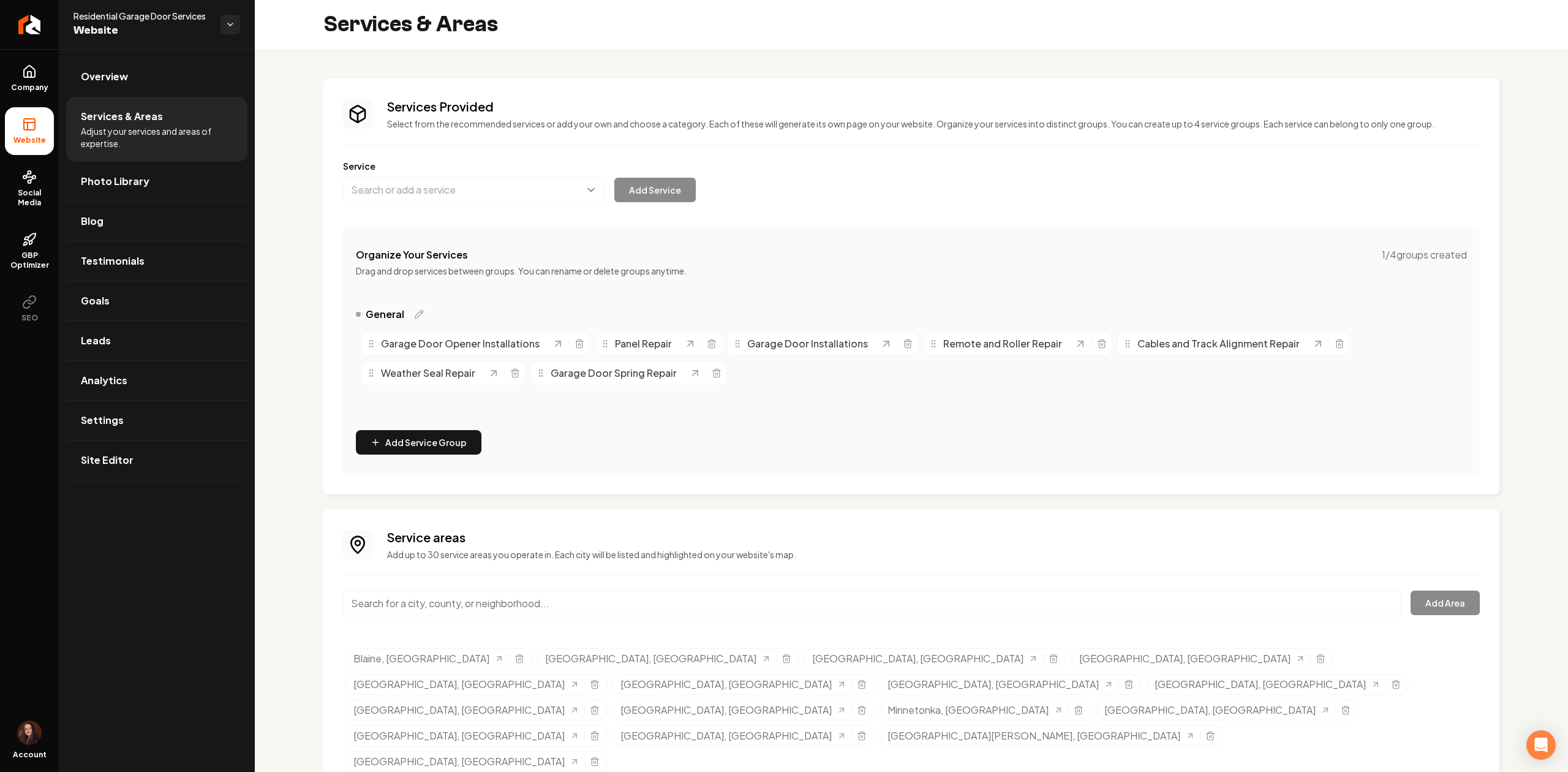
click at [673, 599] on input "Main content area" at bounding box center [871, 603] width 1057 height 26
paste input "[GEOGRAPHIC_DATA][PERSON_NAME]"
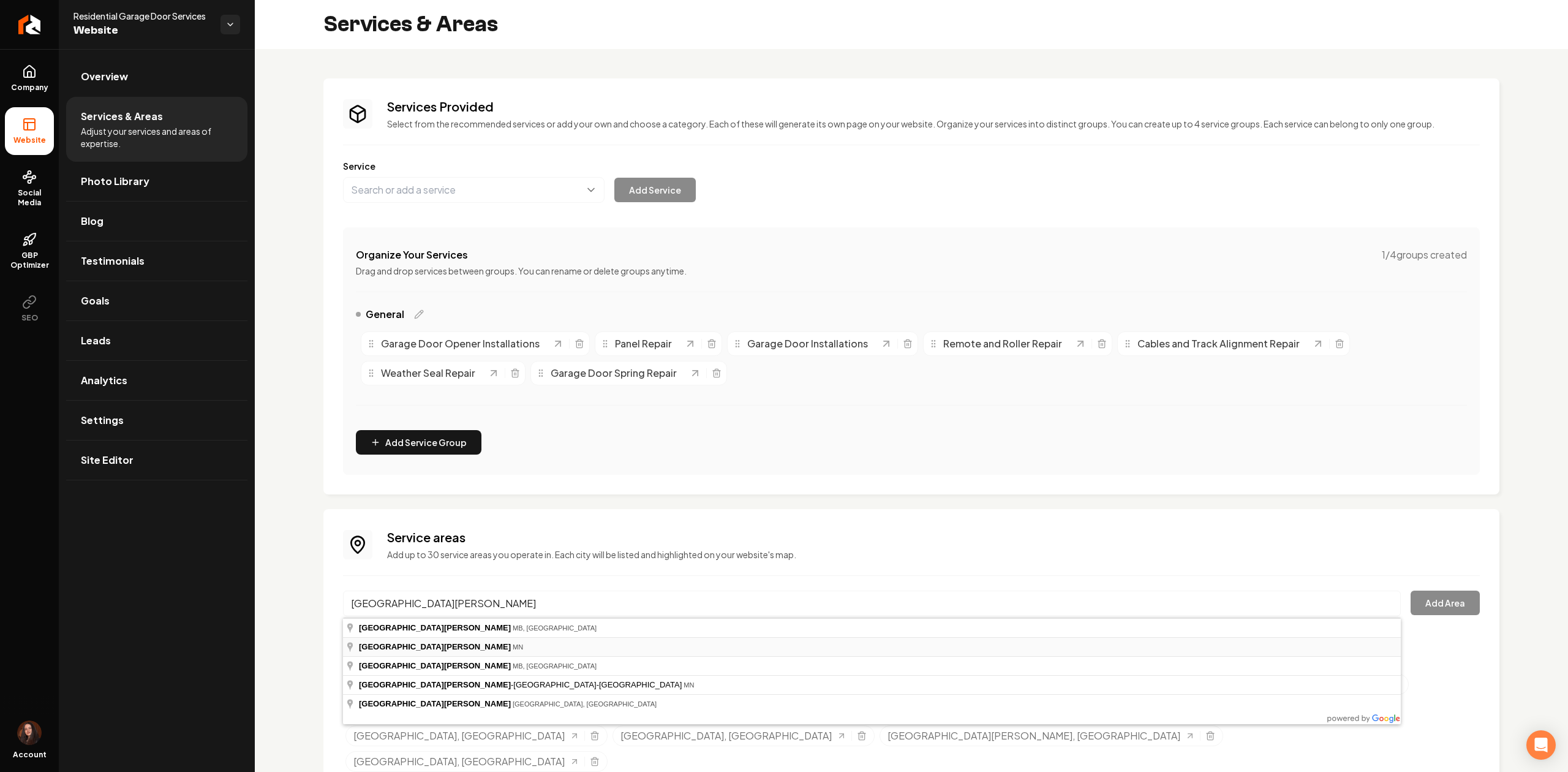
type input "[GEOGRAPHIC_DATA][PERSON_NAME], [GEOGRAPHIC_DATA]"
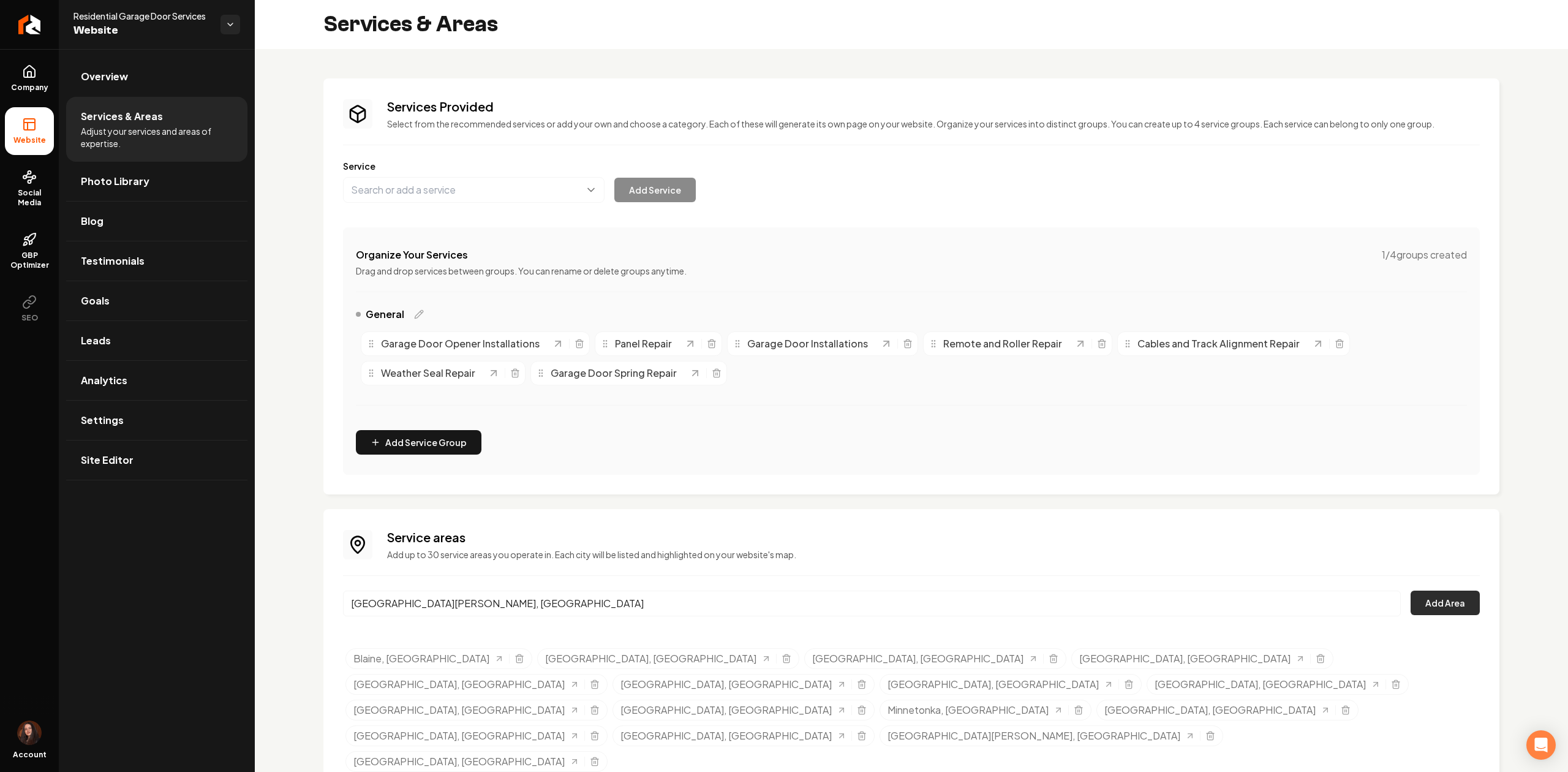
click at [1454, 601] on button "Add Area" at bounding box center [1444, 602] width 69 height 24
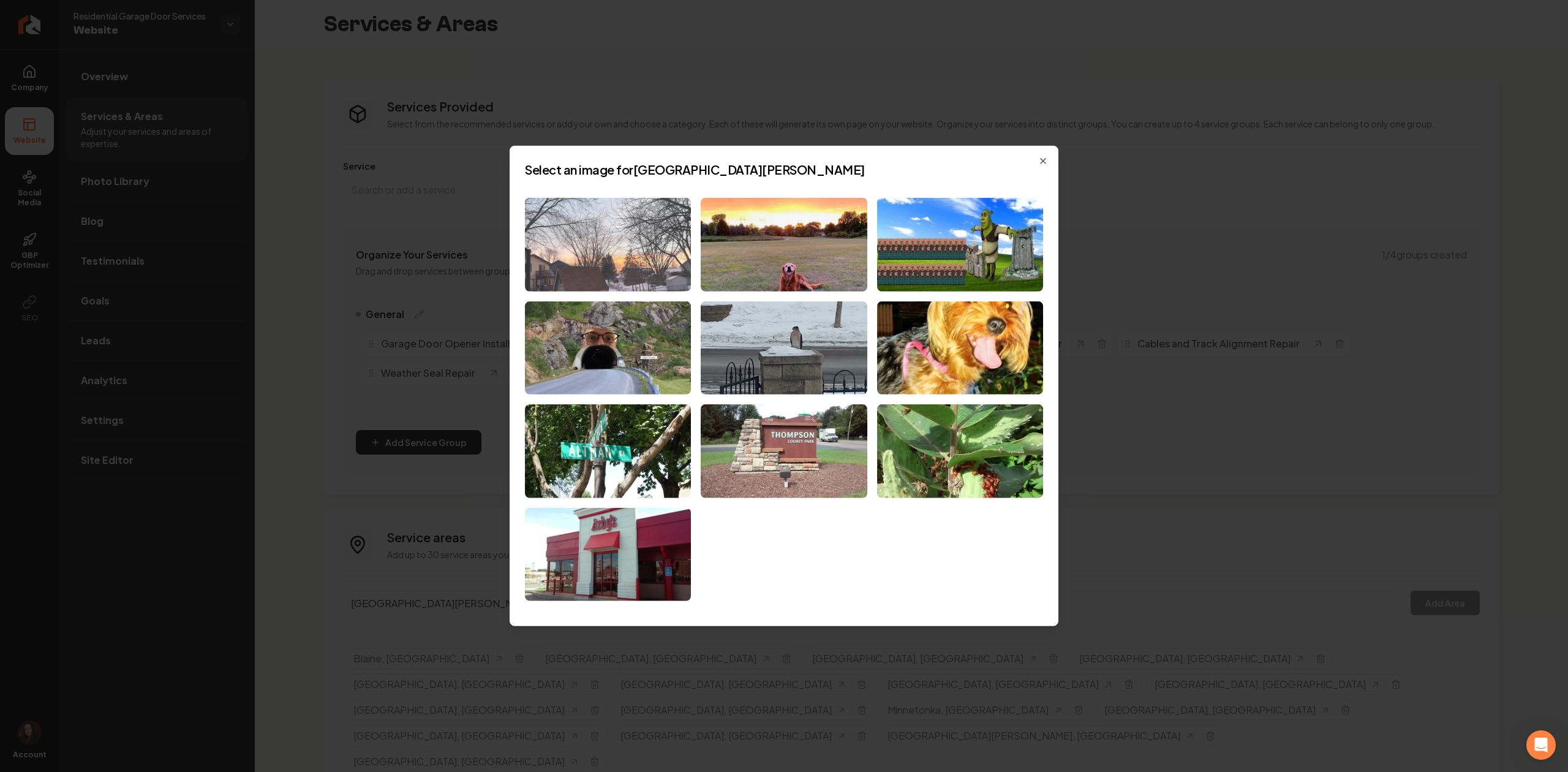
click at [578, 244] on img at bounding box center [607, 245] width 166 height 93
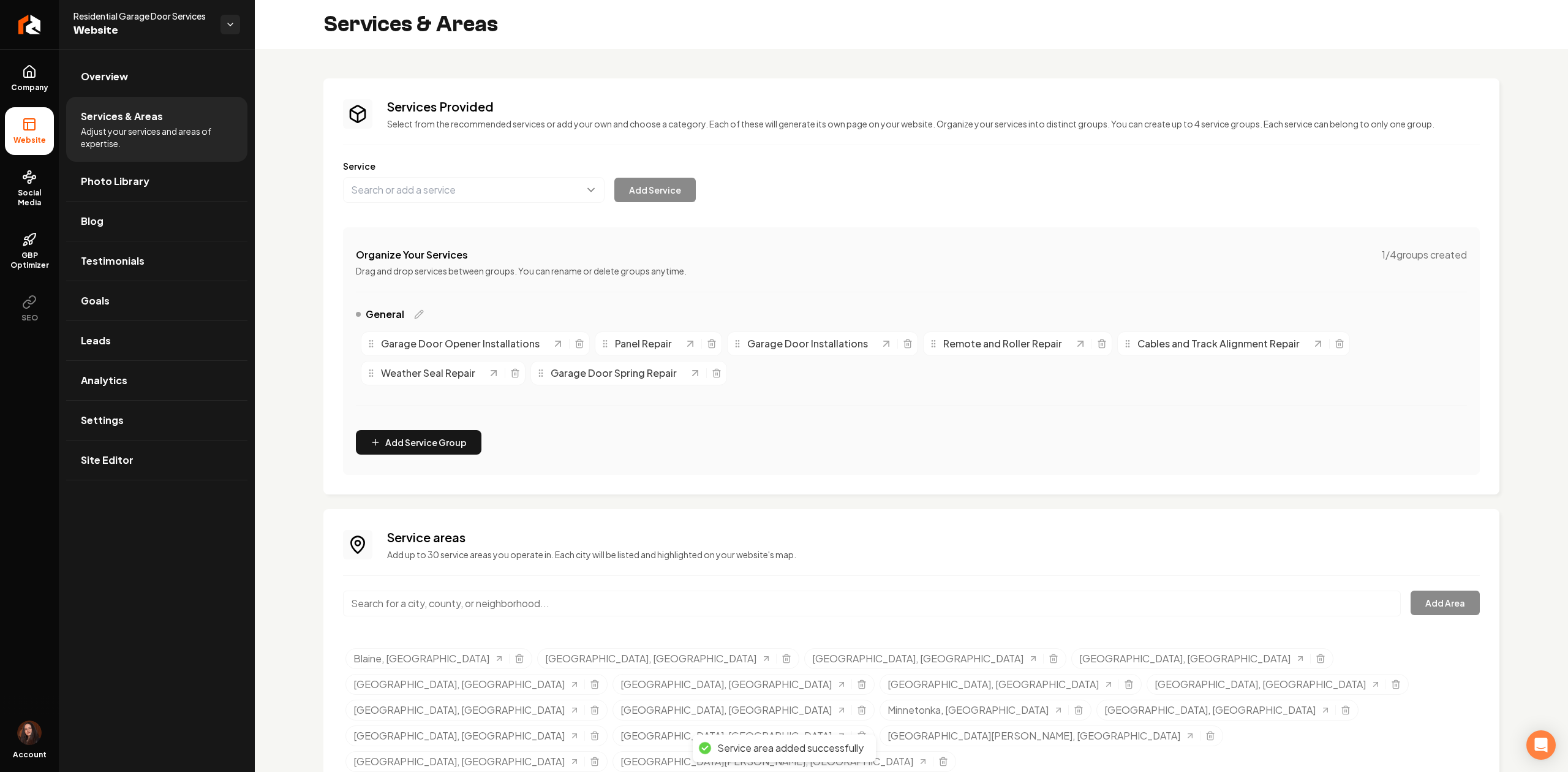
click at [609, 612] on input "Main content area" at bounding box center [871, 603] width 1057 height 26
type input "v"
paste input "[GEOGRAPHIC_DATA]"
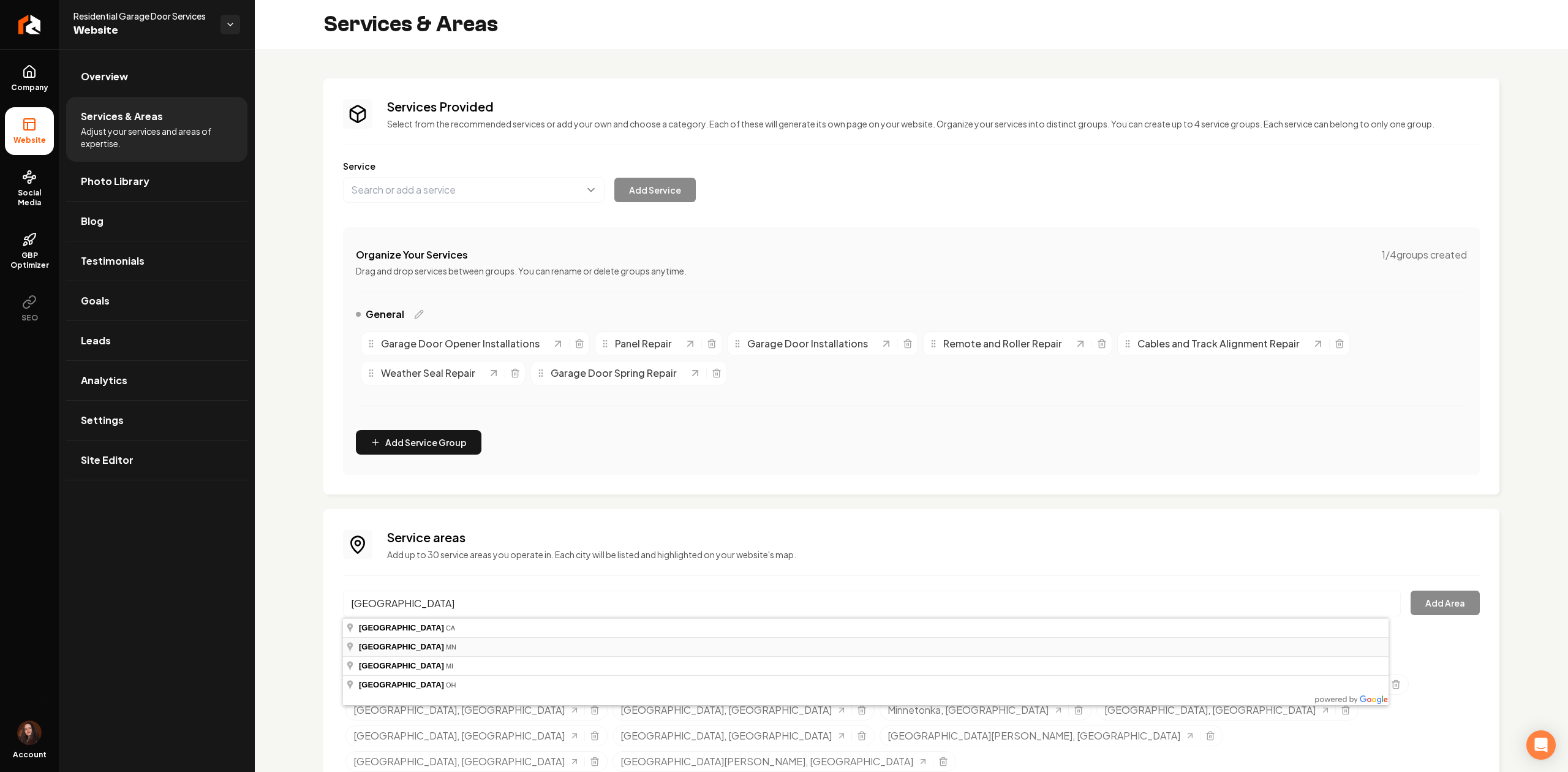
type input "[GEOGRAPHIC_DATA], [GEOGRAPHIC_DATA]"
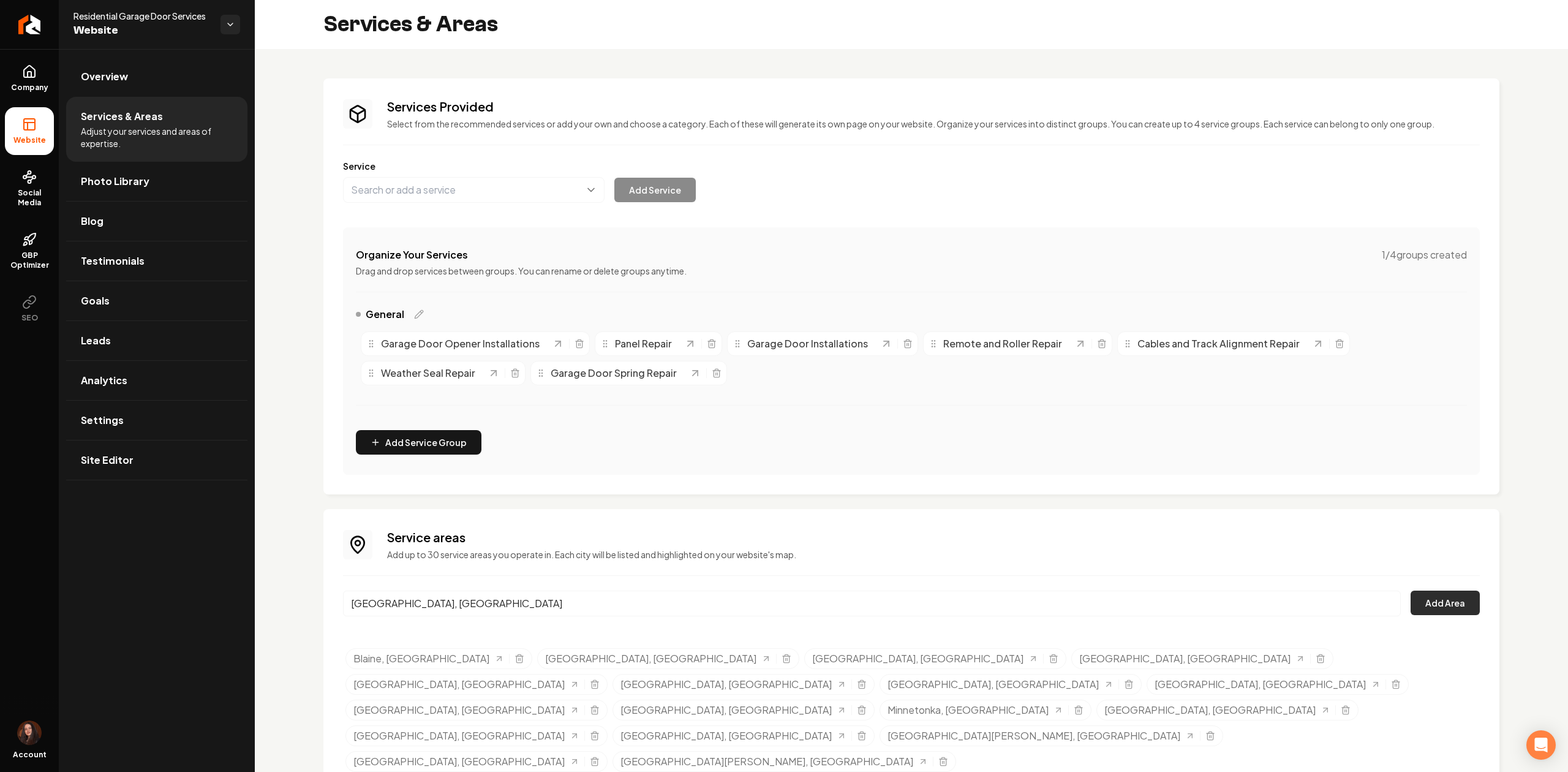
click at [1410, 608] on button "Add Area" at bounding box center [1444, 602] width 69 height 24
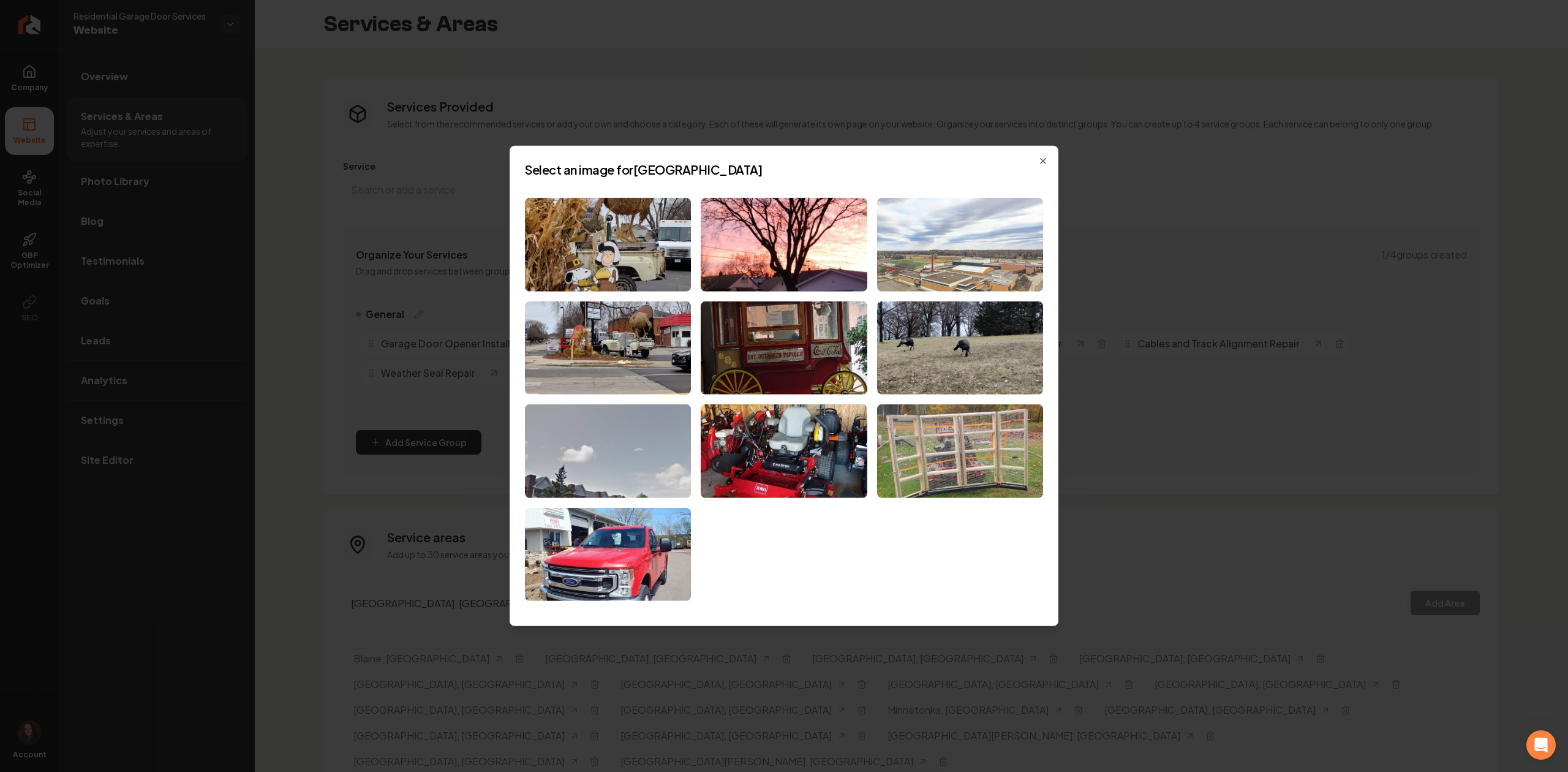
click at [905, 233] on img at bounding box center [959, 245] width 166 height 93
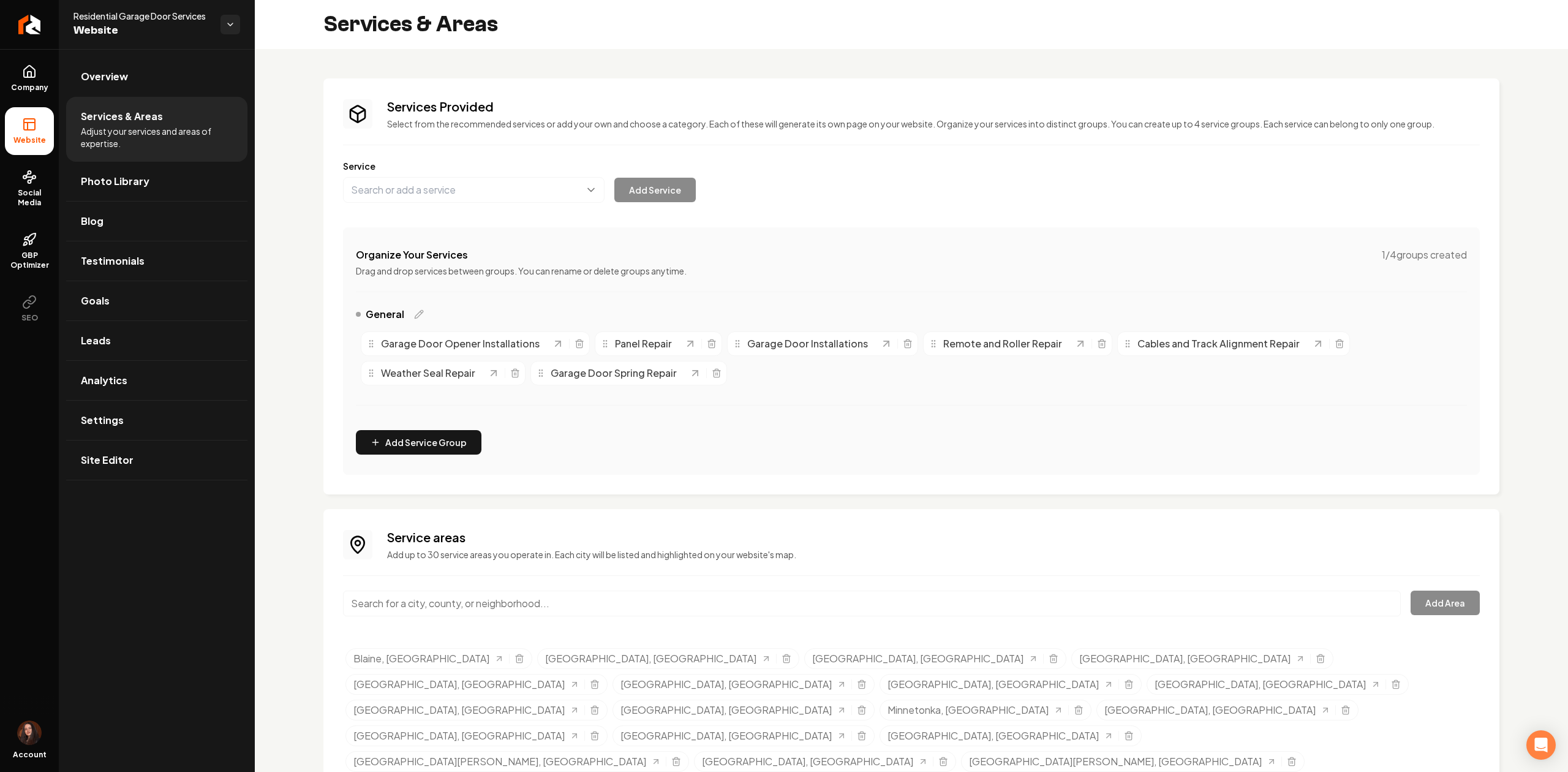
click at [495, 611] on input "Main content area" at bounding box center [871, 603] width 1057 height 26
paste input "[GEOGRAPHIC_DATA]"
click at [464, 601] on input "[GEOGRAPHIC_DATA], [GEOGRAPHIC_DATA]" at bounding box center [871, 603] width 1057 height 26
click at [1445, 596] on button "Add Area" at bounding box center [1444, 602] width 69 height 24
drag, startPoint x: 461, startPoint y: 594, endPoint x: 300, endPoint y: 601, distance: 161.2
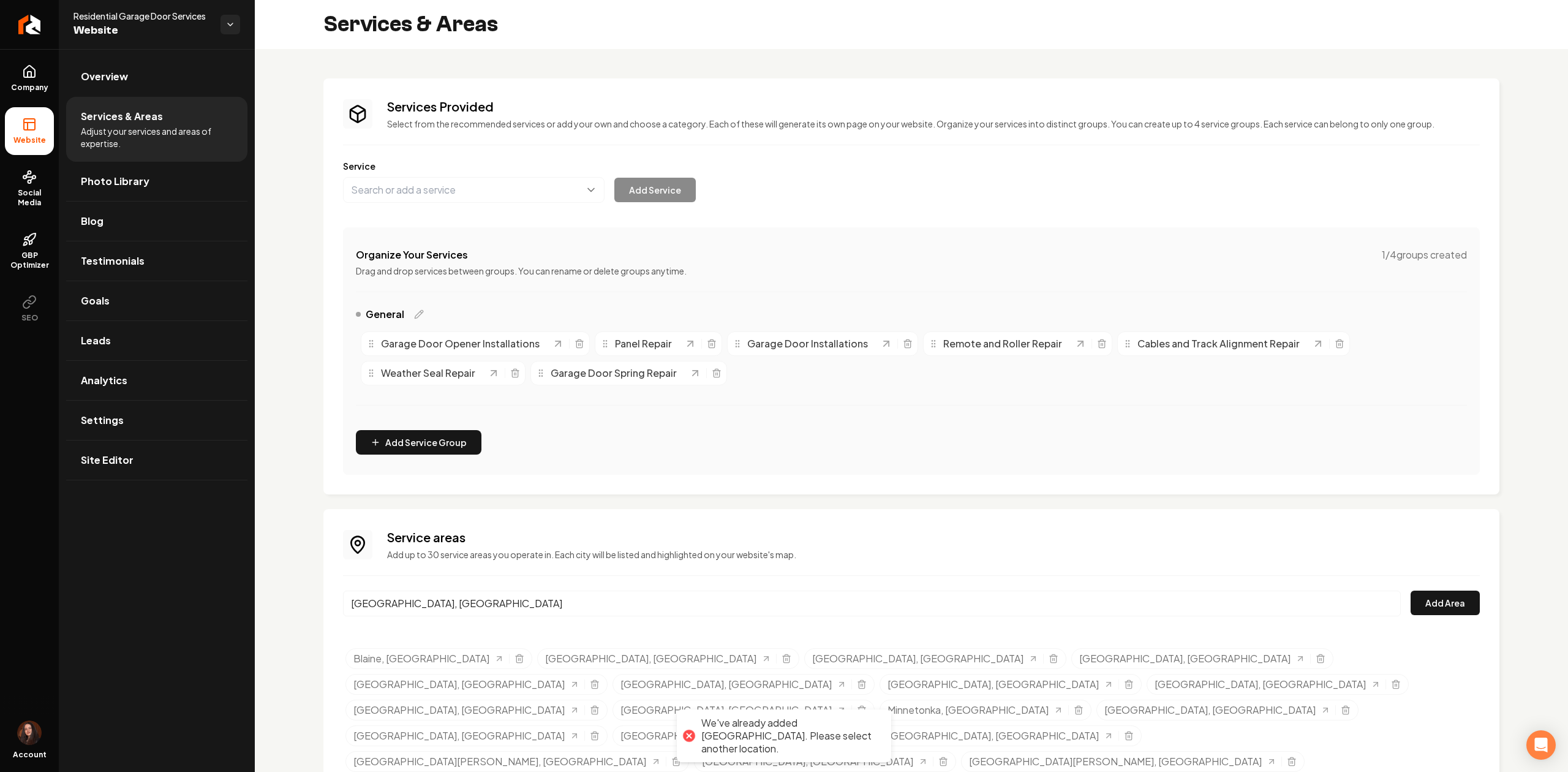
click at [300, 601] on div "Services Provided Select from the recommended services or add your own and choo…" at bounding box center [911, 437] width 1313 height 777
paste input "[GEOGRAPHIC_DATA]"
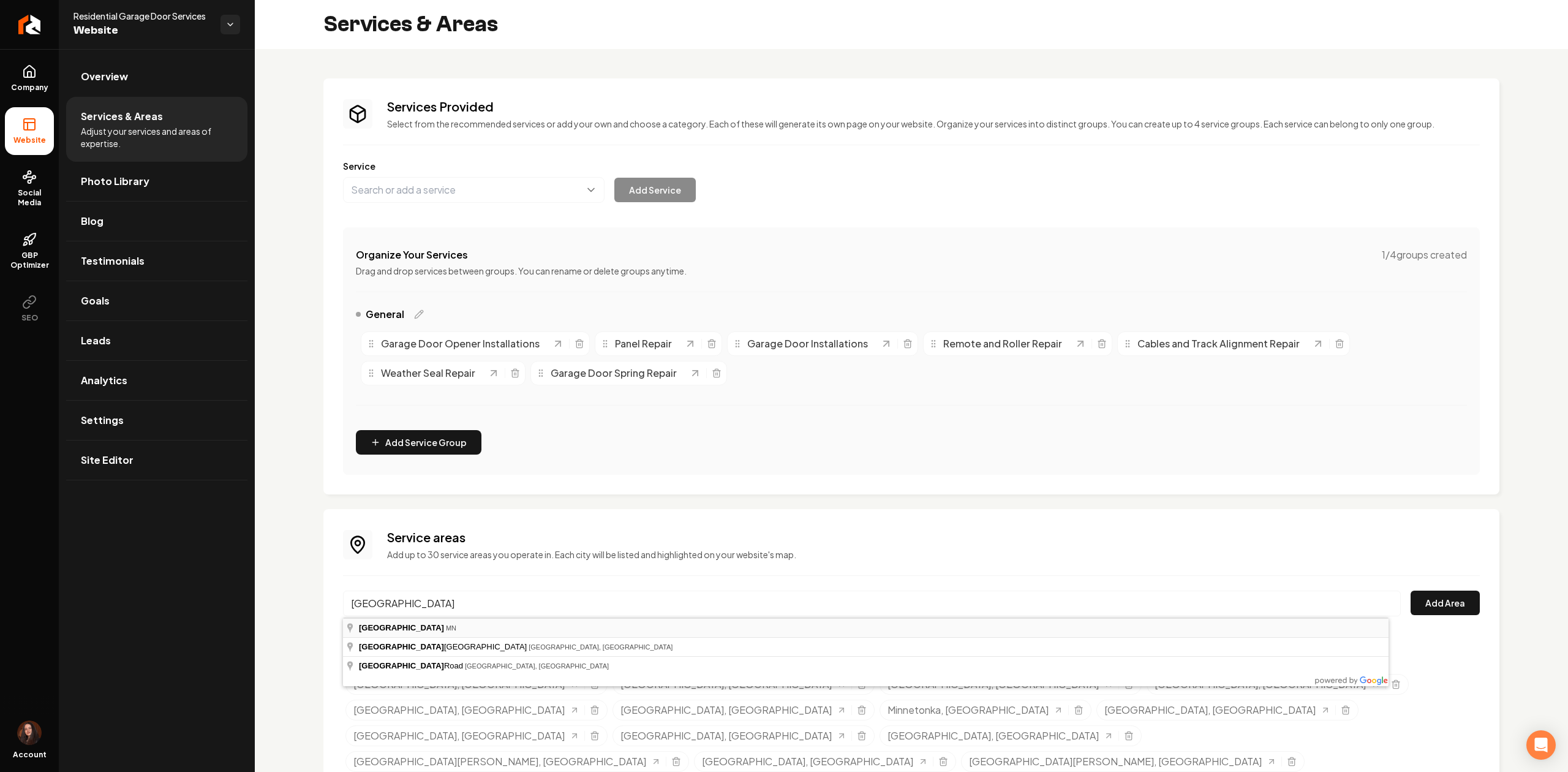
type input "[GEOGRAPHIC_DATA], [GEOGRAPHIC_DATA]"
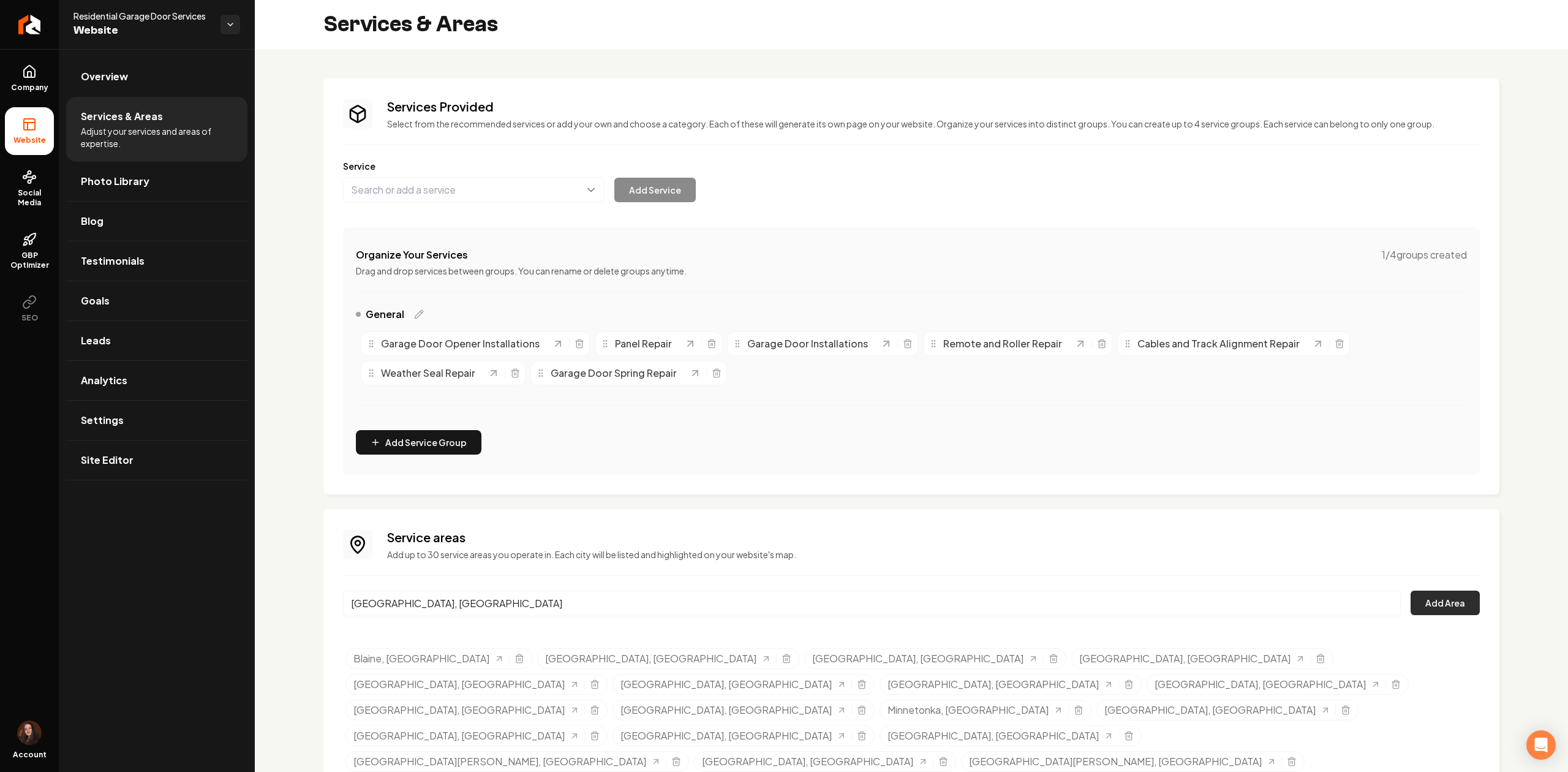
click at [1444, 596] on button "Add Area" at bounding box center [1444, 602] width 69 height 24
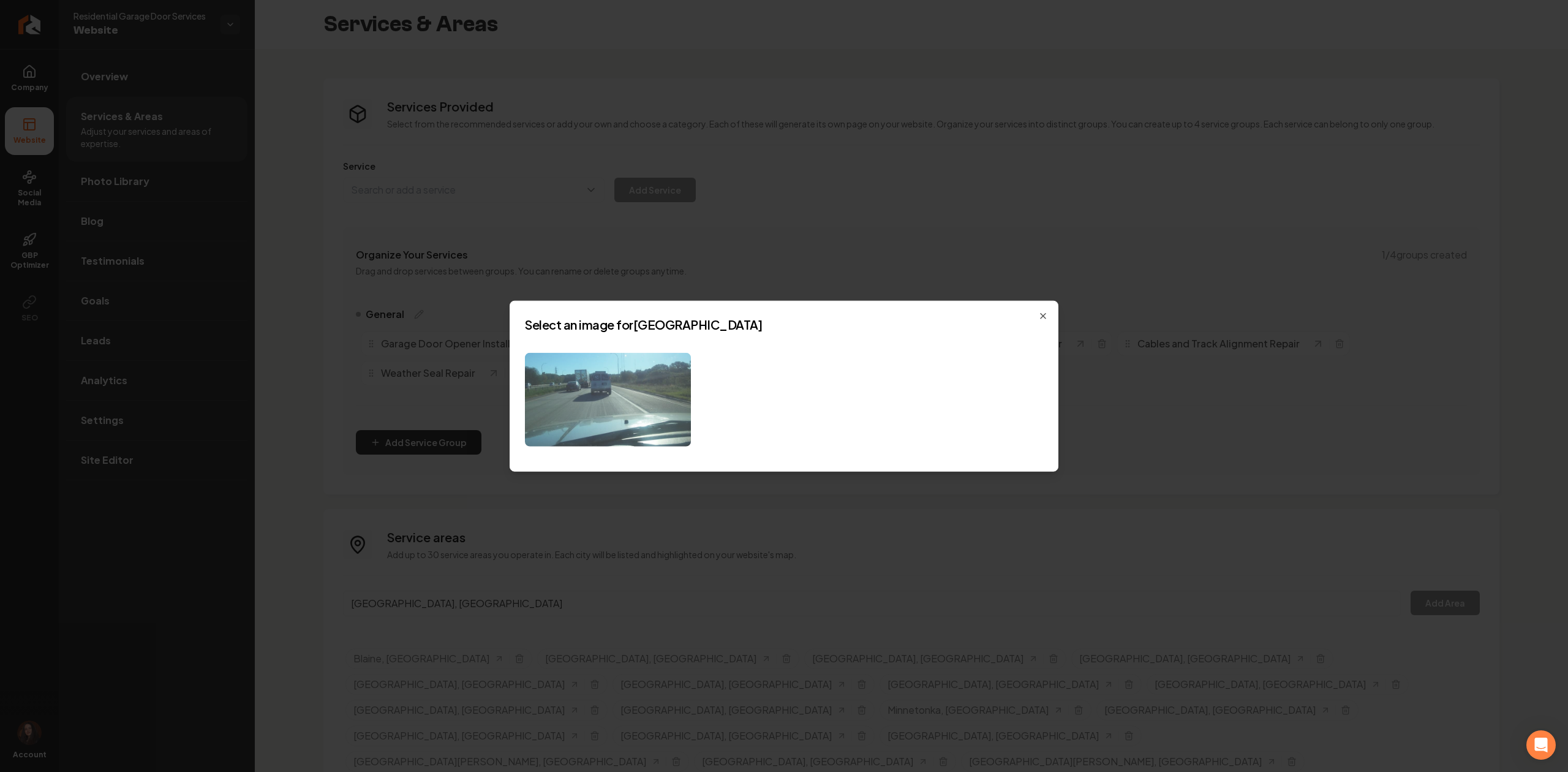
click at [576, 369] on img at bounding box center [607, 400] width 166 height 93
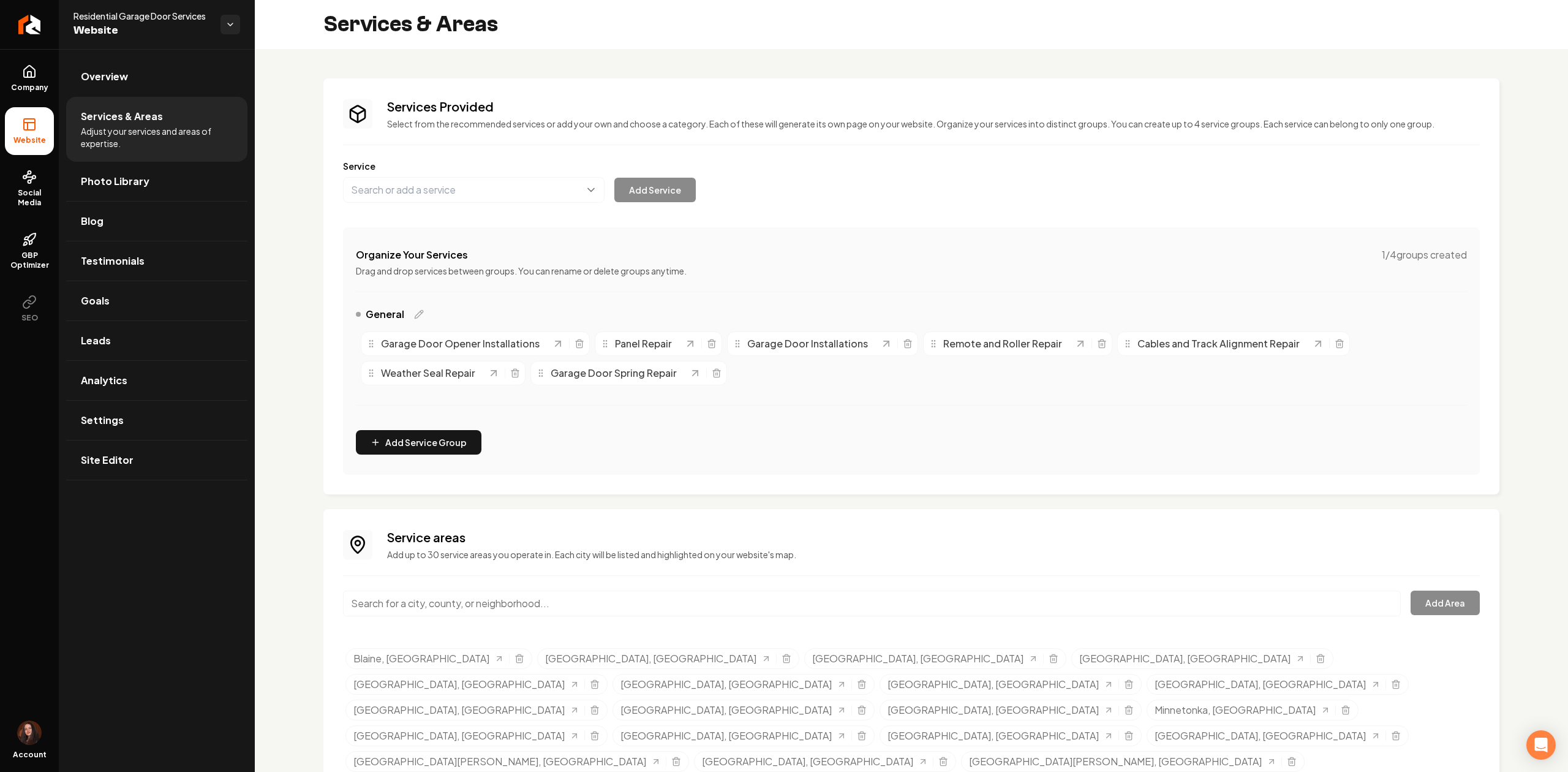
paste input "[GEOGRAPHIC_DATA]"
drag, startPoint x: 470, startPoint y: 615, endPoint x: 463, endPoint y: 606, distance: 11.4
click at [469, 618] on div "[GEOGRAPHIC_DATA]" at bounding box center [871, 611] width 1057 height 41
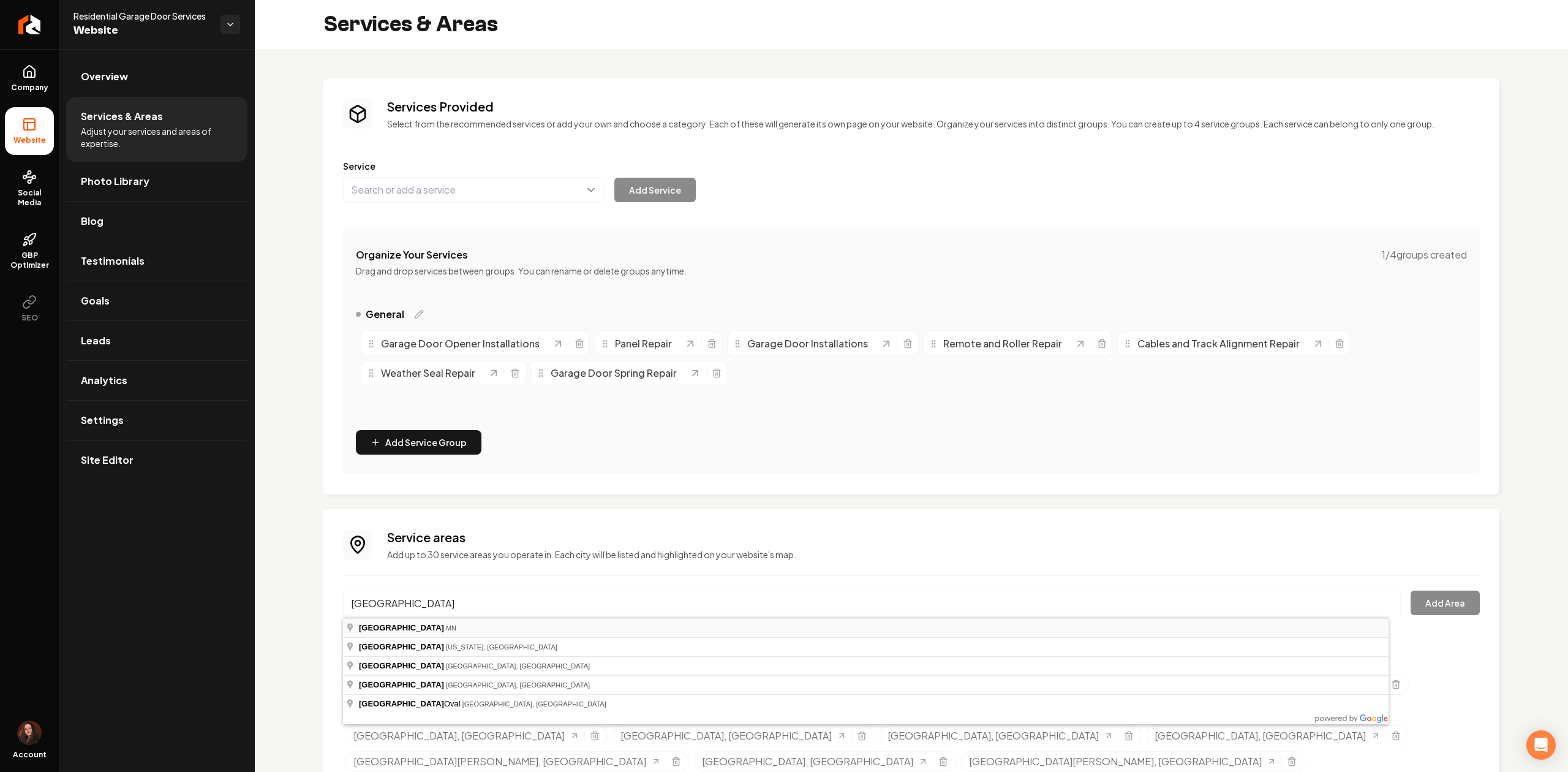
type input "[GEOGRAPHIC_DATA], [GEOGRAPHIC_DATA]"
drag, startPoint x: 455, startPoint y: 629, endPoint x: 919, endPoint y: 594, distance: 465.3
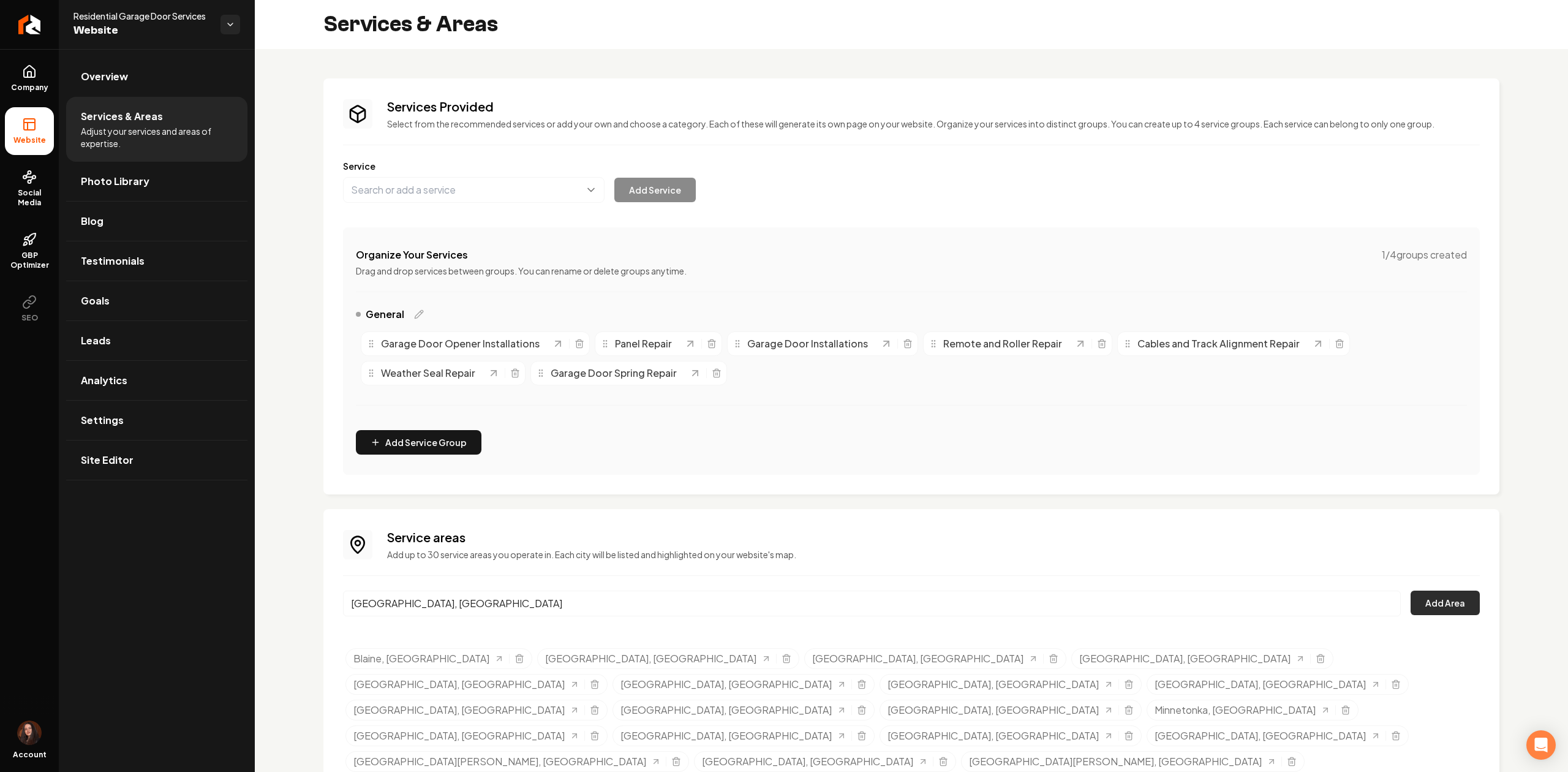
click at [1410, 597] on button "Add Area" at bounding box center [1444, 602] width 69 height 24
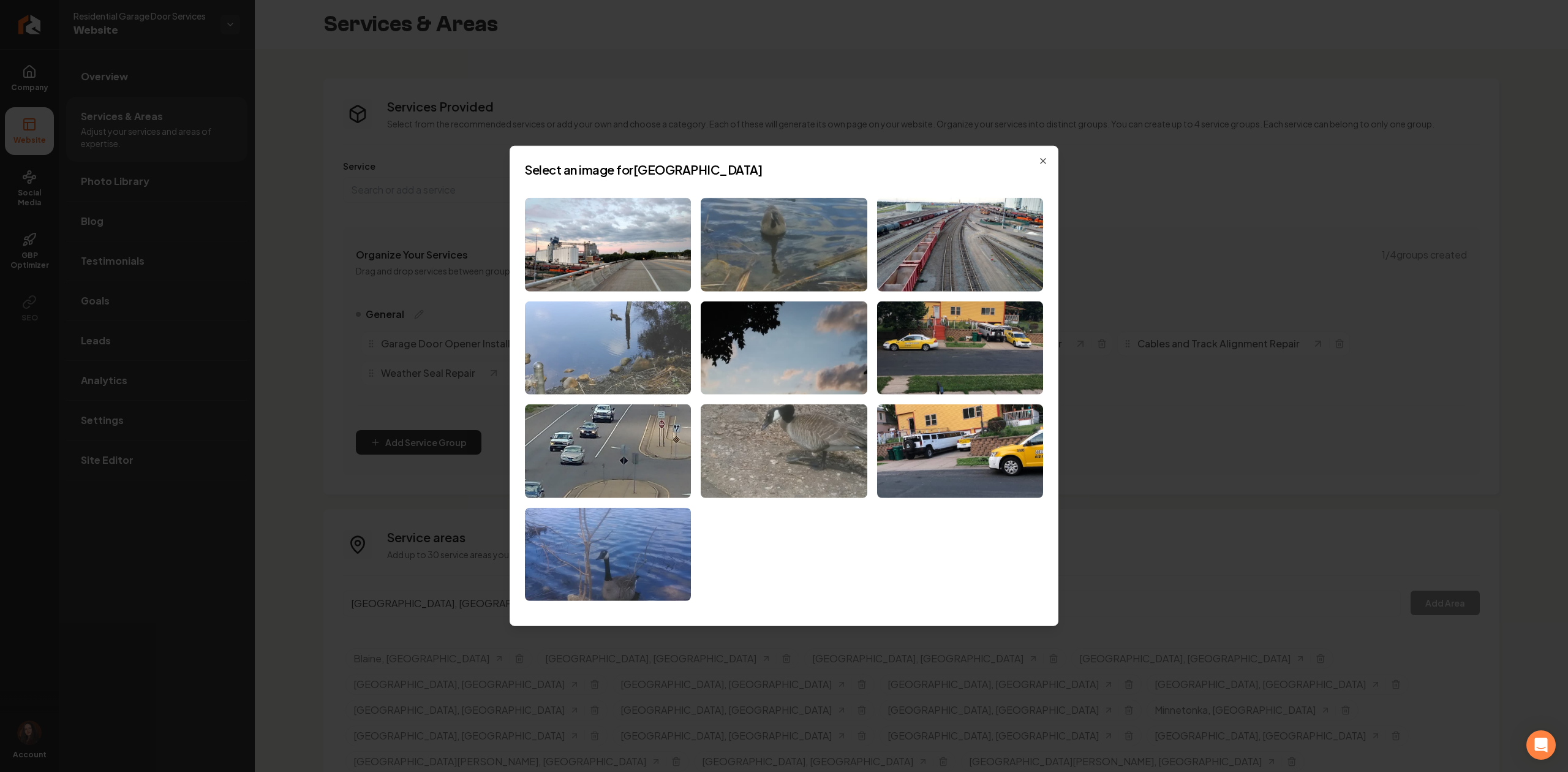
click at [621, 378] on img at bounding box center [607, 347] width 166 height 93
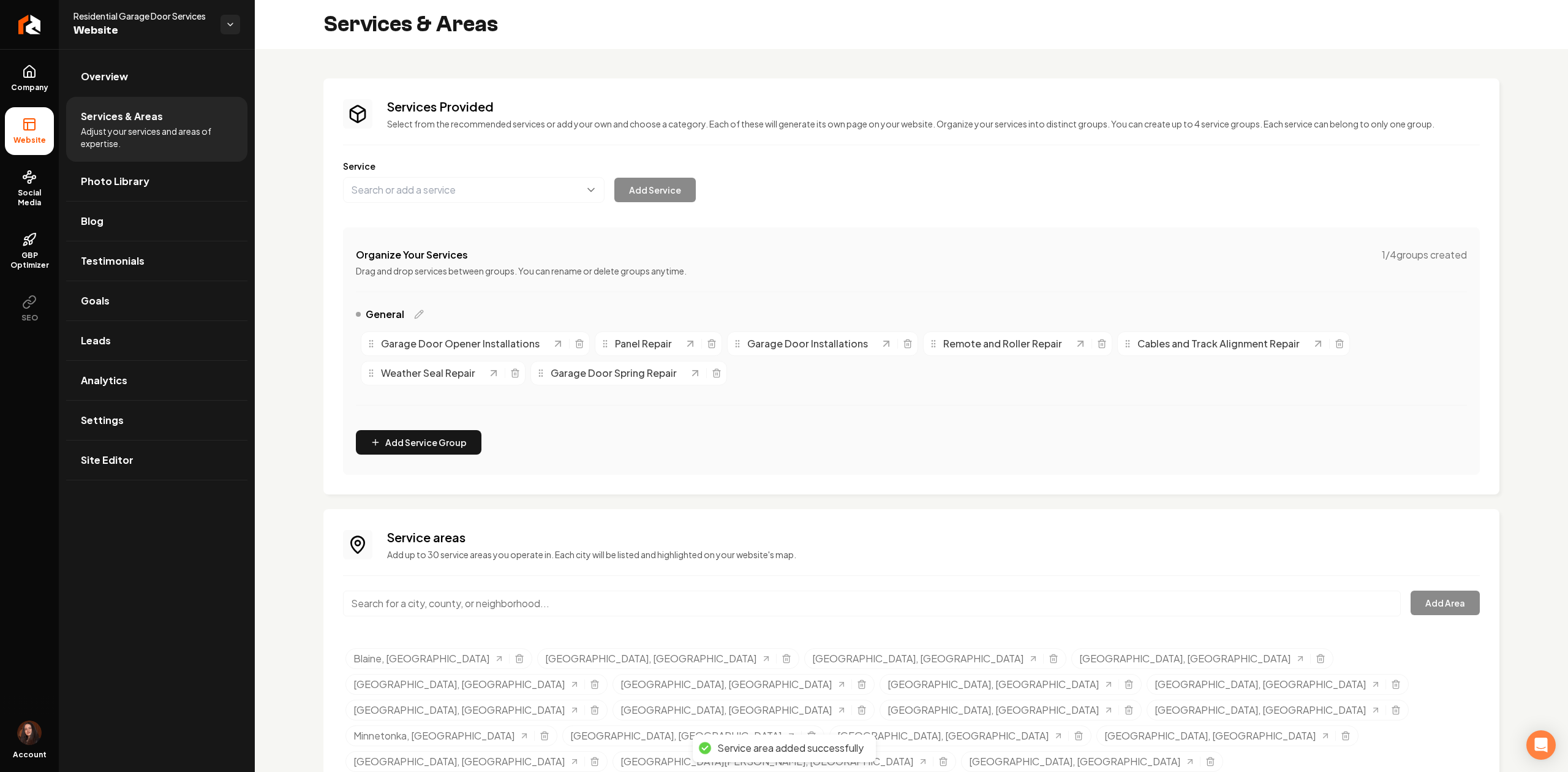
click at [483, 607] on input "Main content area" at bounding box center [871, 603] width 1057 height 26
paste input "[GEOGRAPHIC_DATA]"
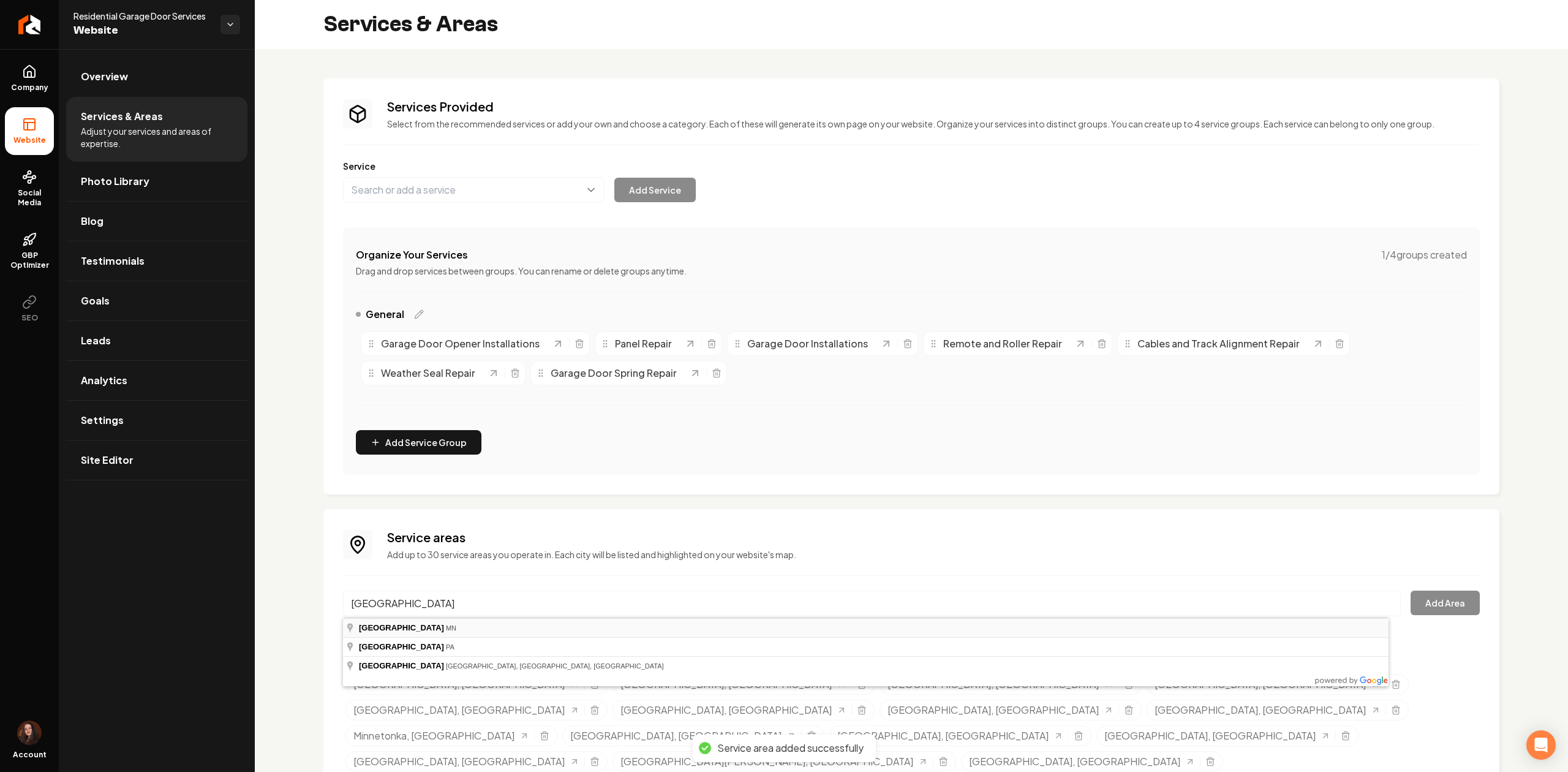
type input "[GEOGRAPHIC_DATA], [GEOGRAPHIC_DATA]"
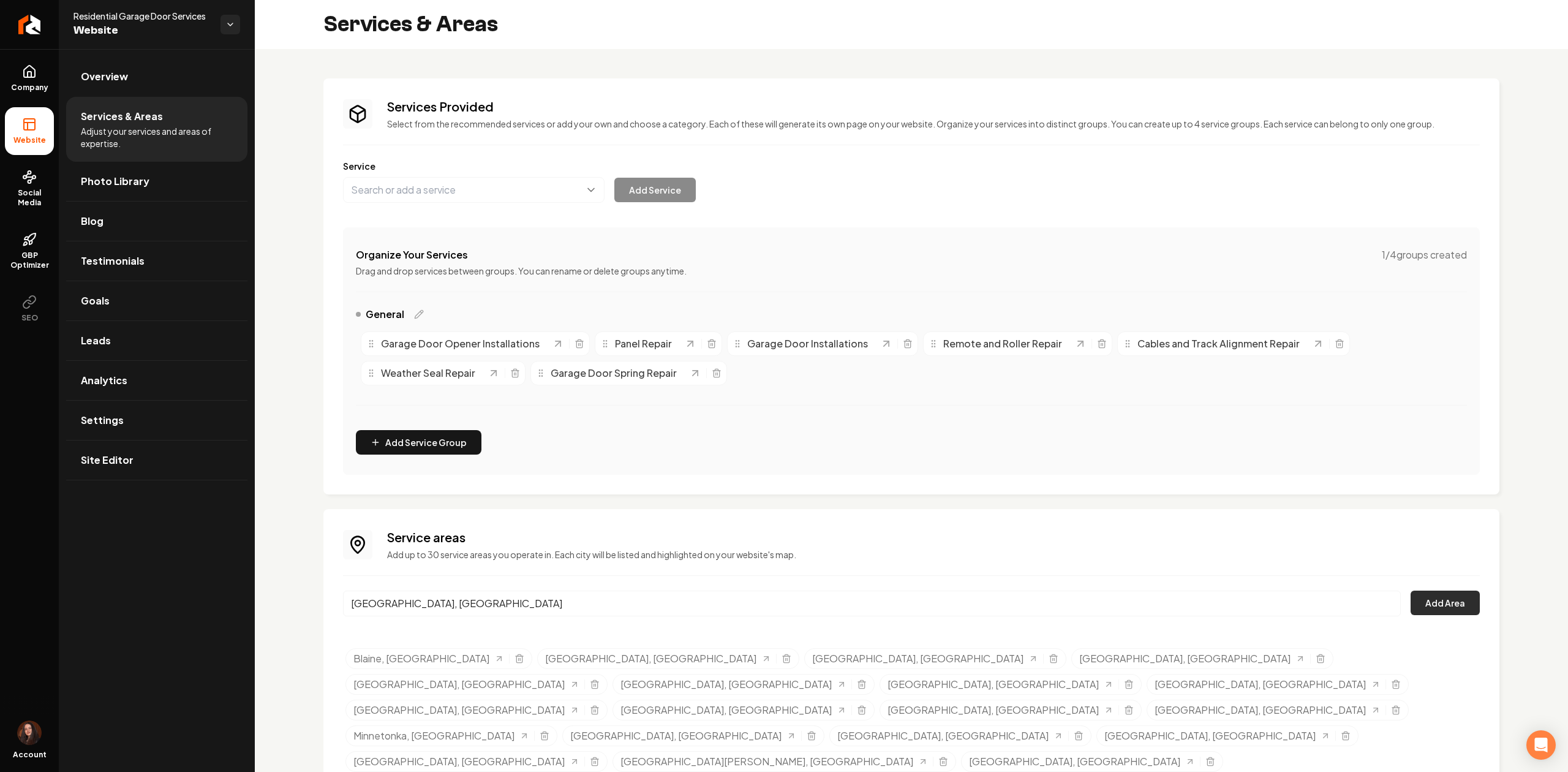
click at [1419, 604] on button "Add Area" at bounding box center [1444, 602] width 69 height 24
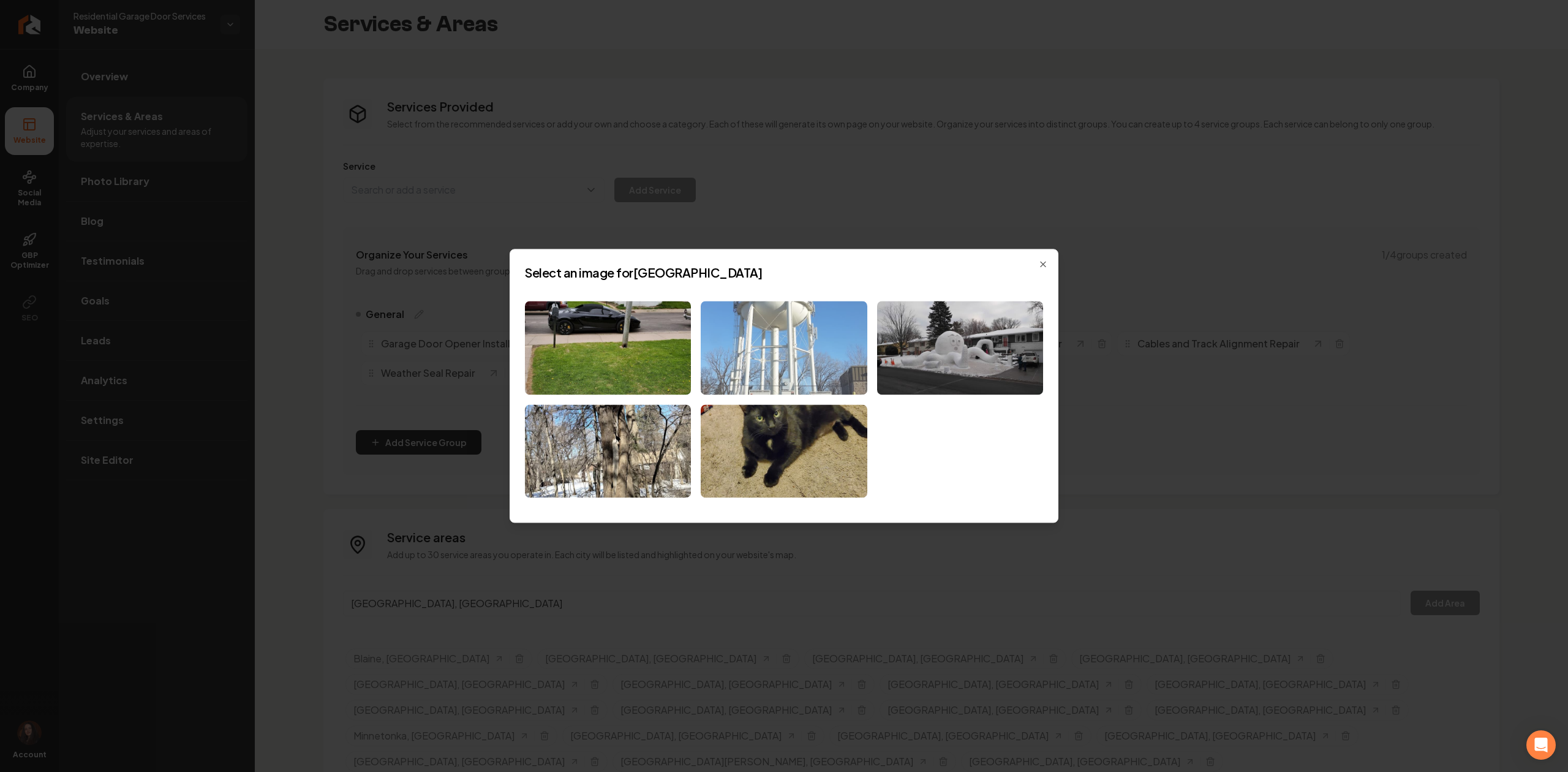
click at [768, 380] on img at bounding box center [783, 347] width 166 height 93
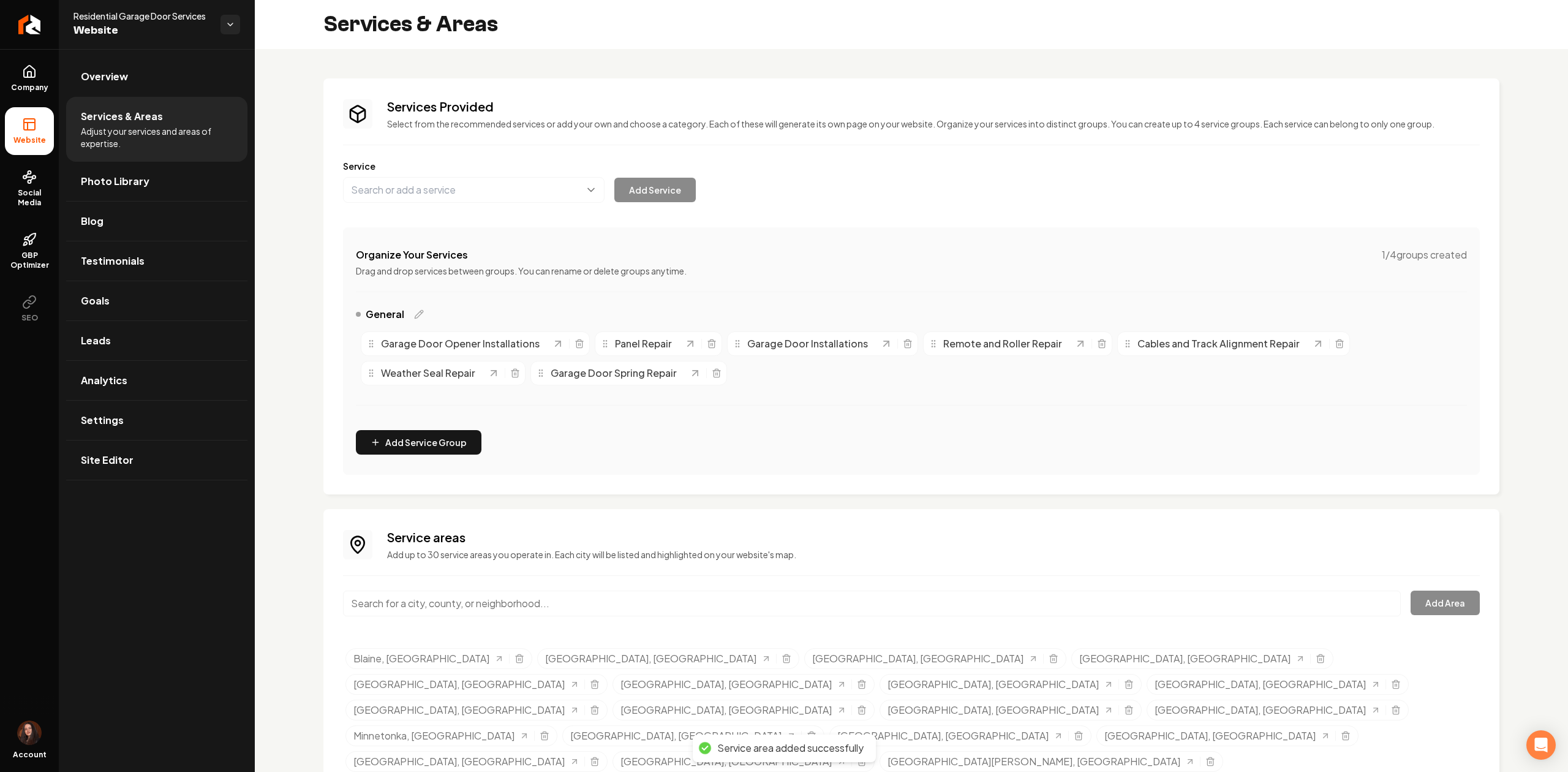
click at [351, 601] on input "Main content area" at bounding box center [871, 603] width 1057 height 26
paste input "[PERSON_NAME]"
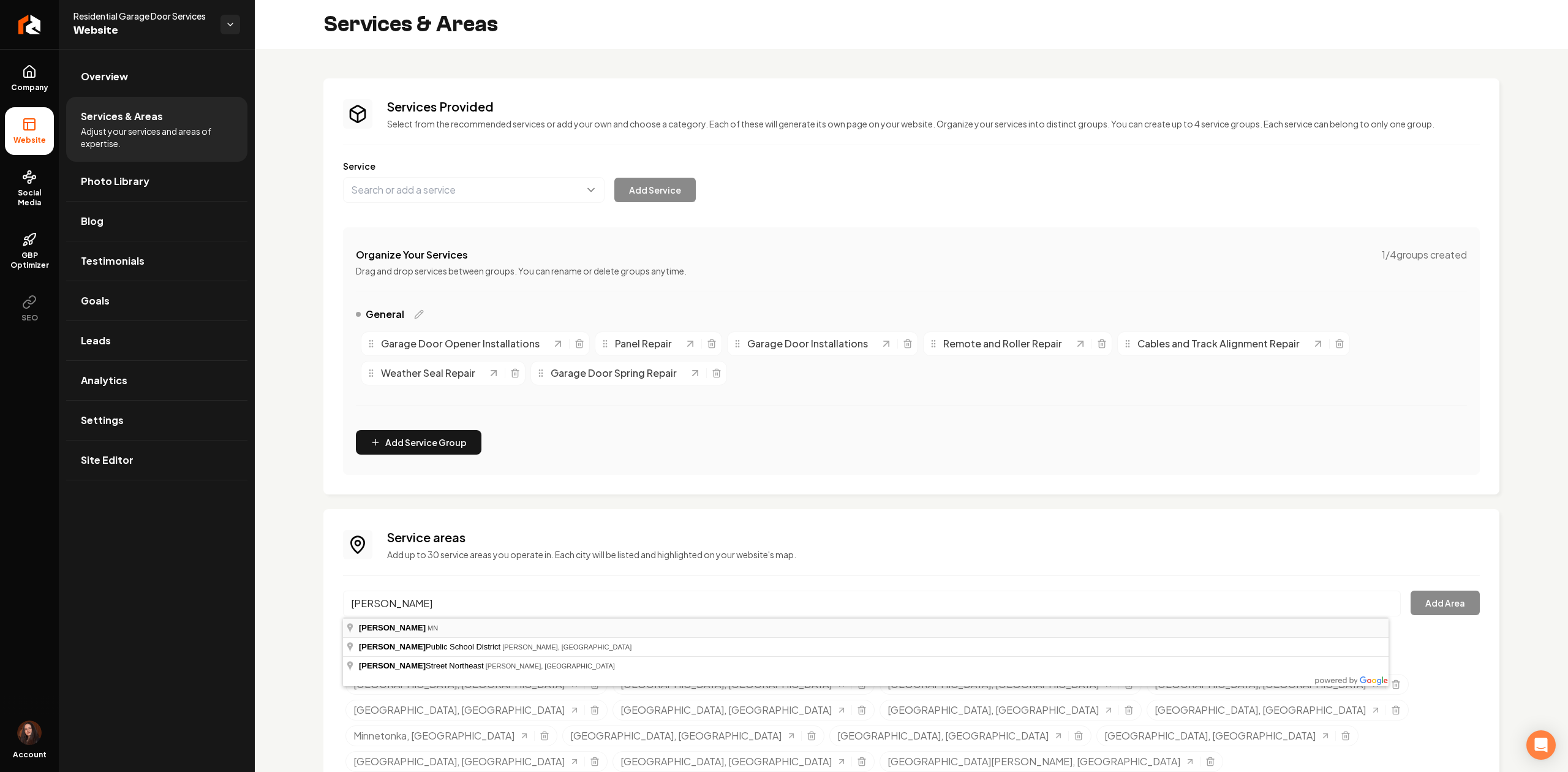
type input "[PERSON_NAME], [GEOGRAPHIC_DATA]"
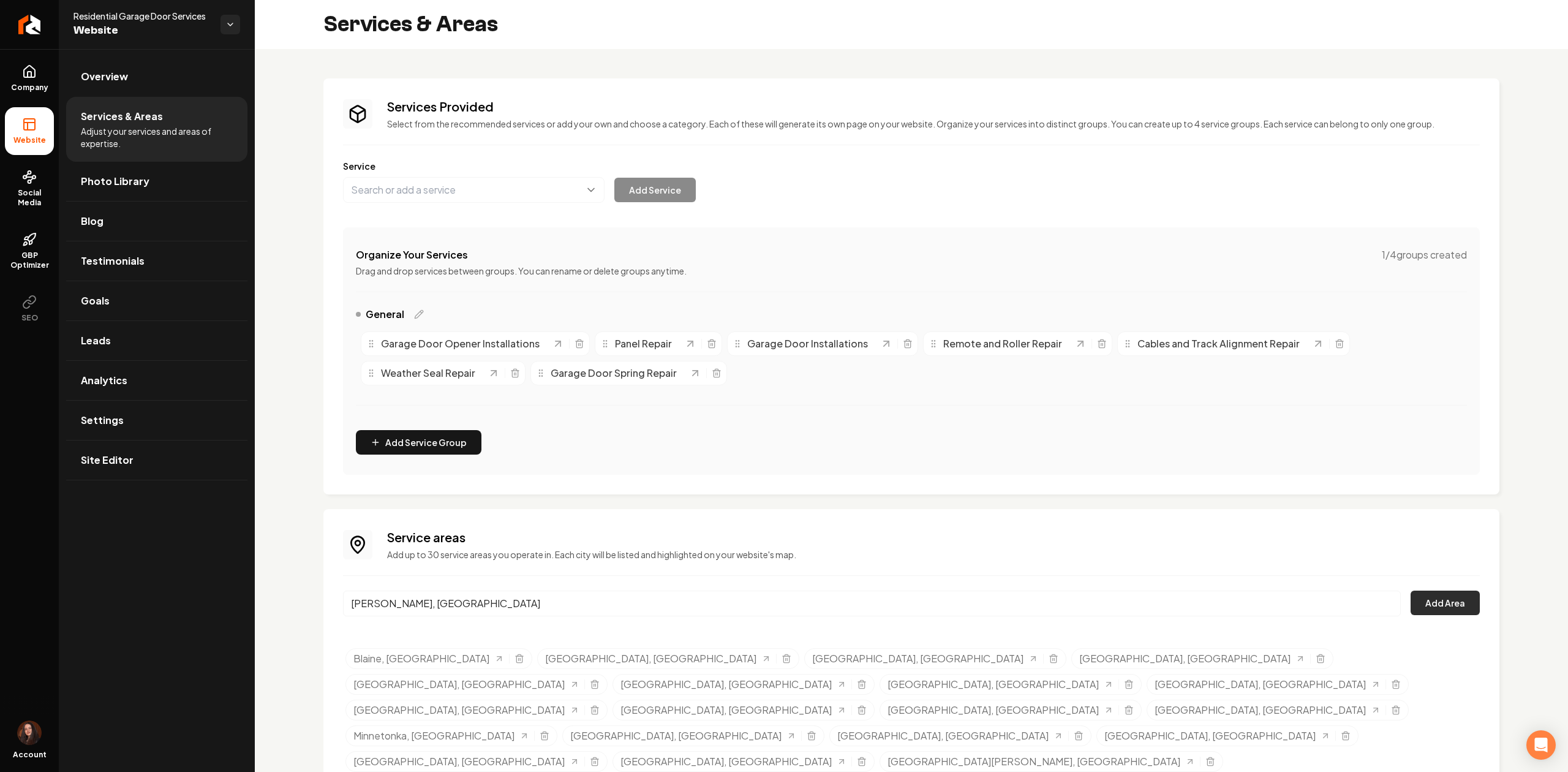
click at [1419, 601] on button "Add Area" at bounding box center [1444, 602] width 69 height 24
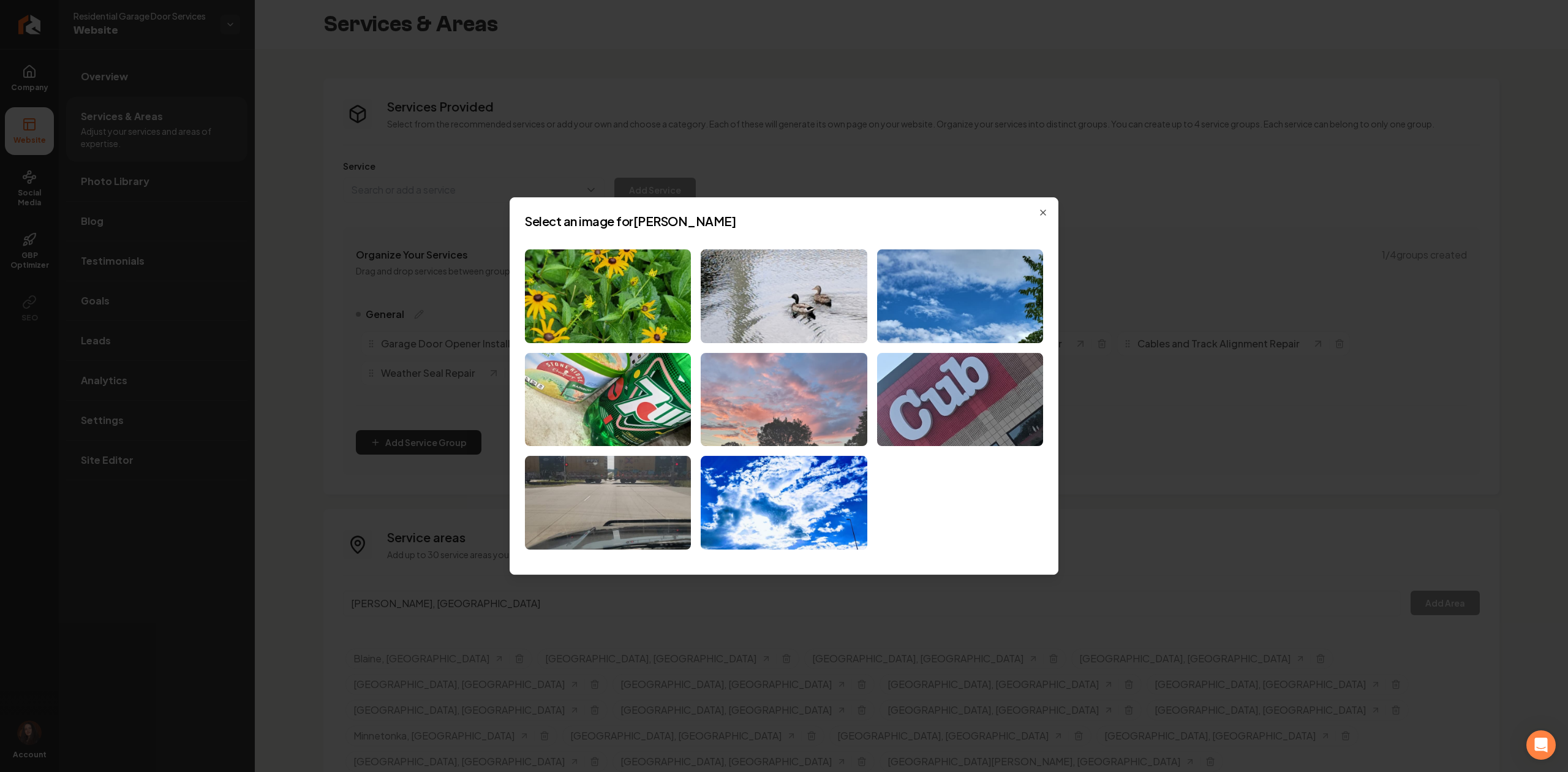
click at [755, 400] on img at bounding box center [783, 400] width 166 height 93
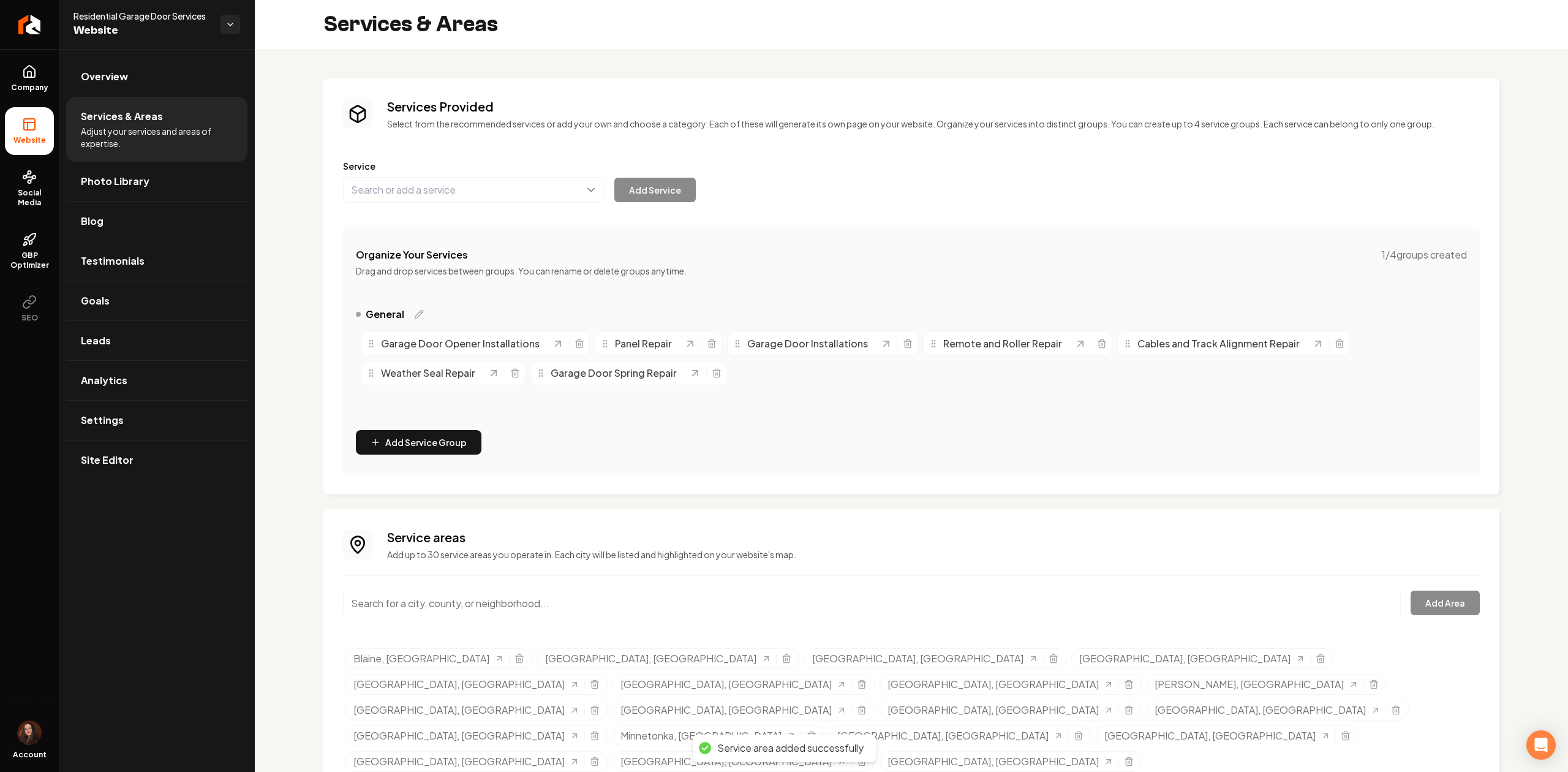
click at [527, 612] on input "Main content area" at bounding box center [871, 603] width 1057 height 26
paste input "[GEOGRAPHIC_DATA]"
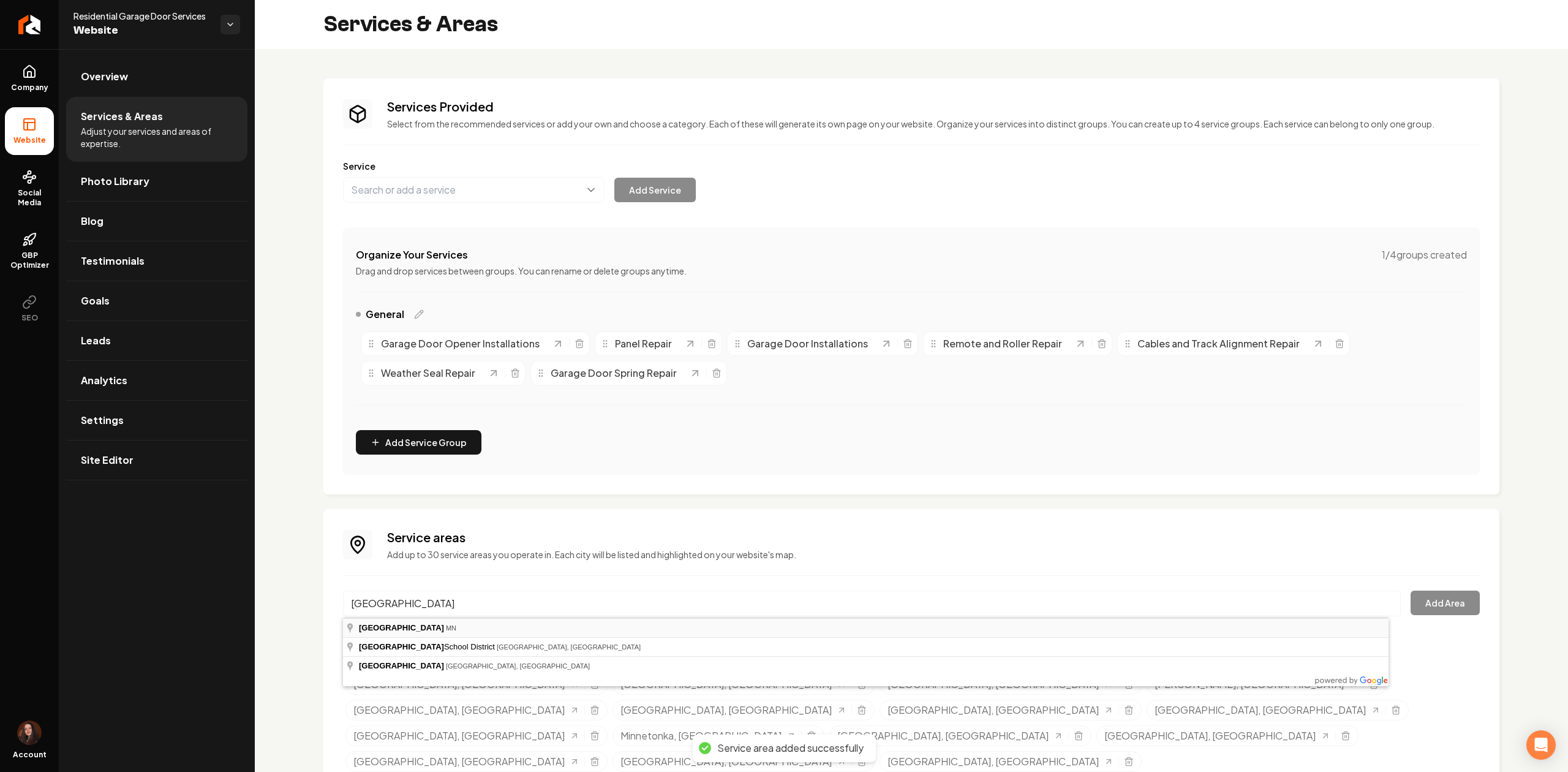
type input "[GEOGRAPHIC_DATA], [GEOGRAPHIC_DATA]"
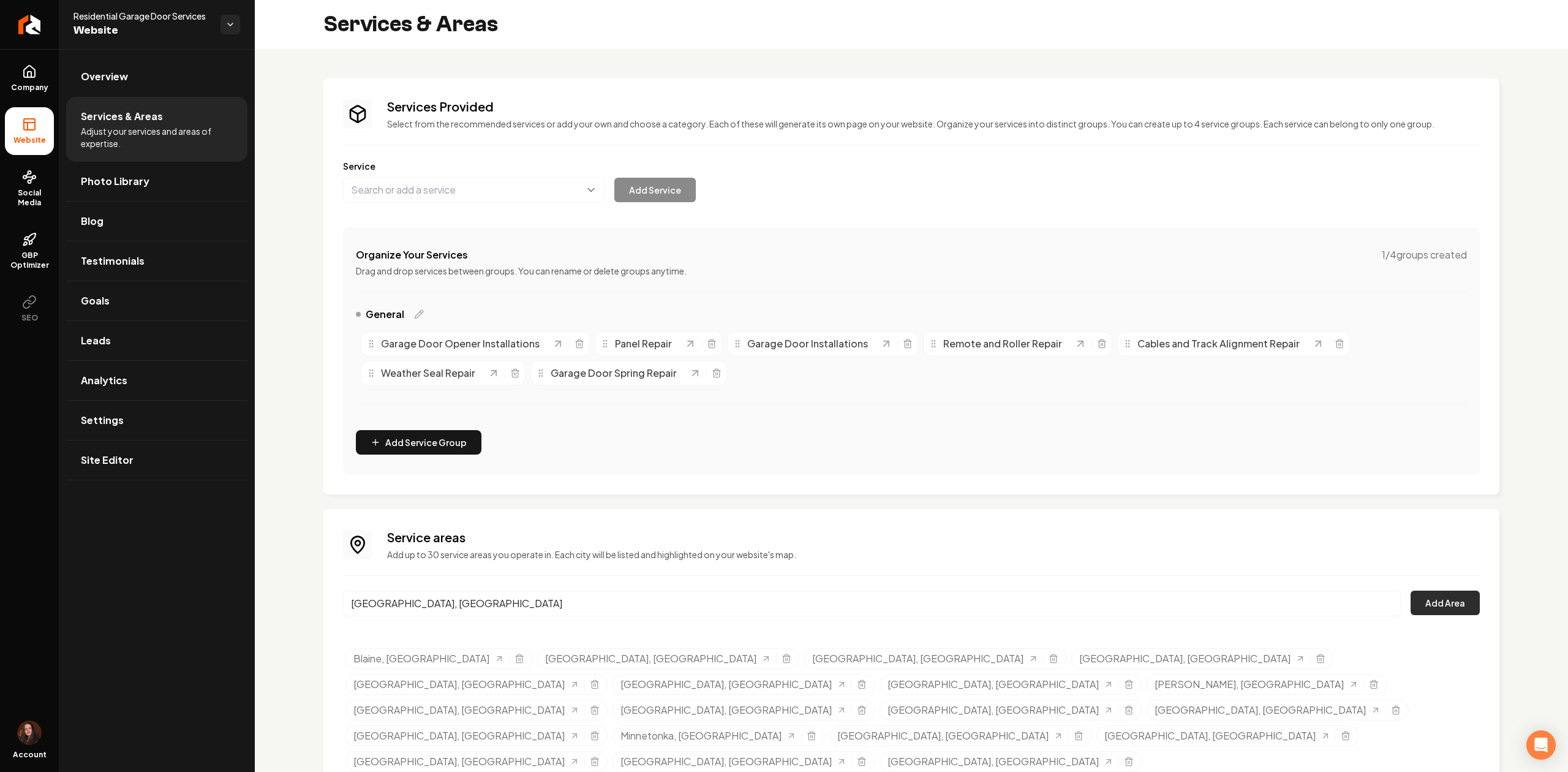
click at [1432, 597] on button "Add Area" at bounding box center [1444, 602] width 69 height 24
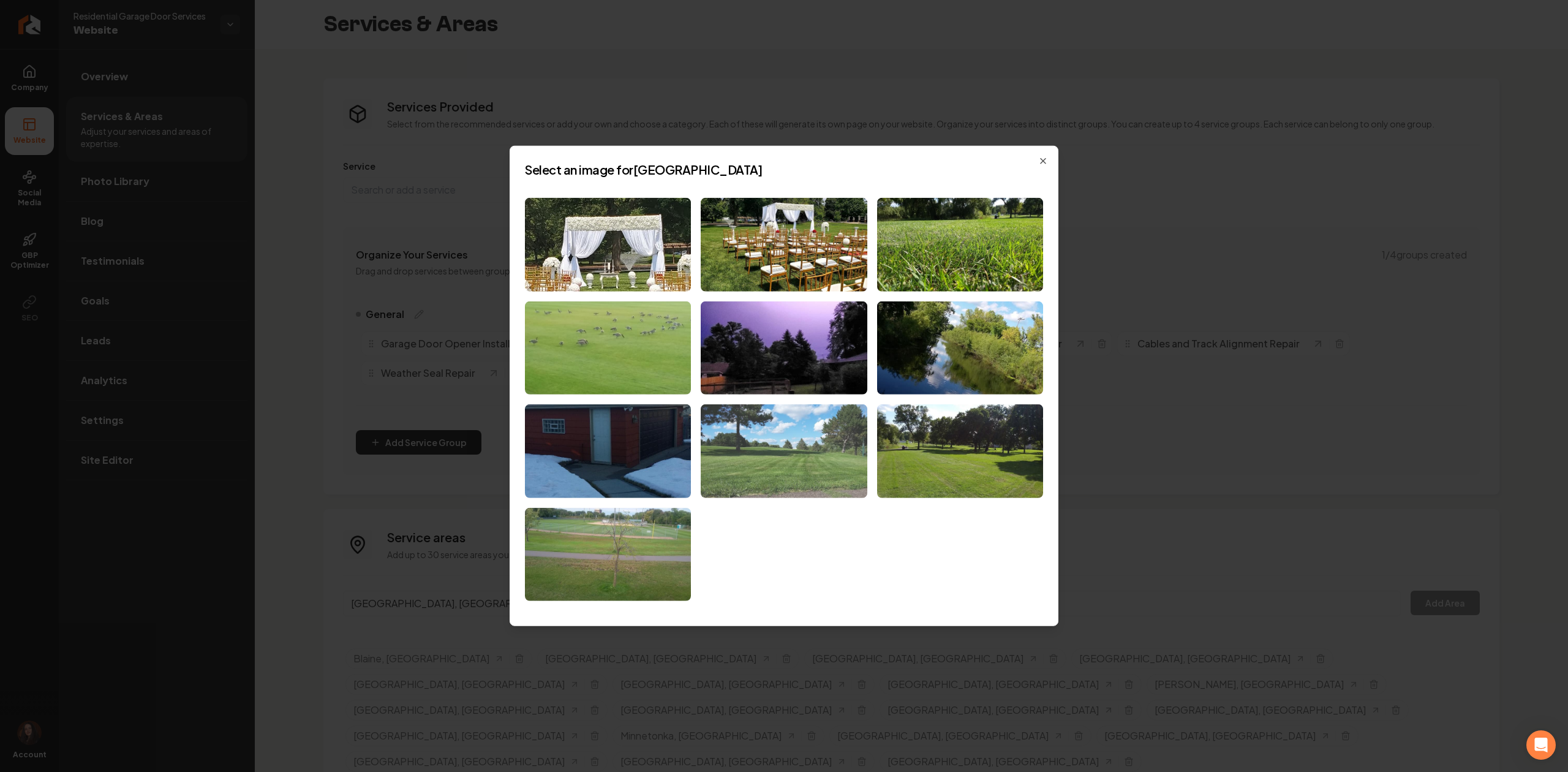
click at [828, 438] on img at bounding box center [783, 451] width 166 height 93
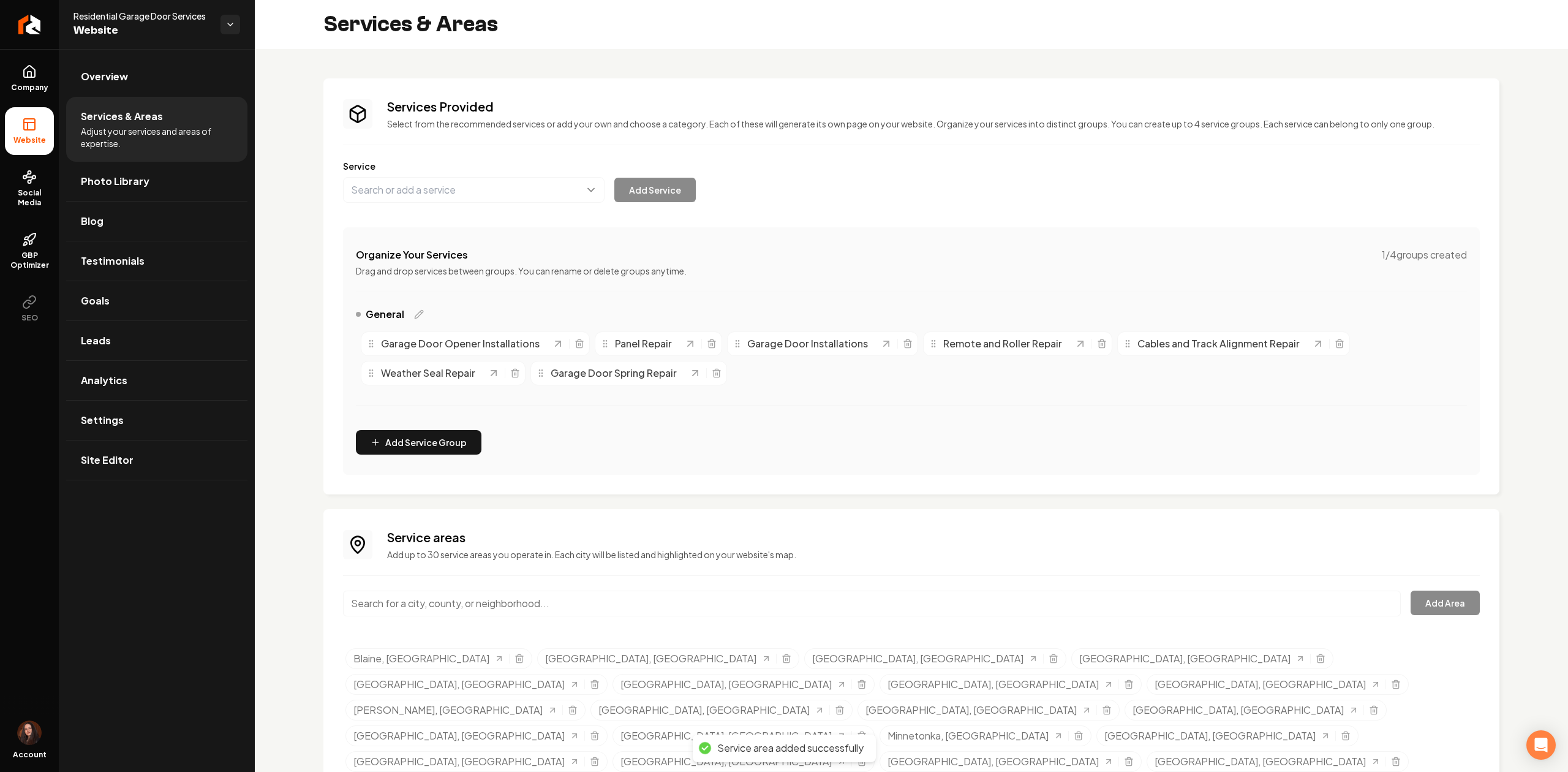
click at [462, 608] on input "Main content area" at bounding box center [871, 603] width 1057 height 26
paste input "[GEOGRAPHIC_DATA]"
type input "[GEOGRAPHIC_DATA], [GEOGRAPHIC_DATA]"
click at [1425, 594] on button "Add Area" at bounding box center [1444, 602] width 69 height 24
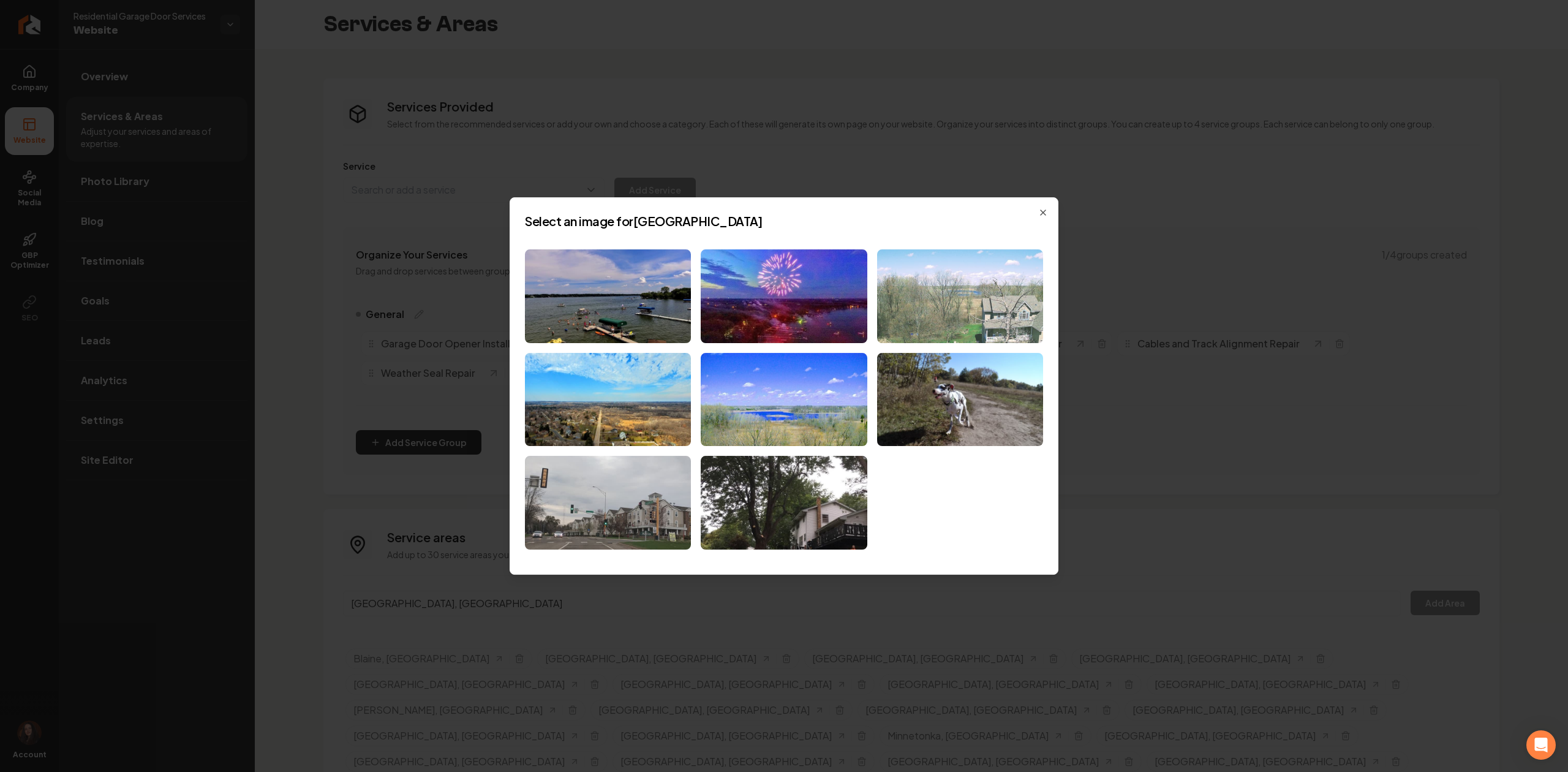
click at [926, 290] on img at bounding box center [959, 296] width 166 height 93
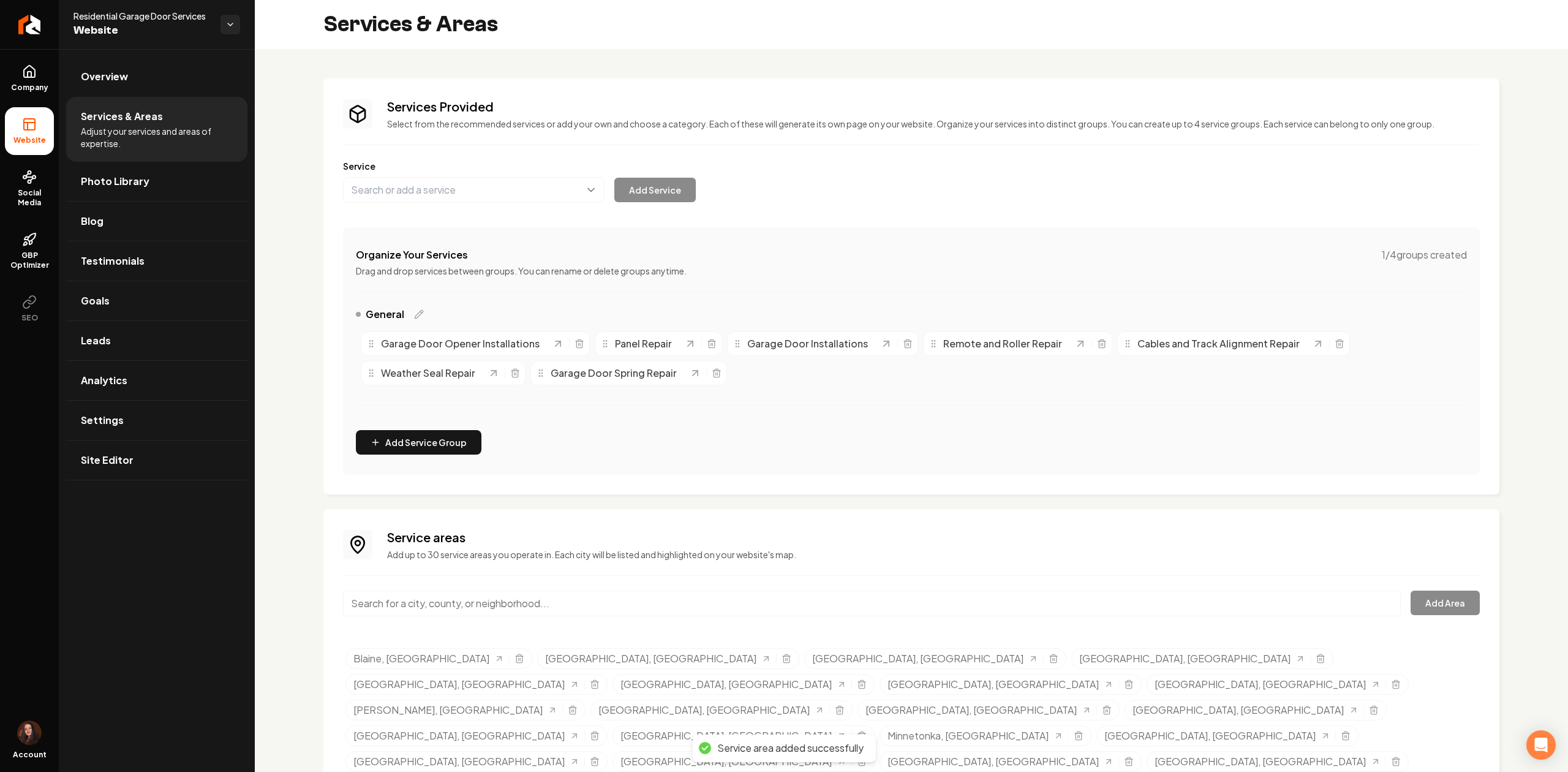
click at [439, 608] on input "Main content area" at bounding box center [871, 603] width 1057 height 26
paste input "[PERSON_NAME][GEOGRAPHIC_DATA]"
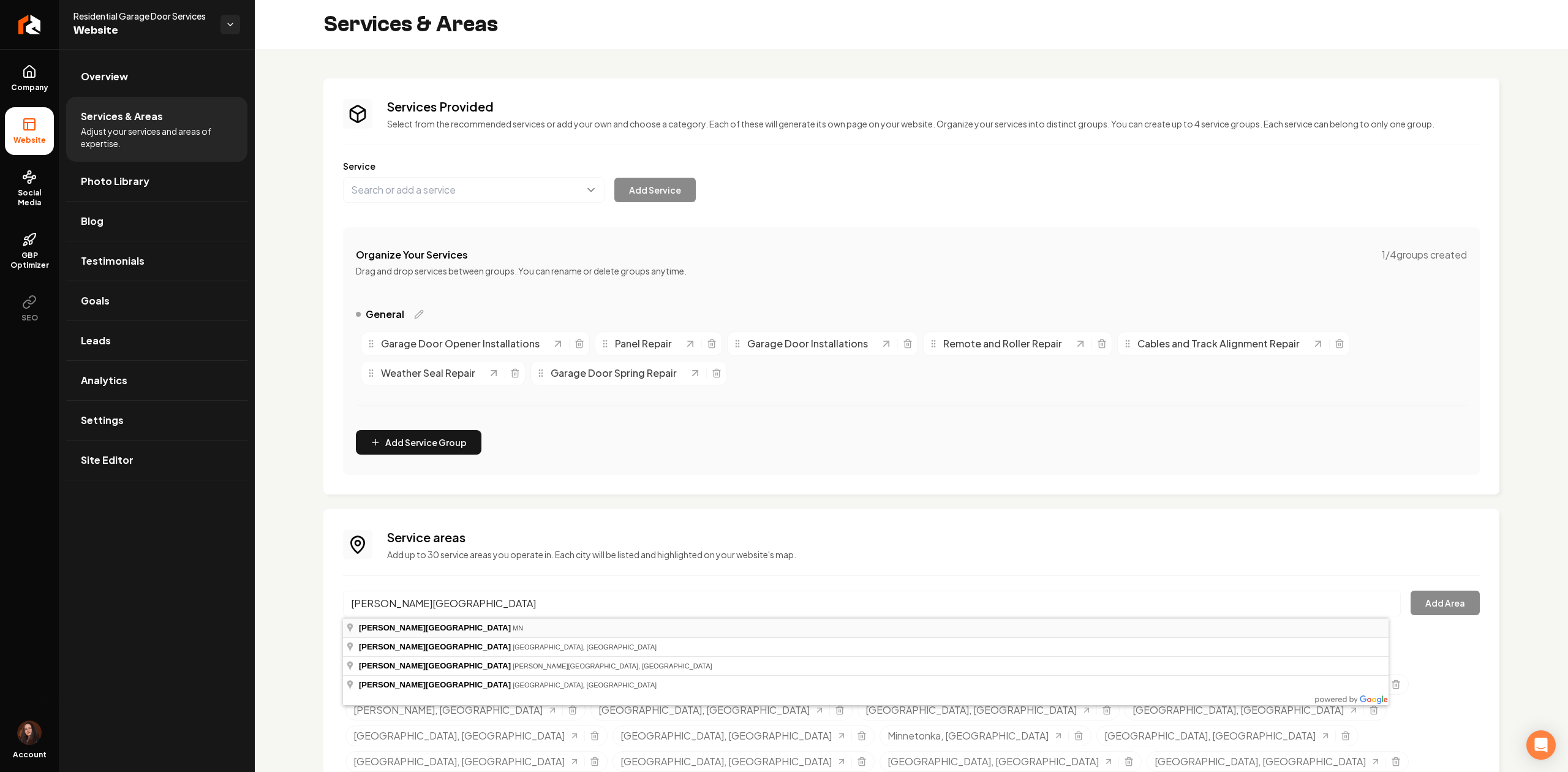
type input "[PERSON_NAME][GEOGRAPHIC_DATA], [GEOGRAPHIC_DATA]"
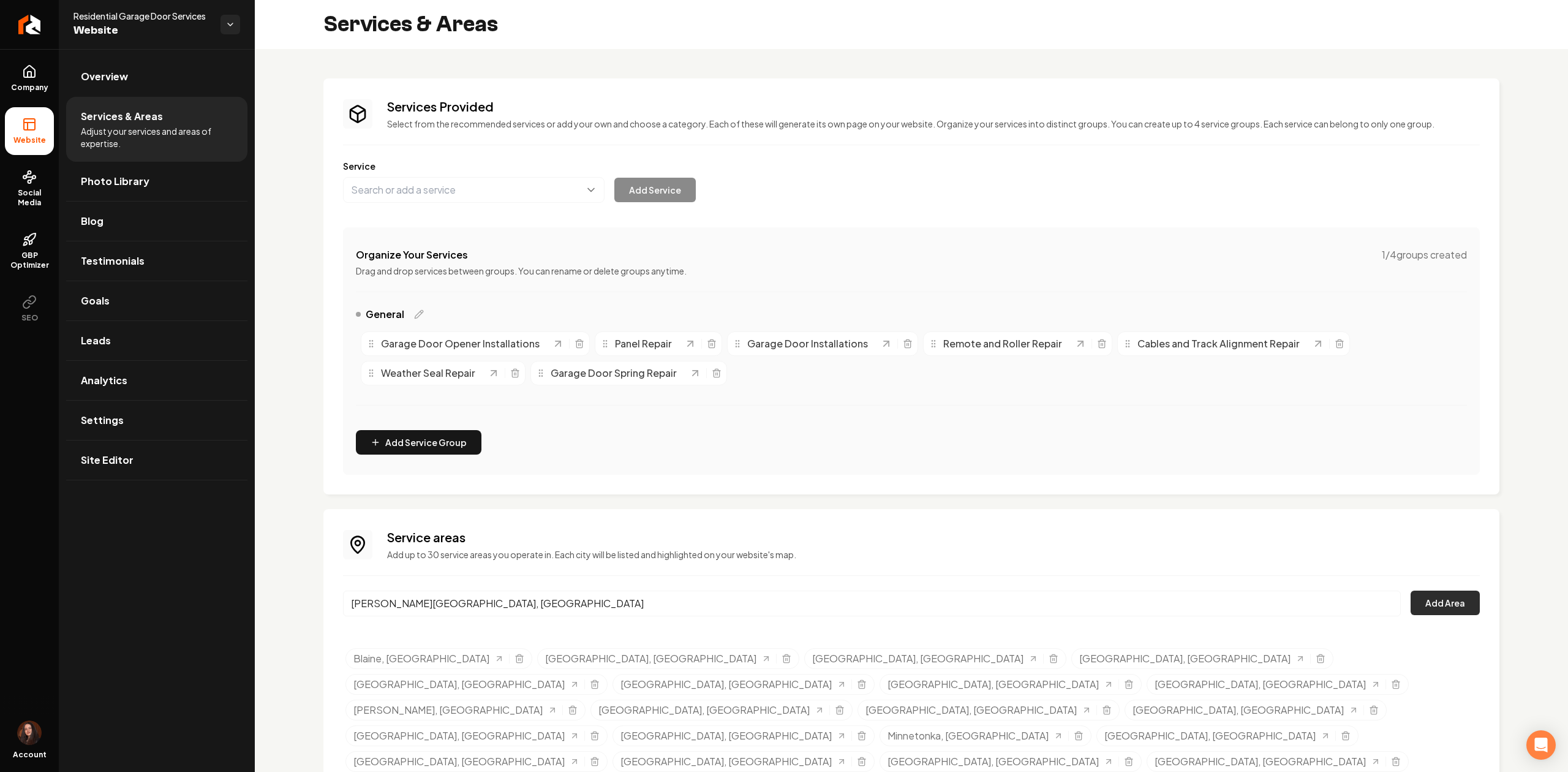
click at [1436, 596] on button "Add Area" at bounding box center [1444, 602] width 69 height 24
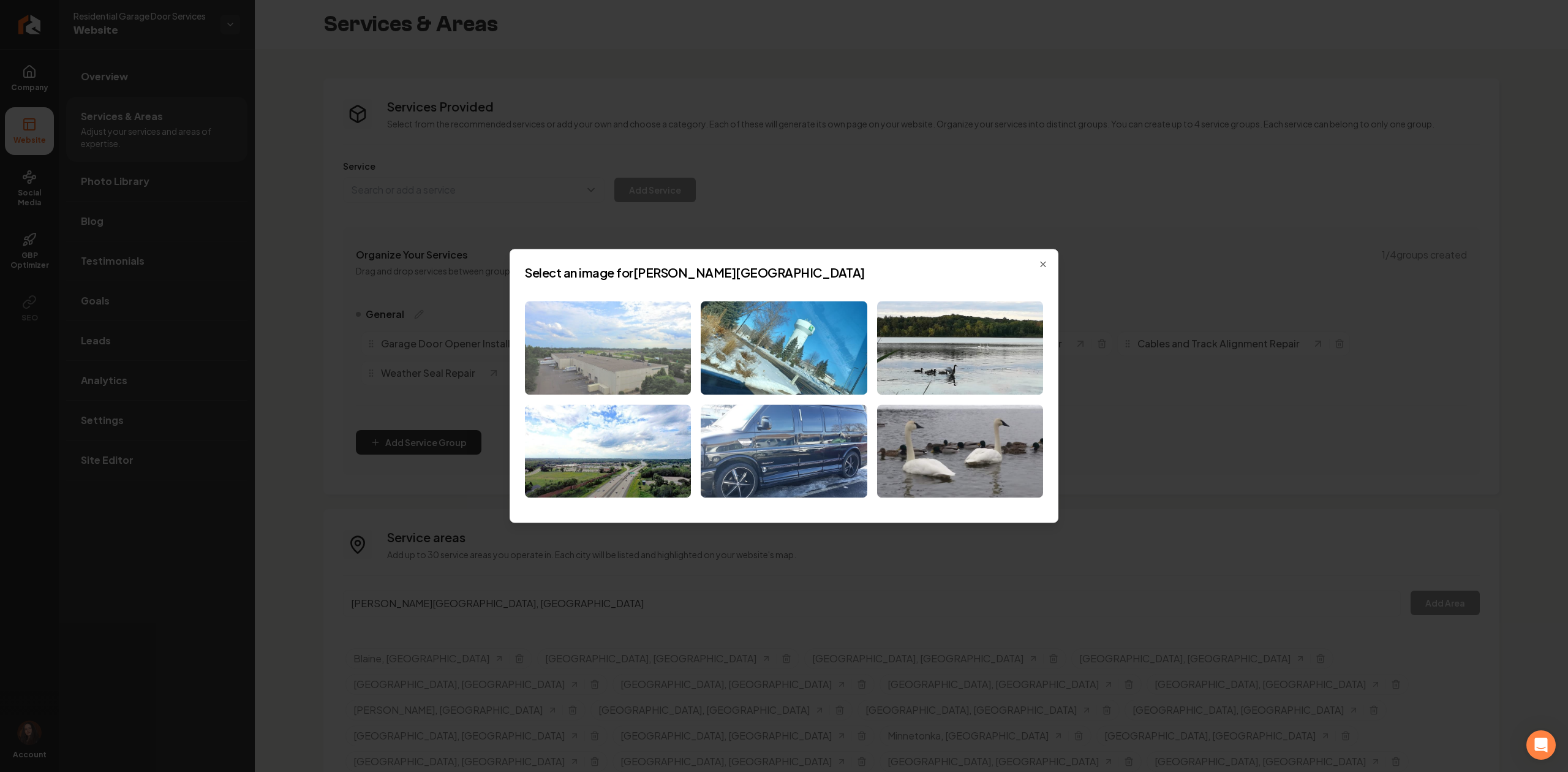
click at [662, 363] on img at bounding box center [607, 347] width 166 height 93
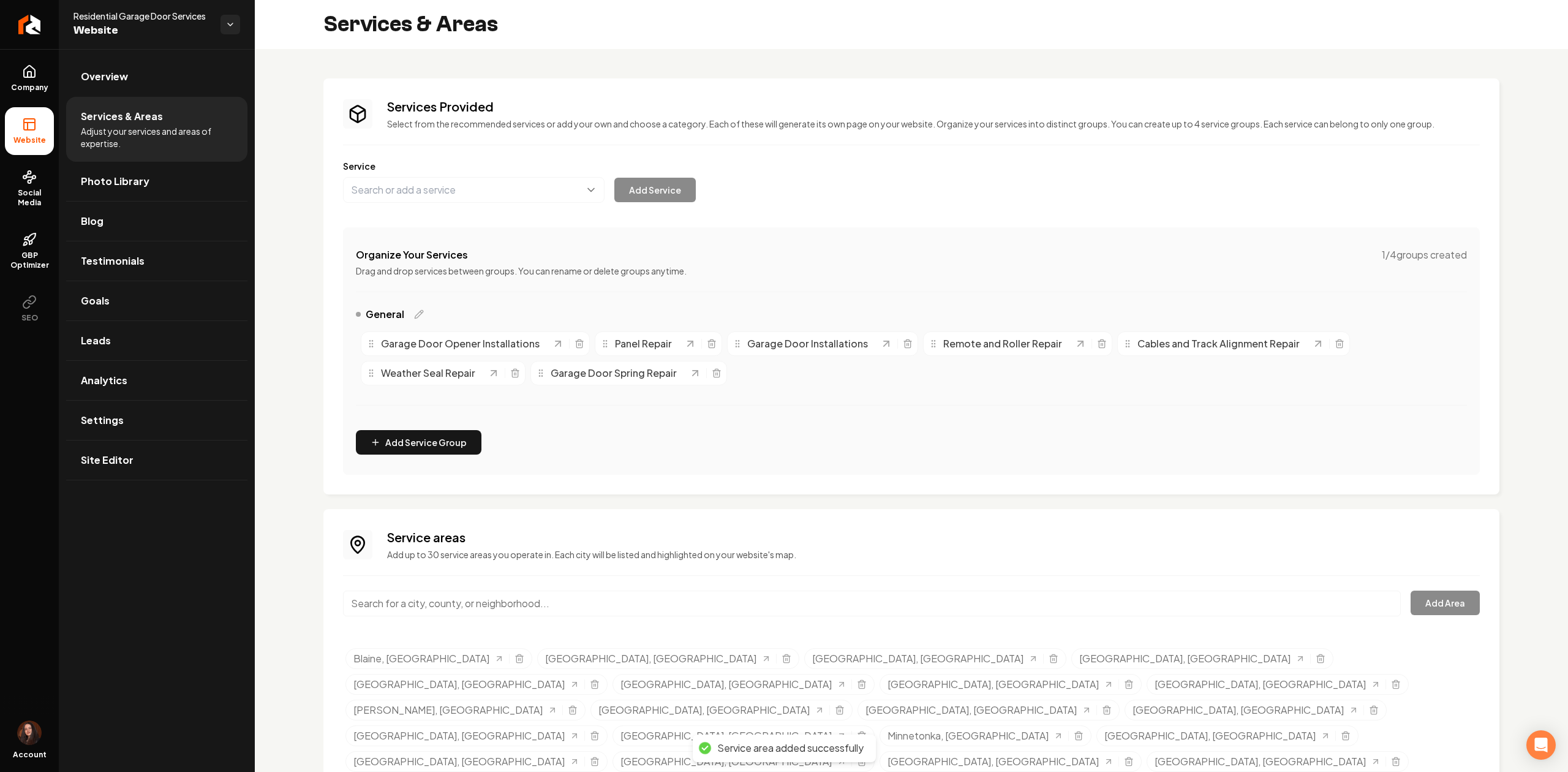
click at [517, 601] on input "Main content area" at bounding box center [871, 603] width 1057 height 26
paste input "Andover"
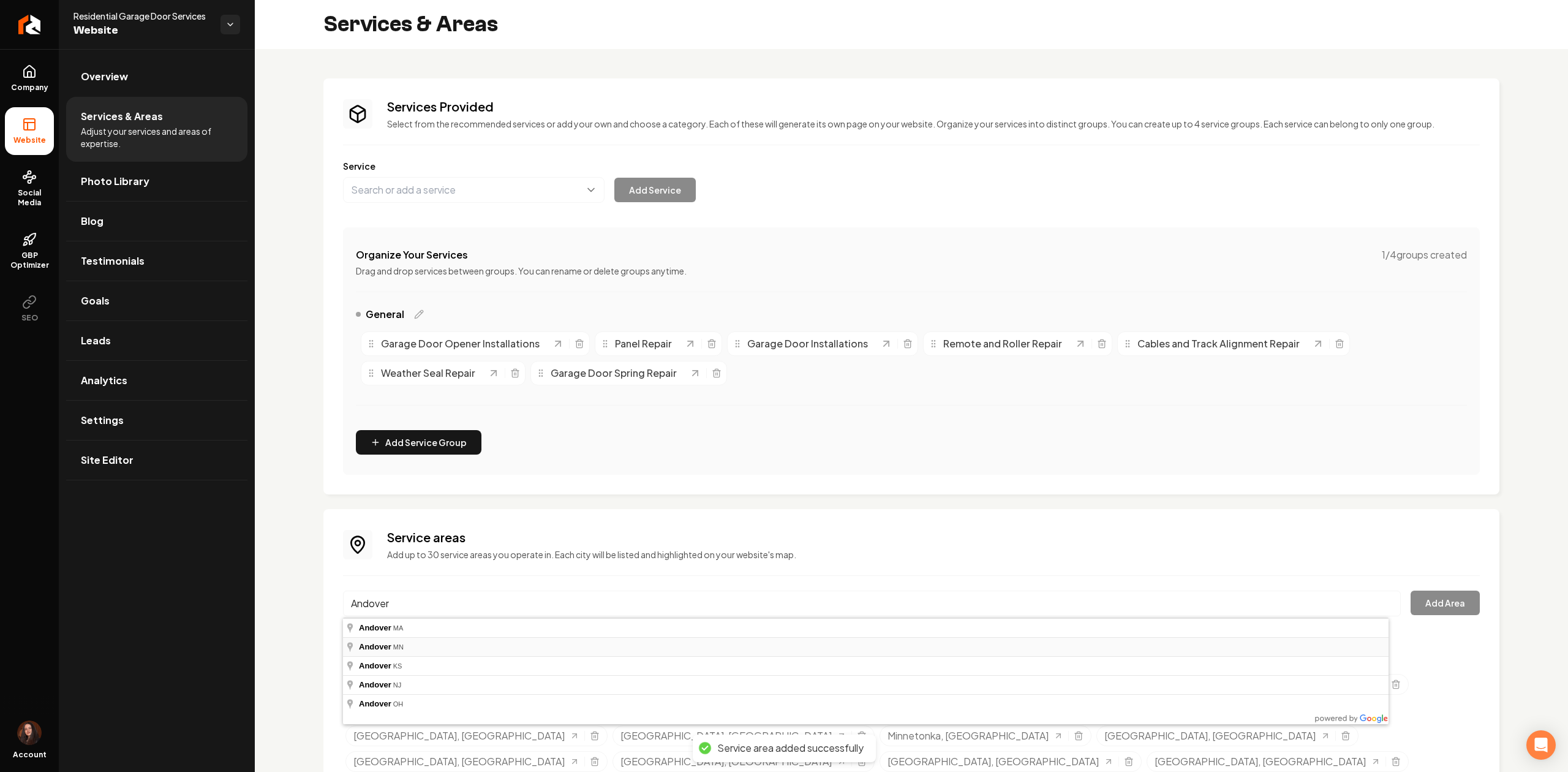
type input "Andover, MN"
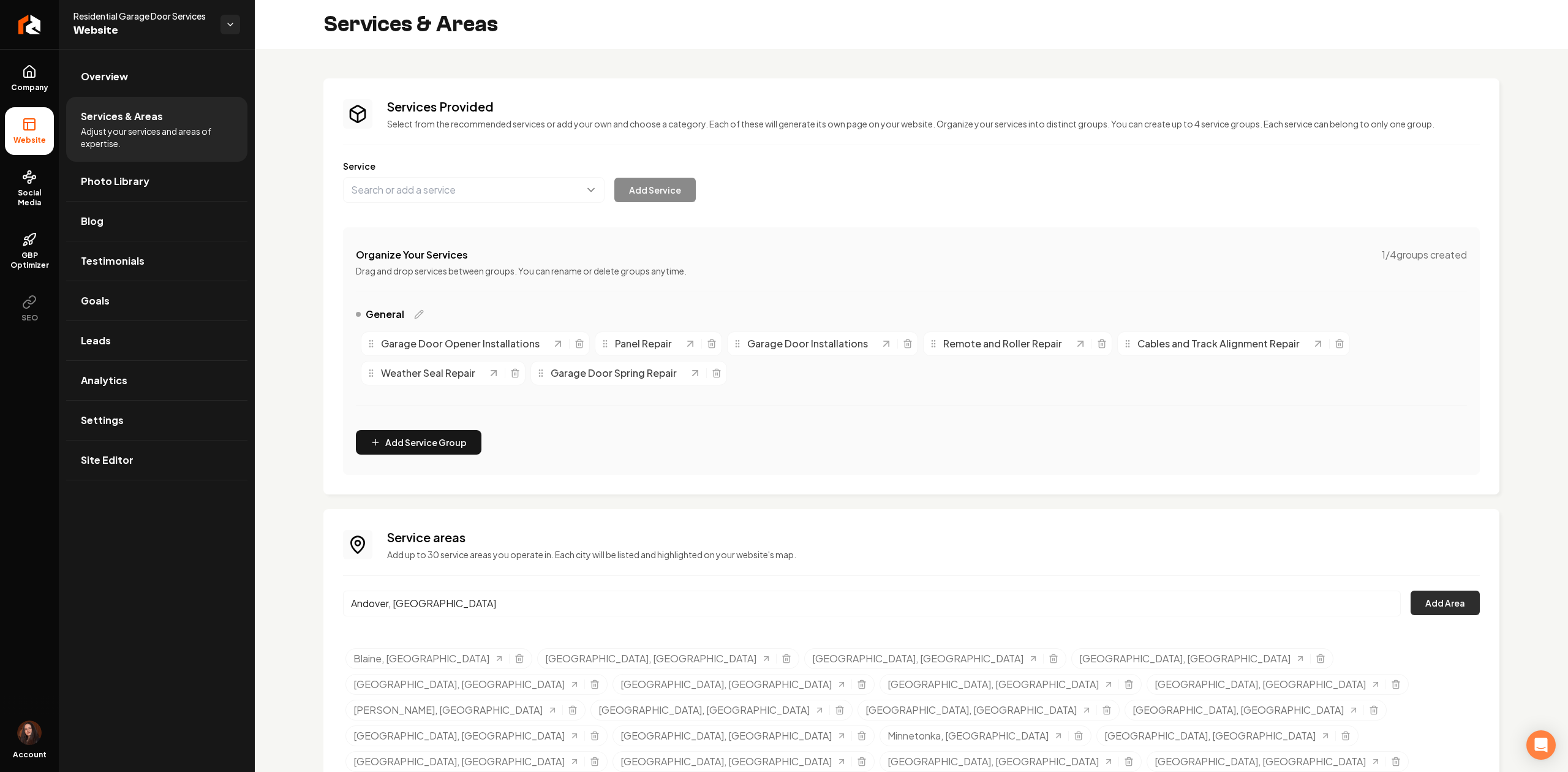
click at [1410, 610] on button "Add Area" at bounding box center [1444, 602] width 69 height 24
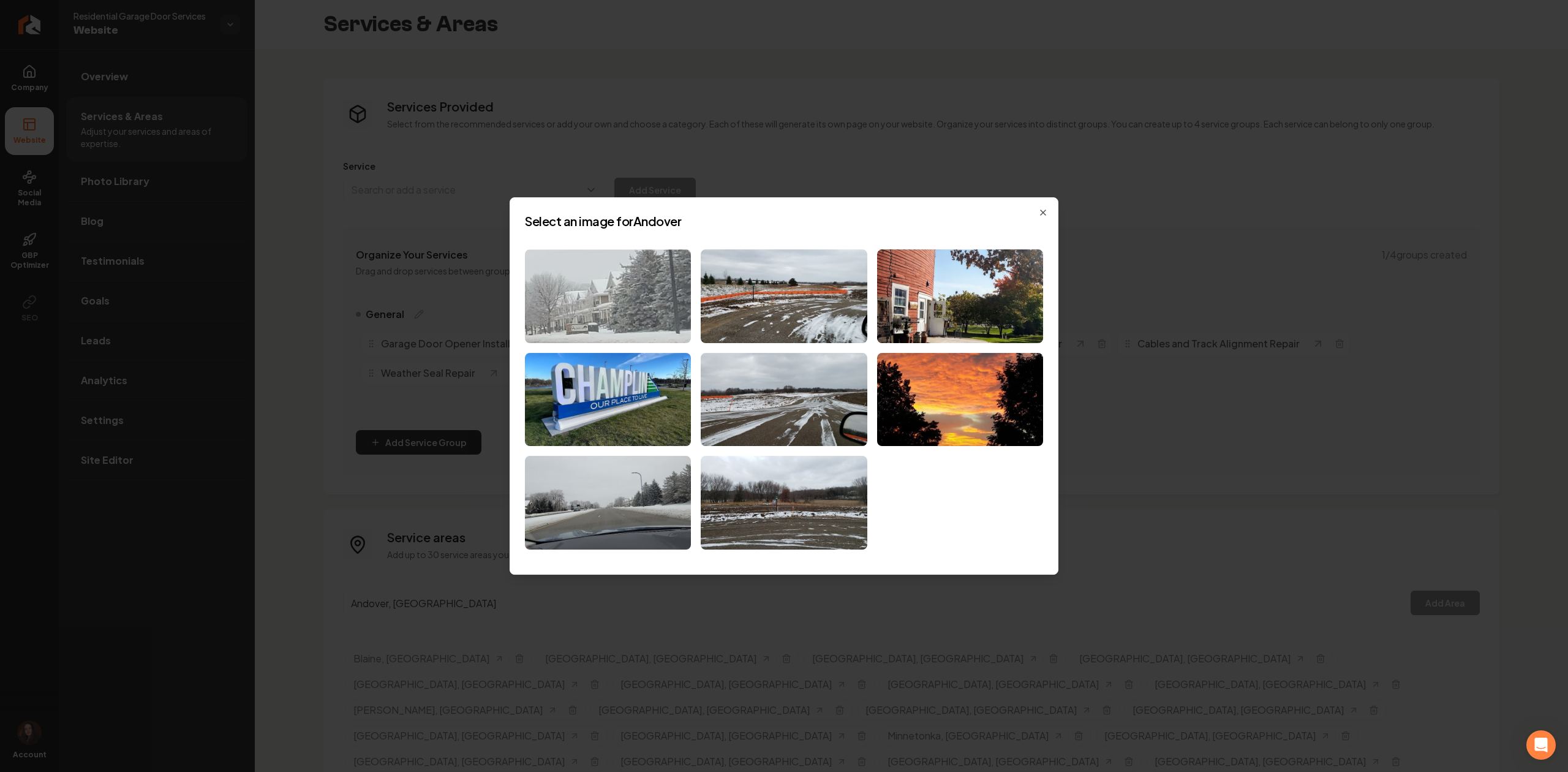
click at [656, 321] on img at bounding box center [607, 296] width 166 height 93
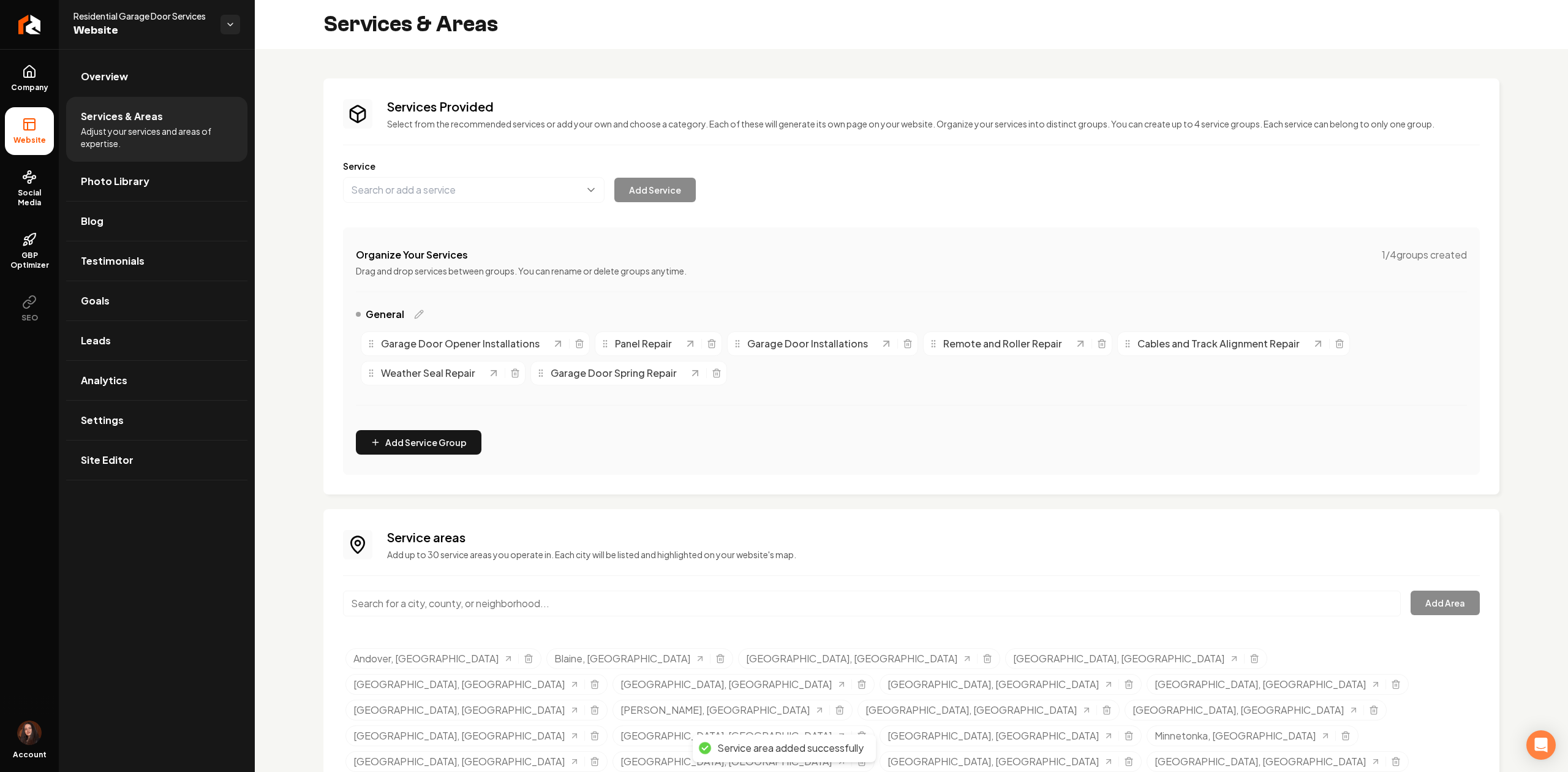
click at [427, 611] on input "Main content area" at bounding box center [871, 603] width 1057 height 26
paste input "Crystal"
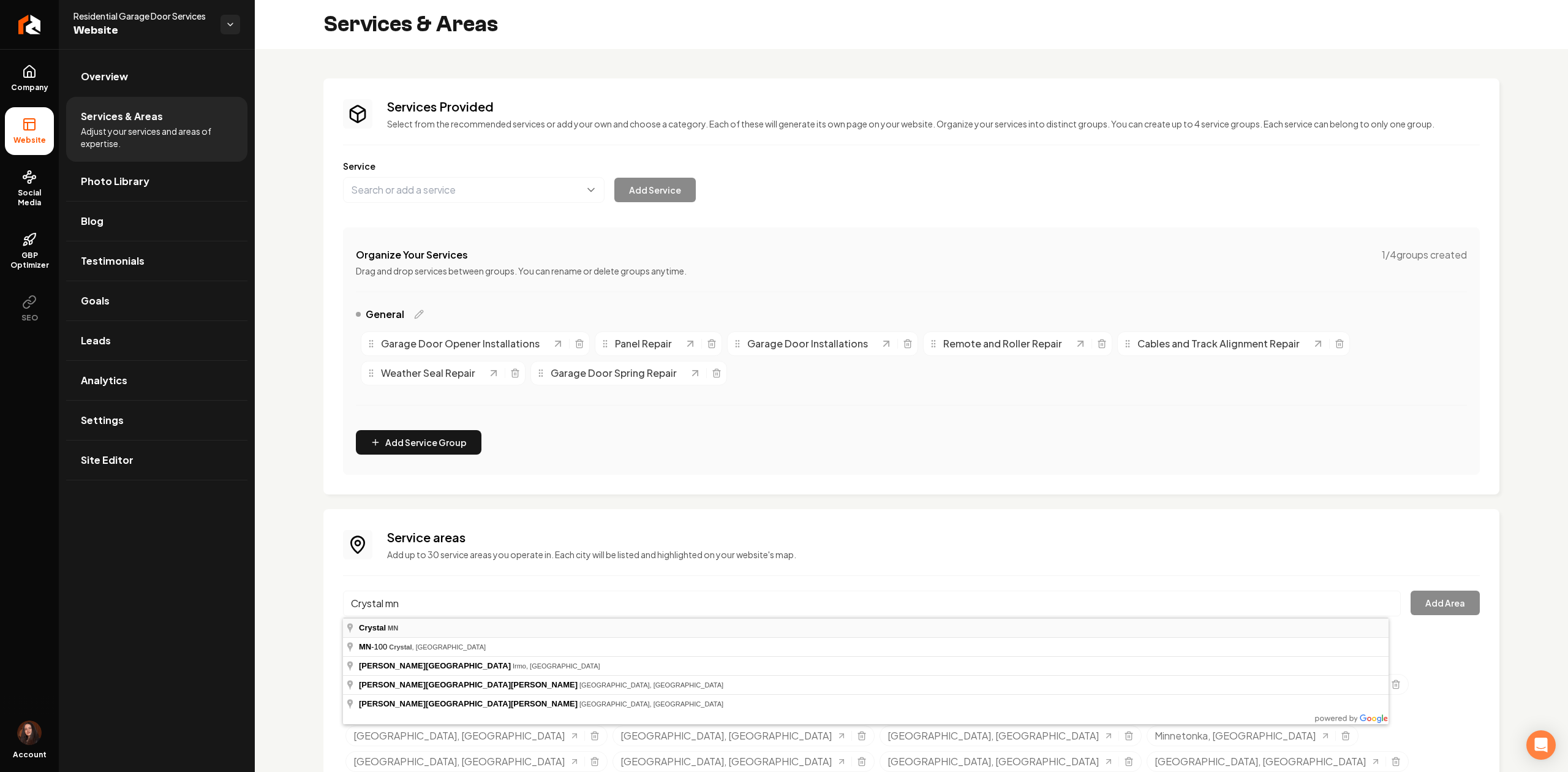
type input "Crystal, MN"
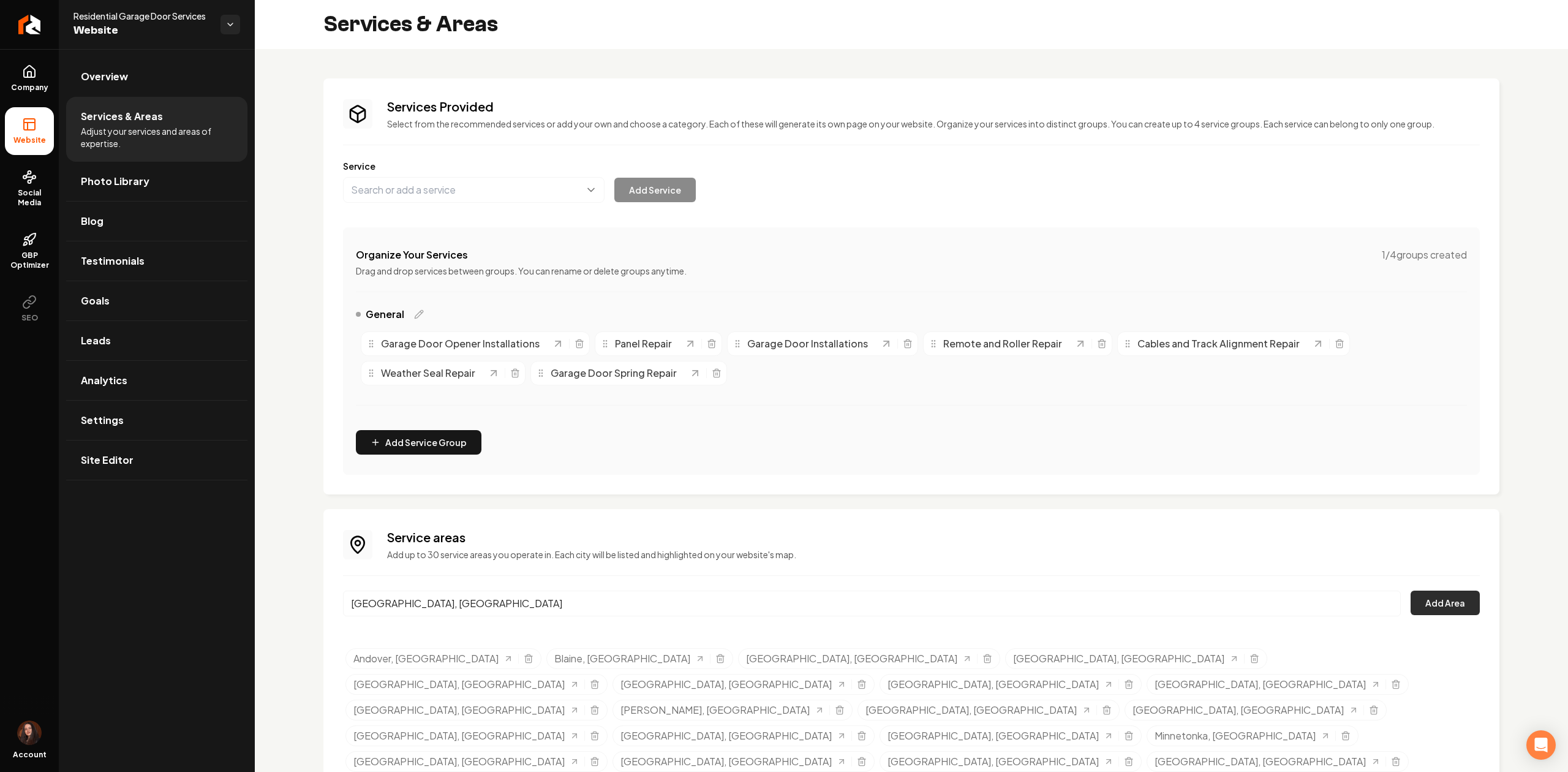
click at [1433, 605] on button "Add Area" at bounding box center [1444, 602] width 69 height 24
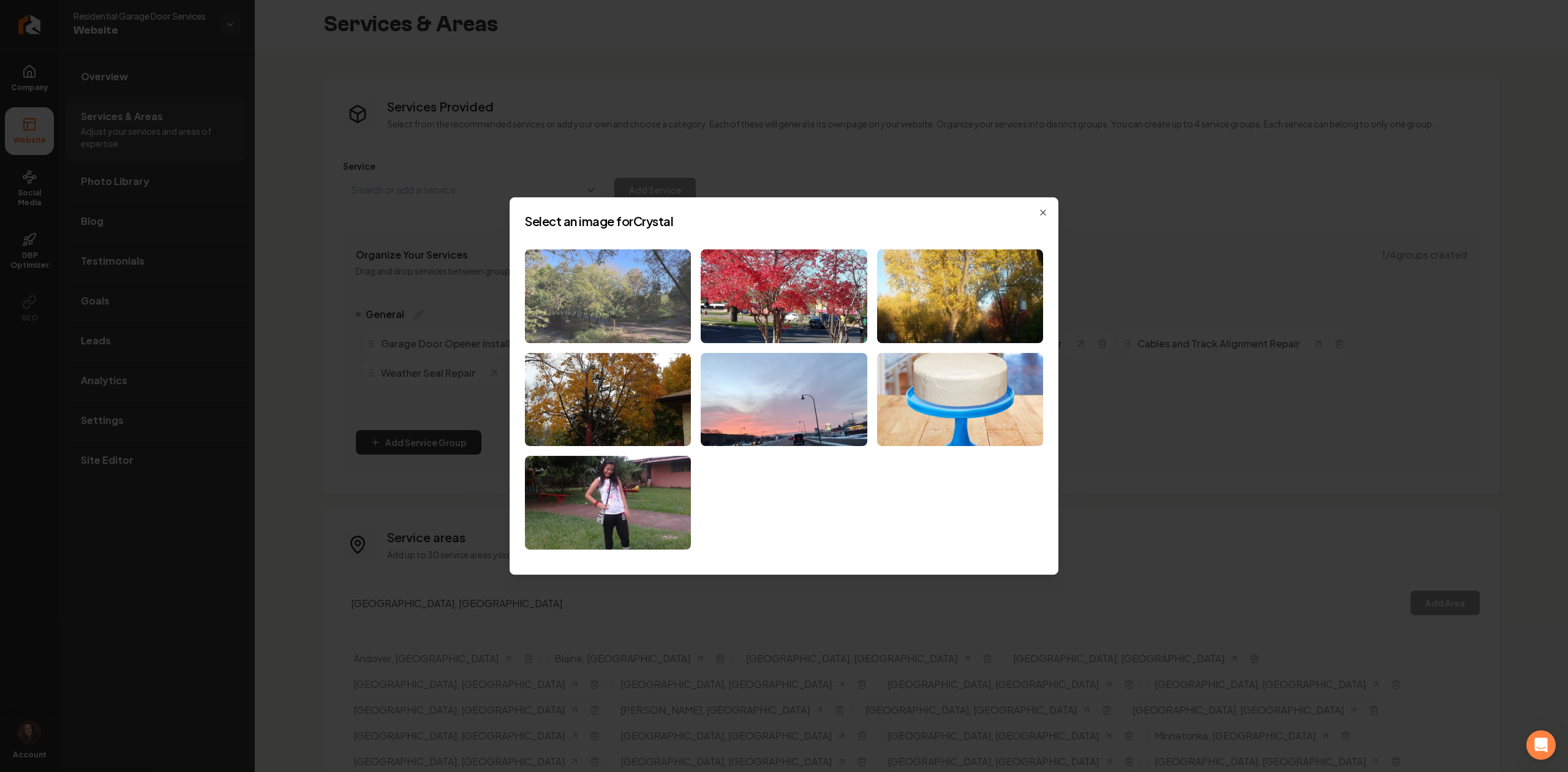
click at [564, 314] on img at bounding box center [607, 296] width 166 height 93
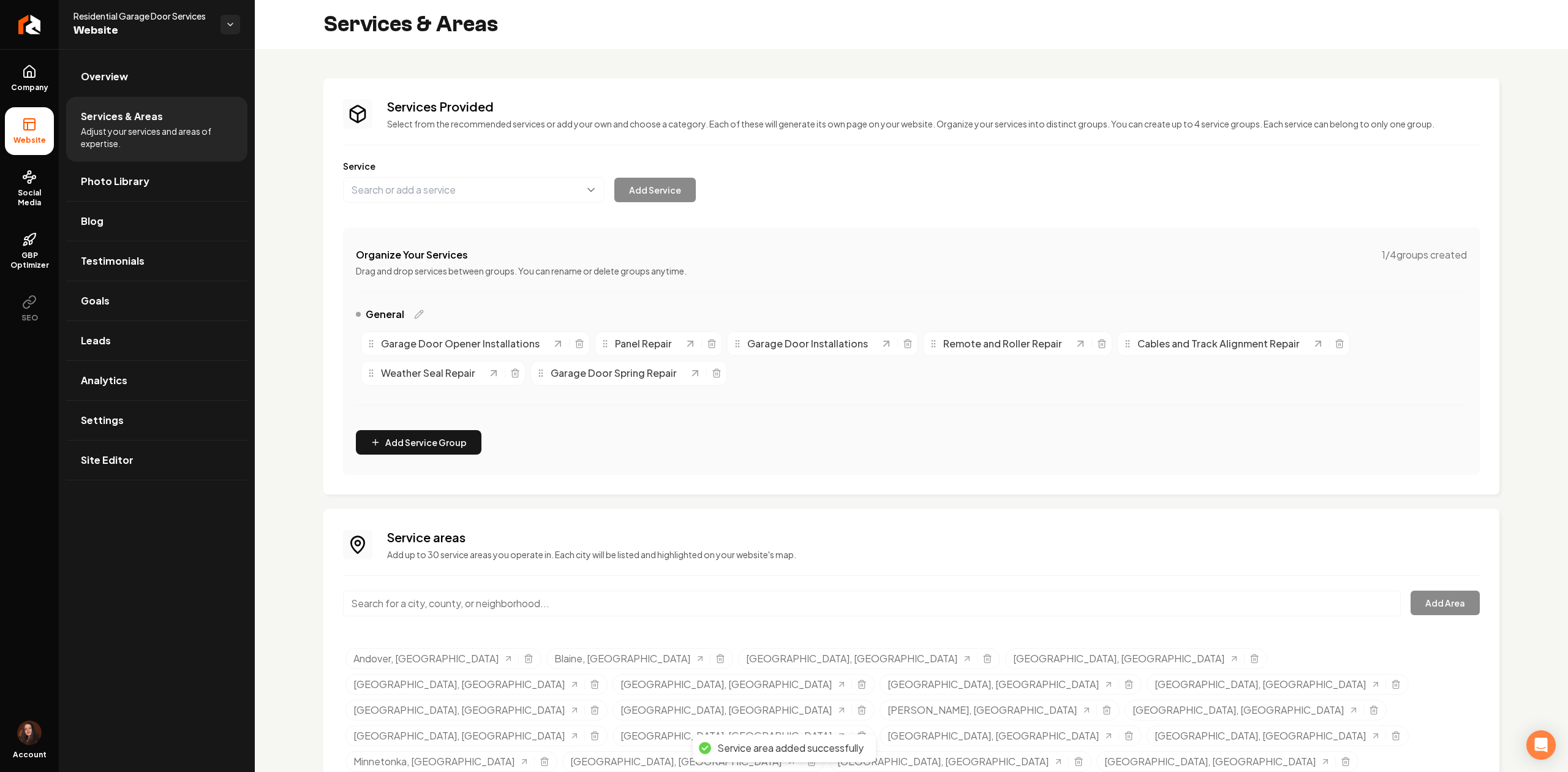
click at [398, 605] on input "Main content area" at bounding box center [871, 603] width 1057 height 26
paste input "New Hope"
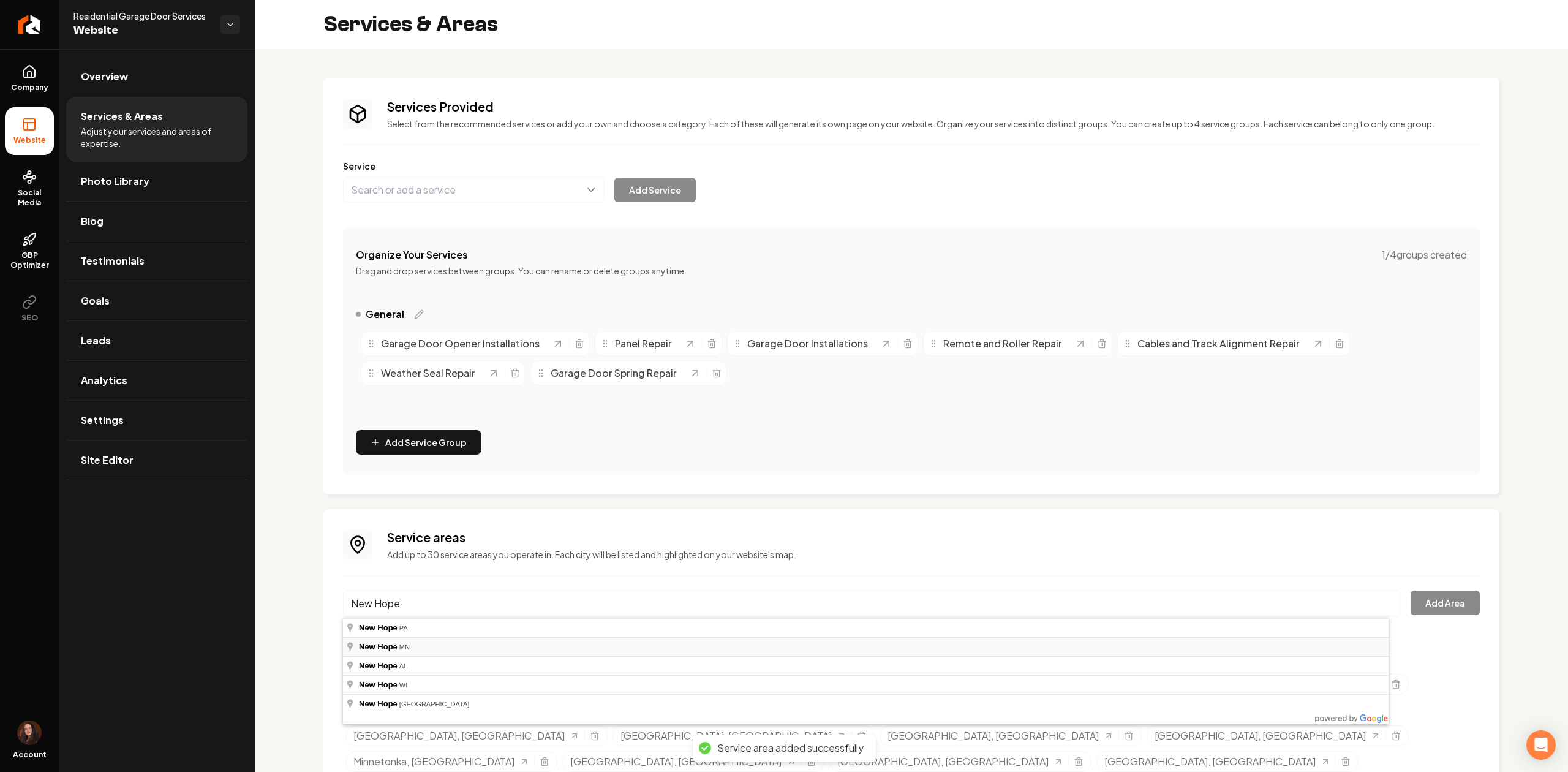
type input "New Hope, MN"
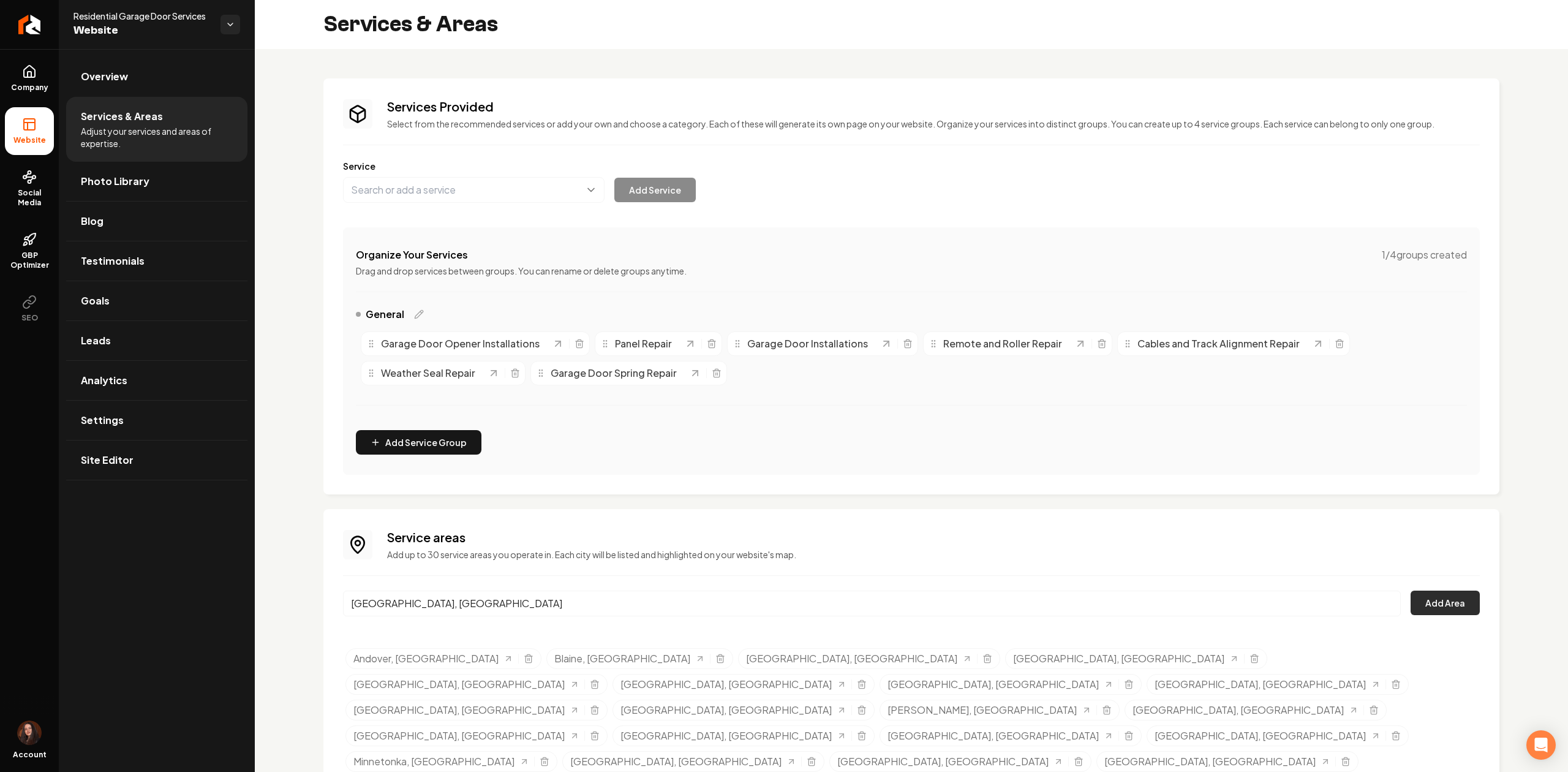
click at [1417, 605] on button "Add Area" at bounding box center [1444, 602] width 69 height 24
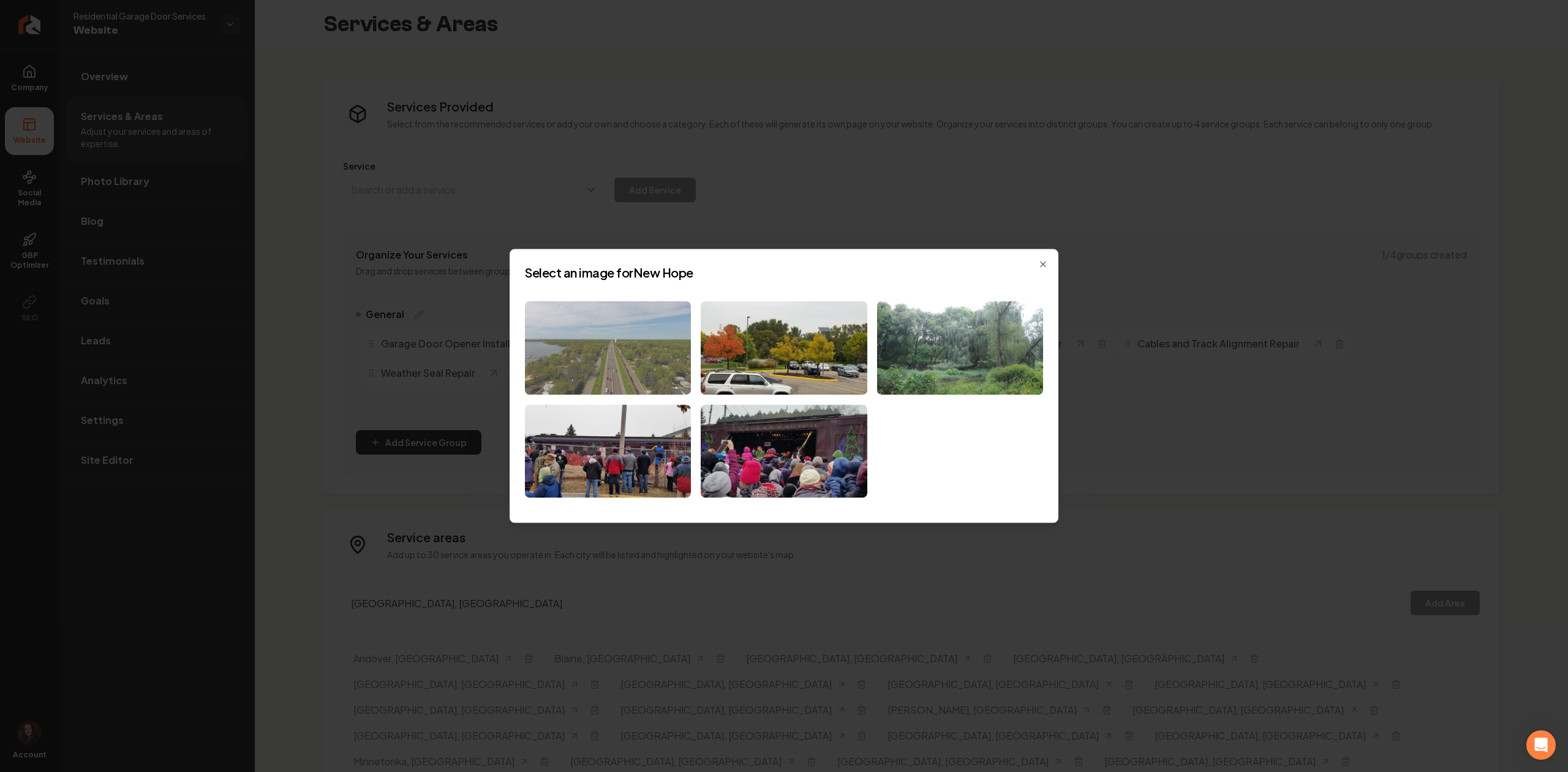
click at [635, 363] on img at bounding box center [607, 347] width 166 height 93
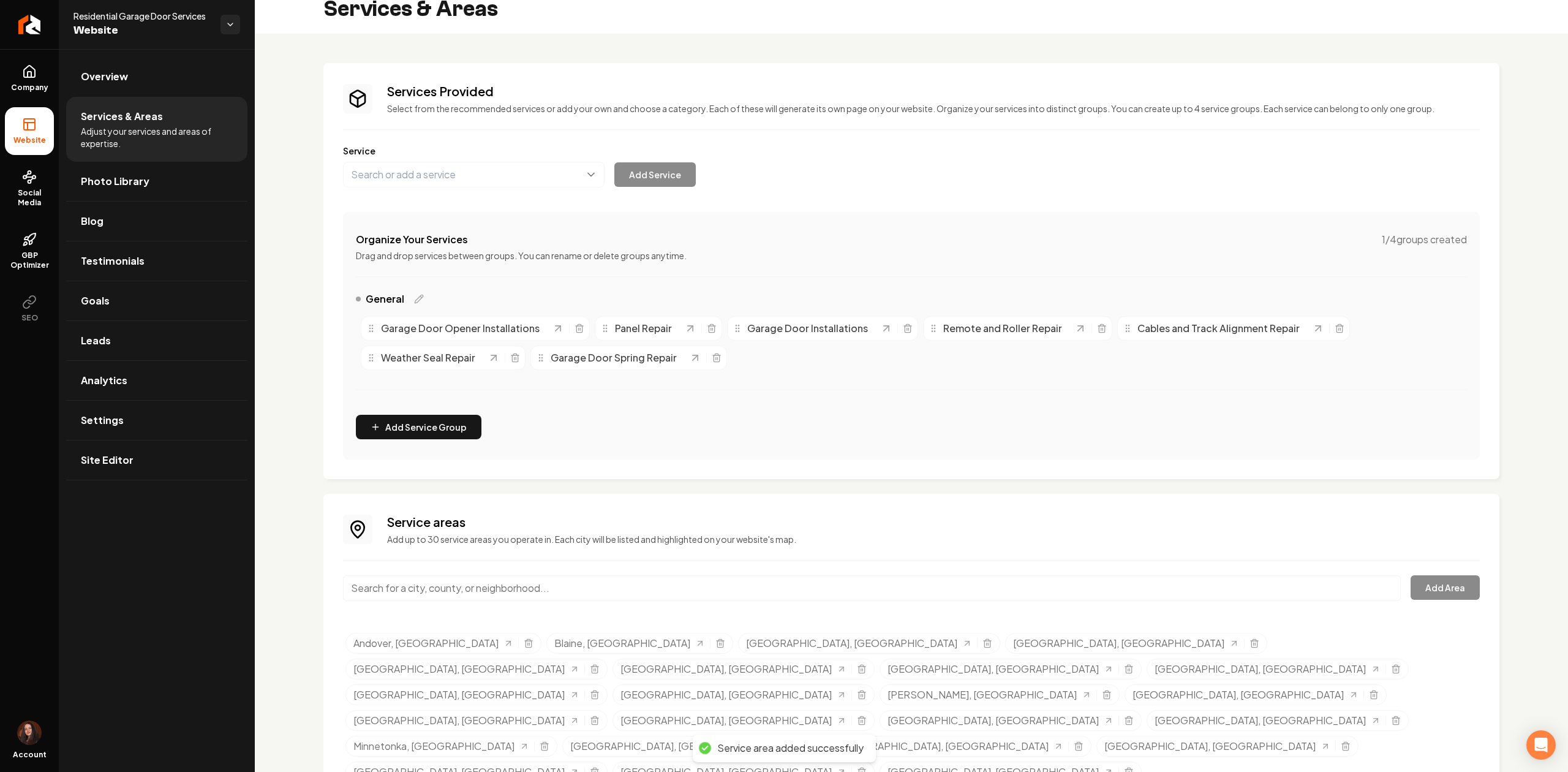
scroll to position [30, 0]
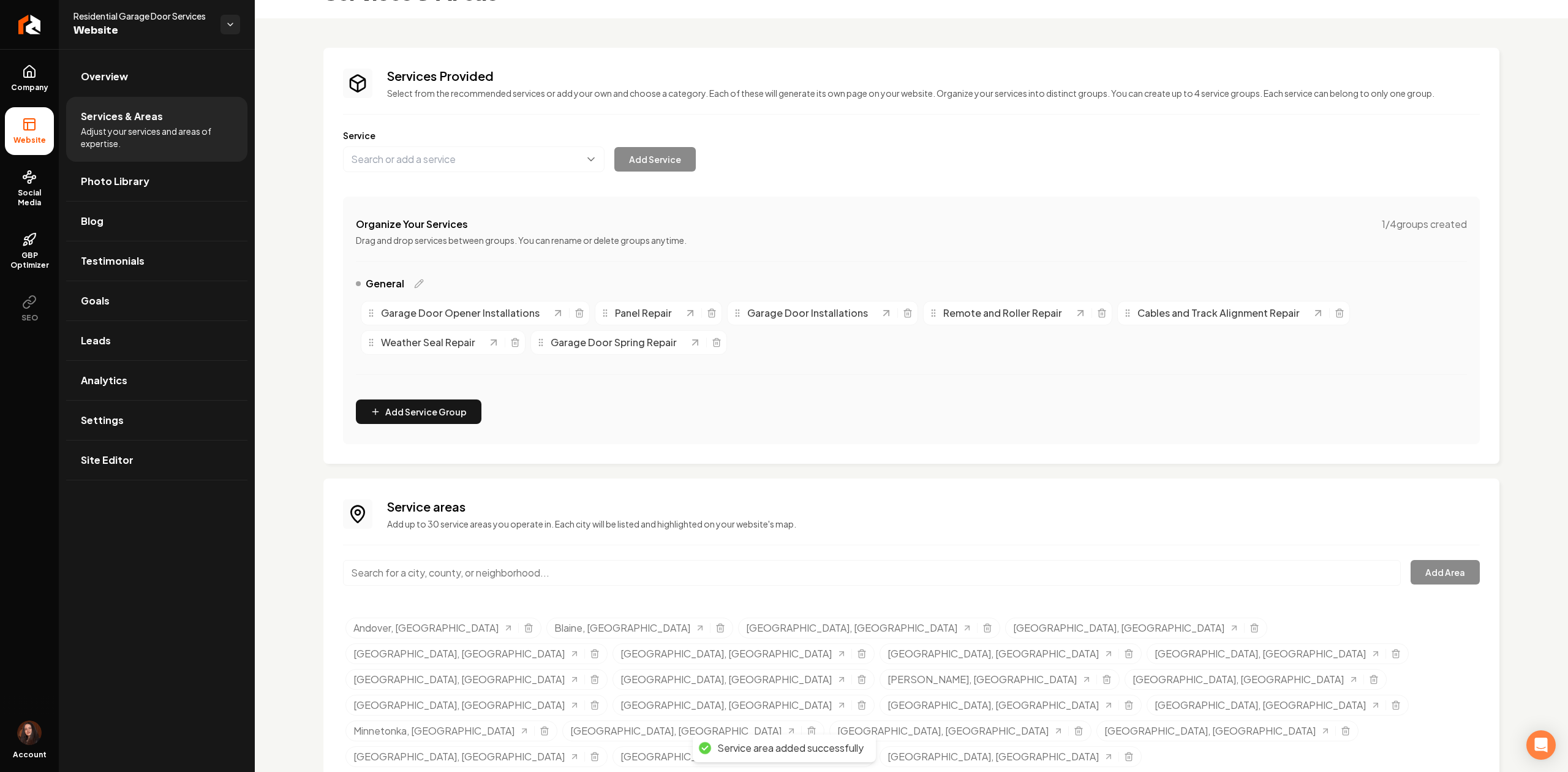
click at [571, 559] on div "Service areas Add up to 30 service areas you operate in. Each city will be list…" at bounding box center [911, 661] width 1137 height 326
paste input "Golden Valley"
click at [569, 573] on input "Golden Valley" at bounding box center [871, 573] width 1057 height 26
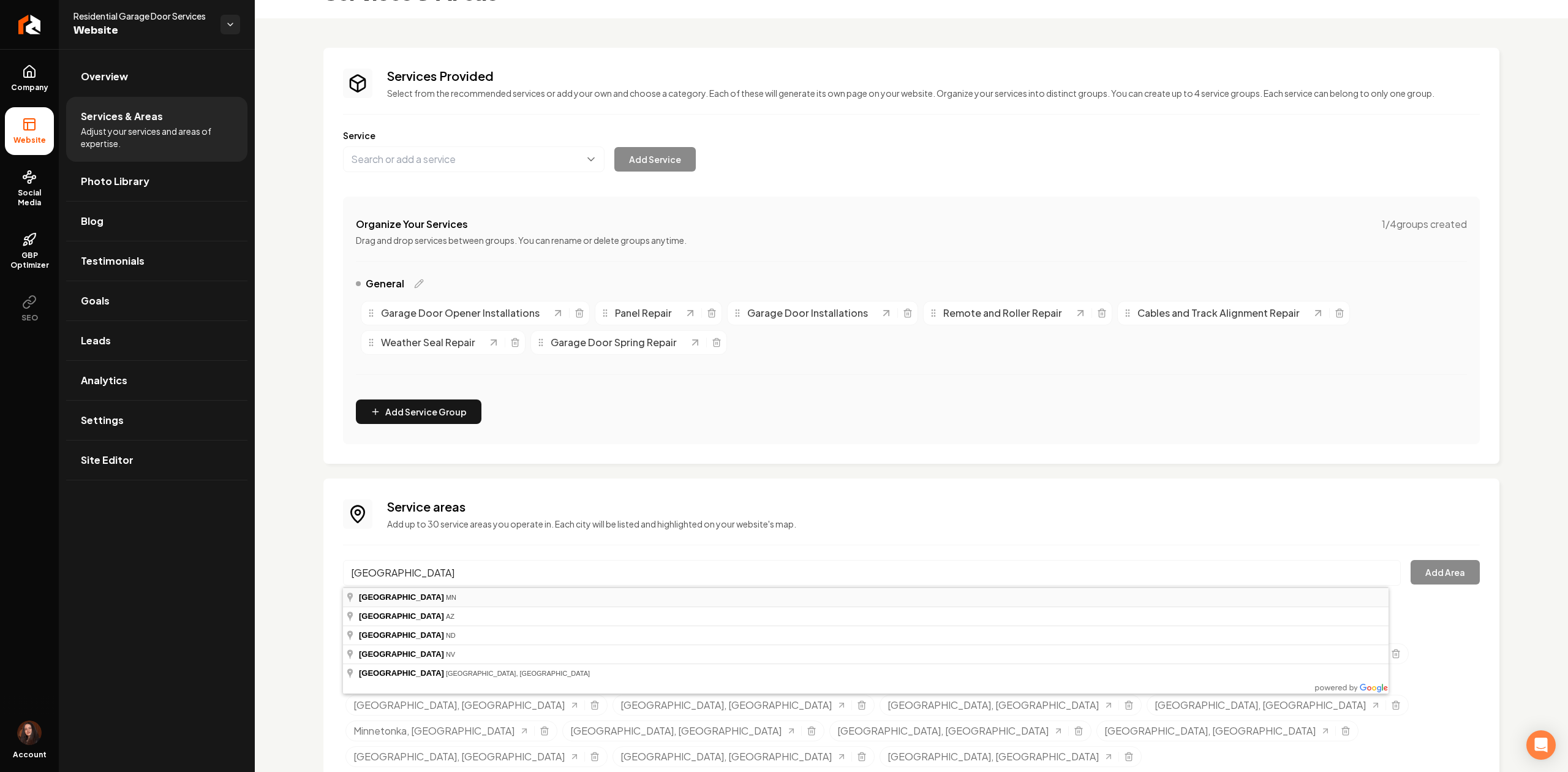
type input "Golden Valley, MN"
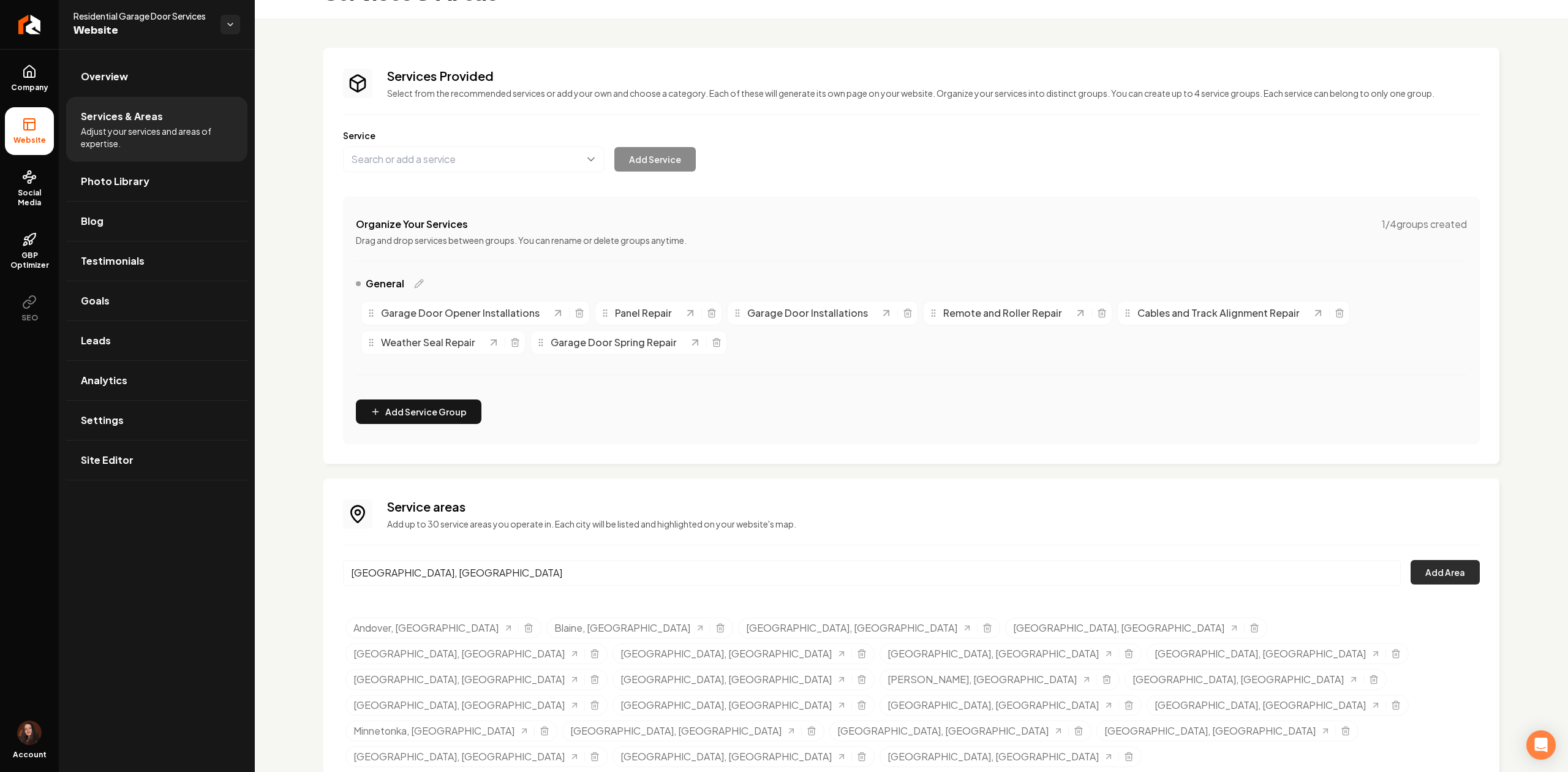
click at [1410, 571] on button "Add Area" at bounding box center [1444, 572] width 69 height 24
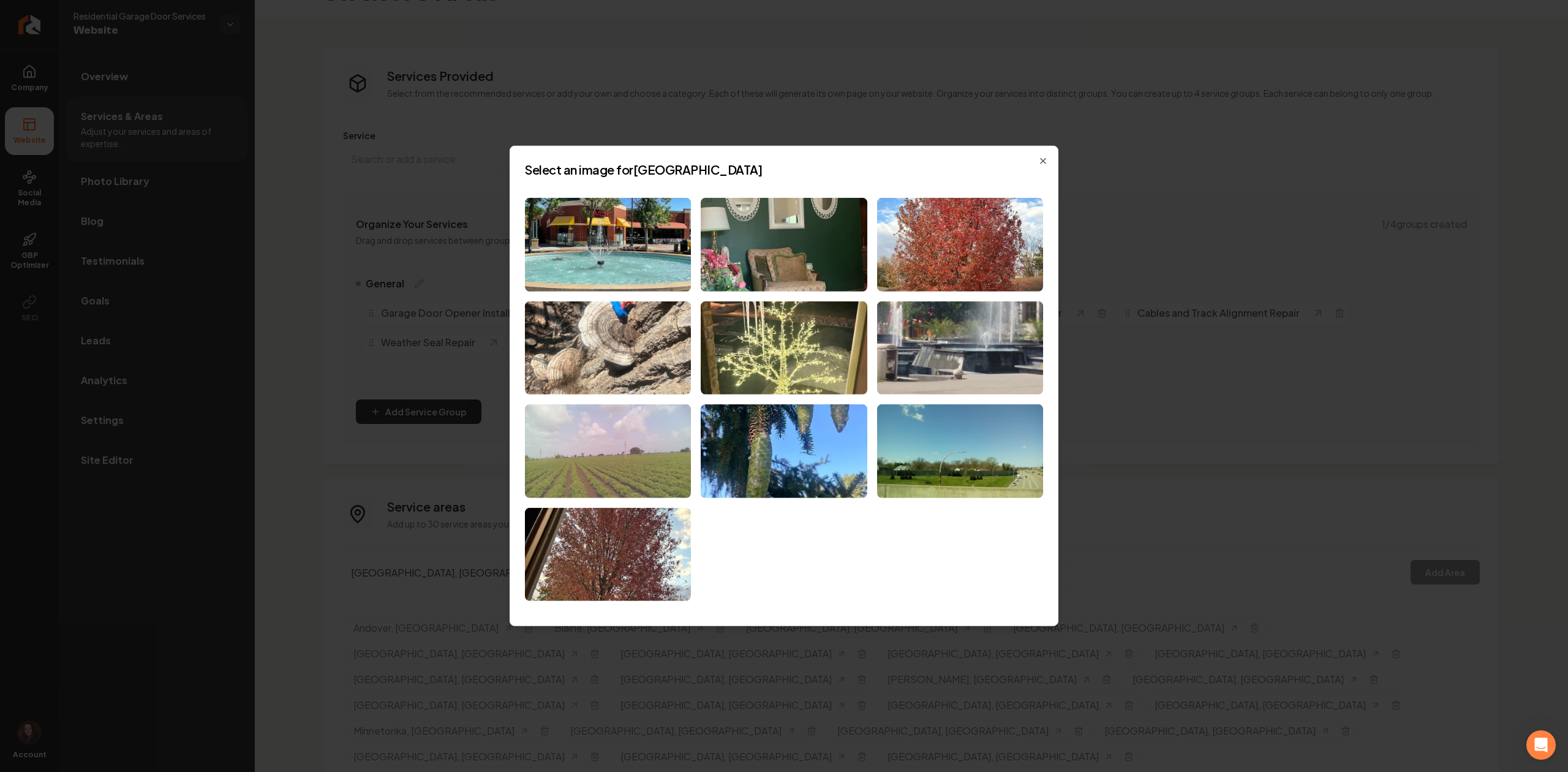
click at [632, 453] on img at bounding box center [607, 451] width 166 height 93
